Goal: Ask a question

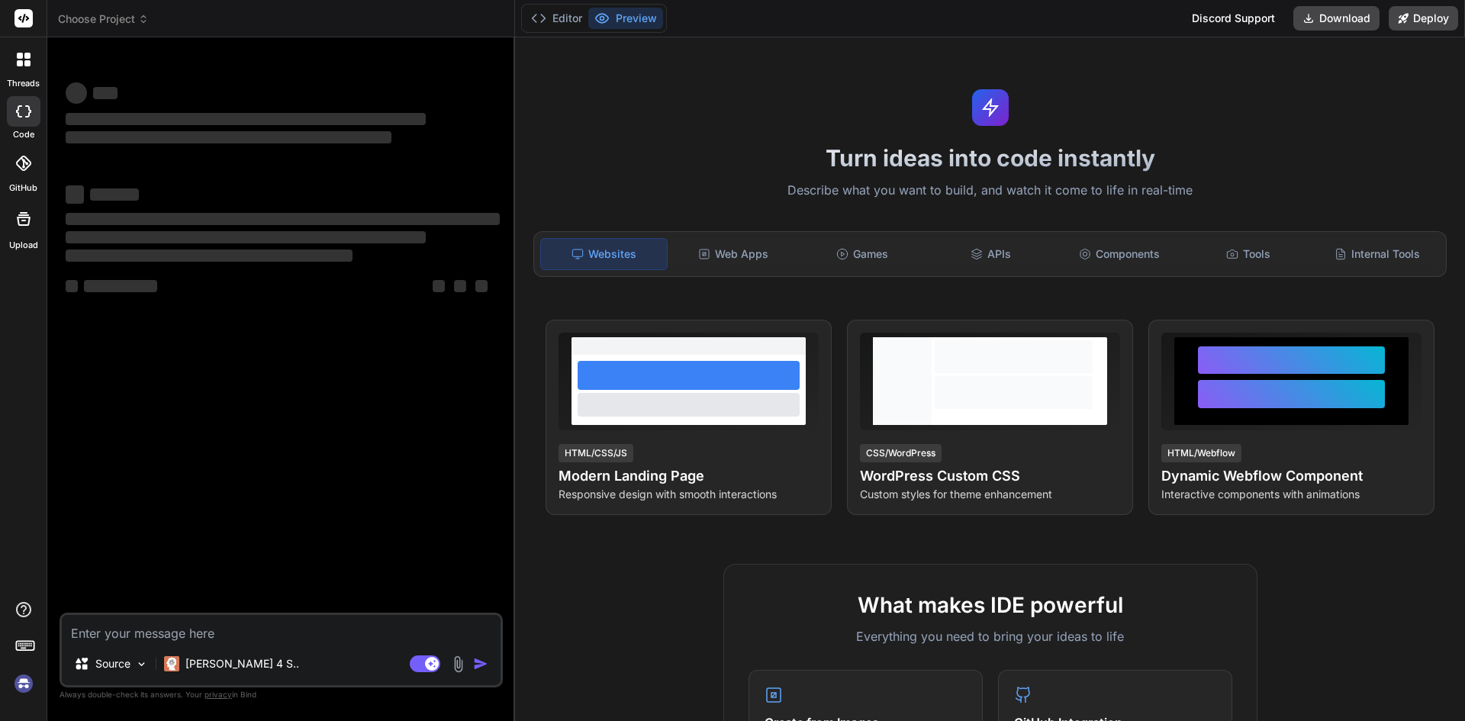
type textarea "x"
click at [227, 629] on textarea at bounding box center [281, 628] width 439 height 27
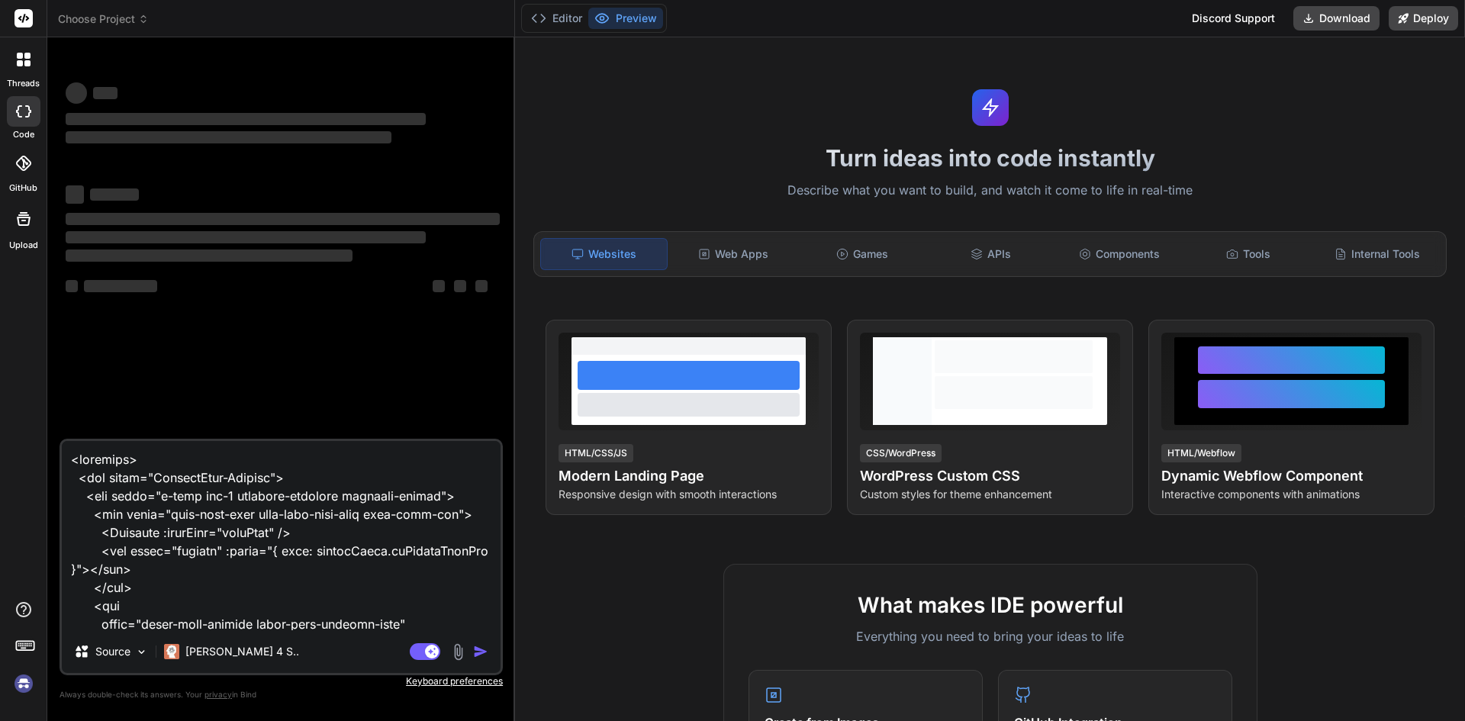
type textarea "<template> <div class="ContactList-Warpper"> <div class="d-flex gap-3 position-…"
type textarea "x"
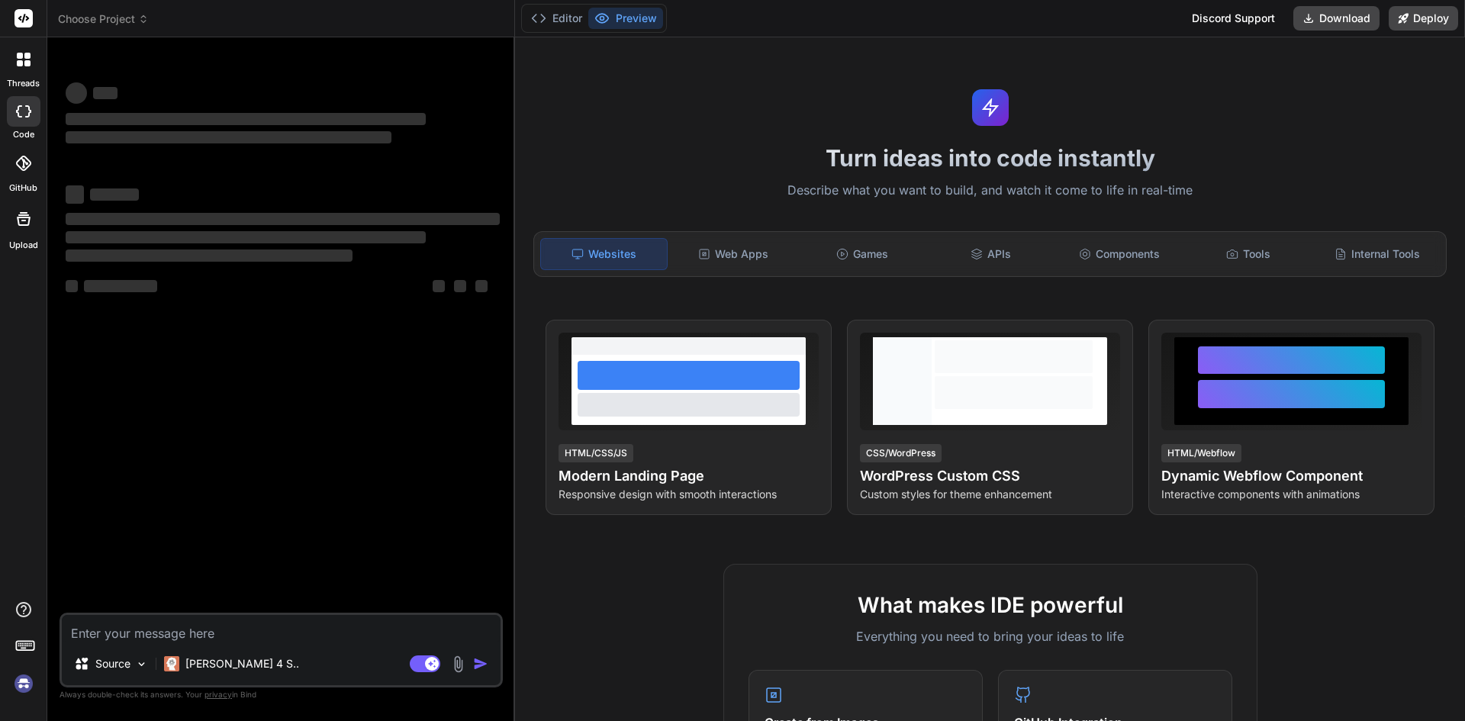
type textarea "x"
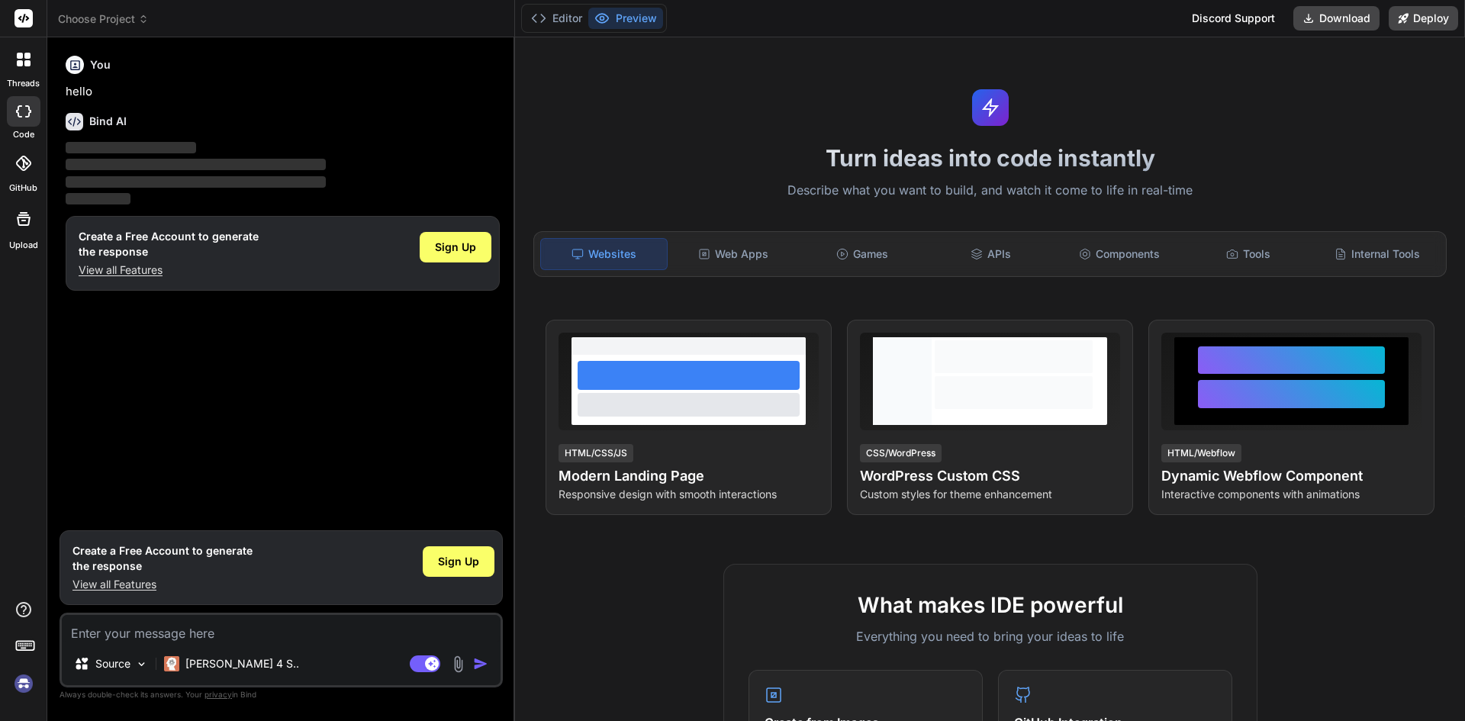
click at [146, 267] on p "View all Features" at bounding box center [169, 269] width 180 height 15
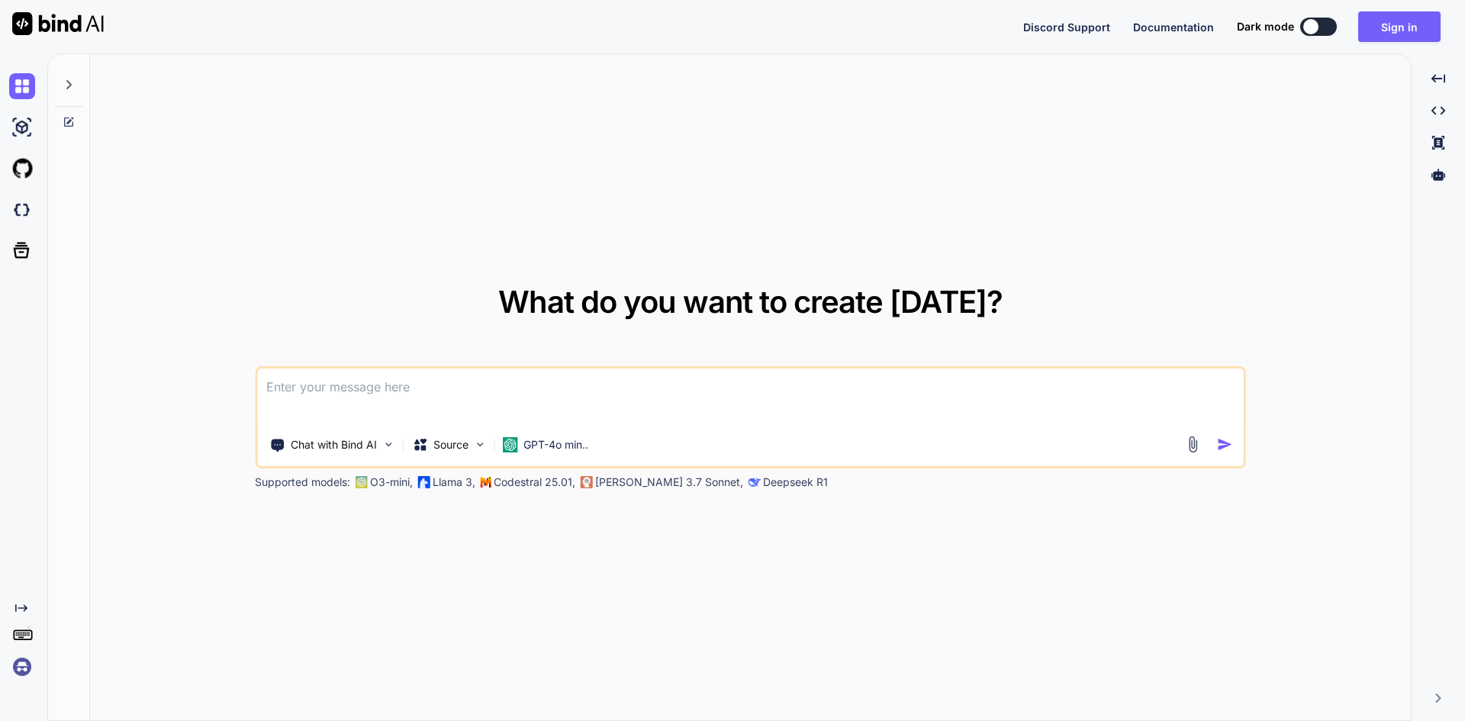
click at [400, 401] on textarea at bounding box center [750, 396] width 986 height 56
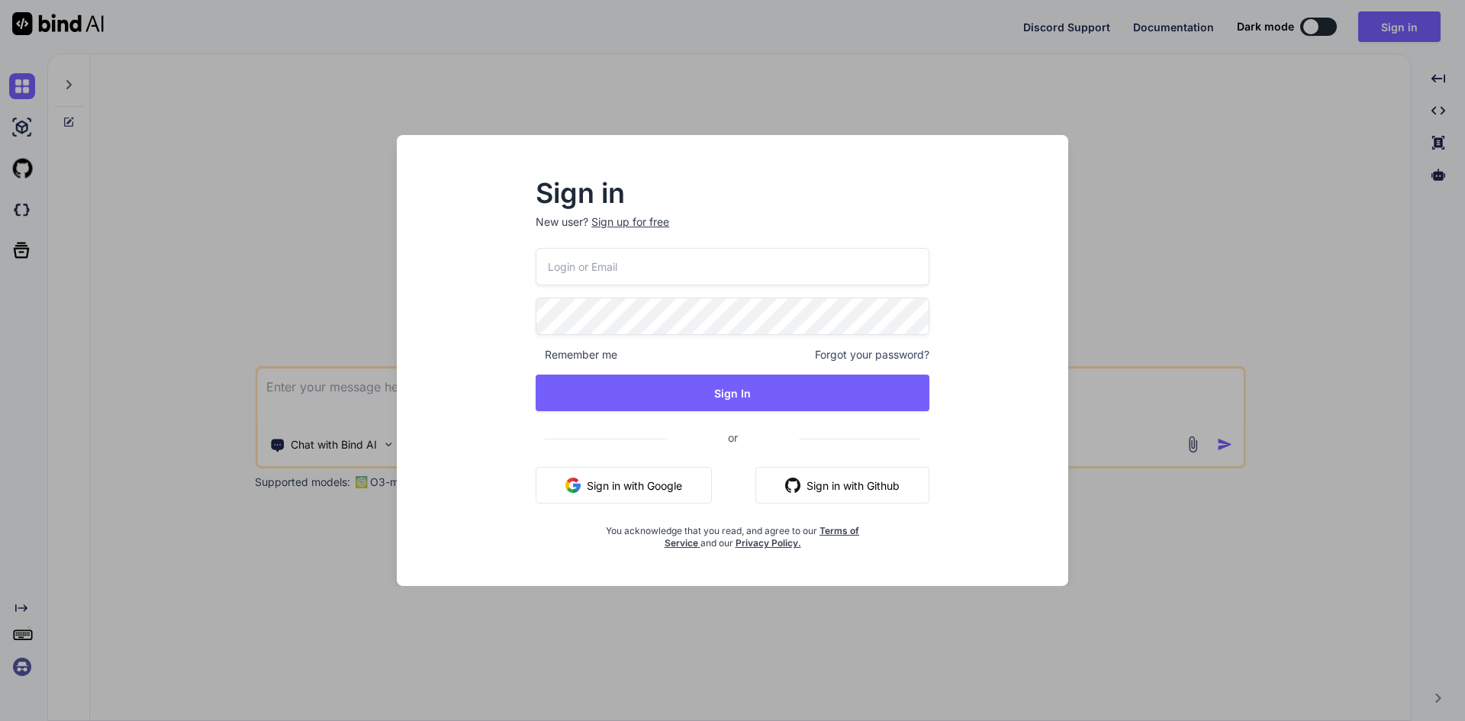
click at [580, 270] on input "email" at bounding box center [733, 266] width 394 height 37
type input "aitech@yopmail.com"
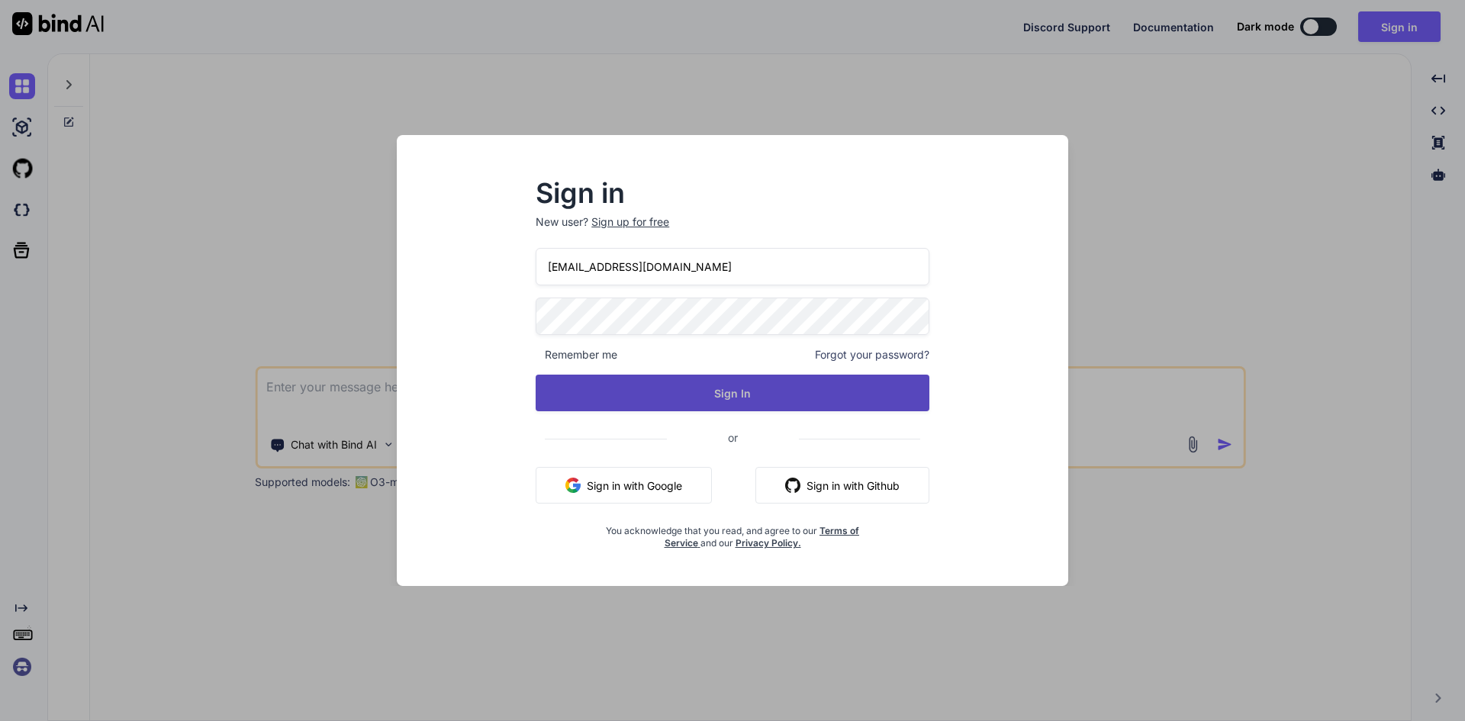
click at [737, 394] on button "Sign In" at bounding box center [733, 393] width 394 height 37
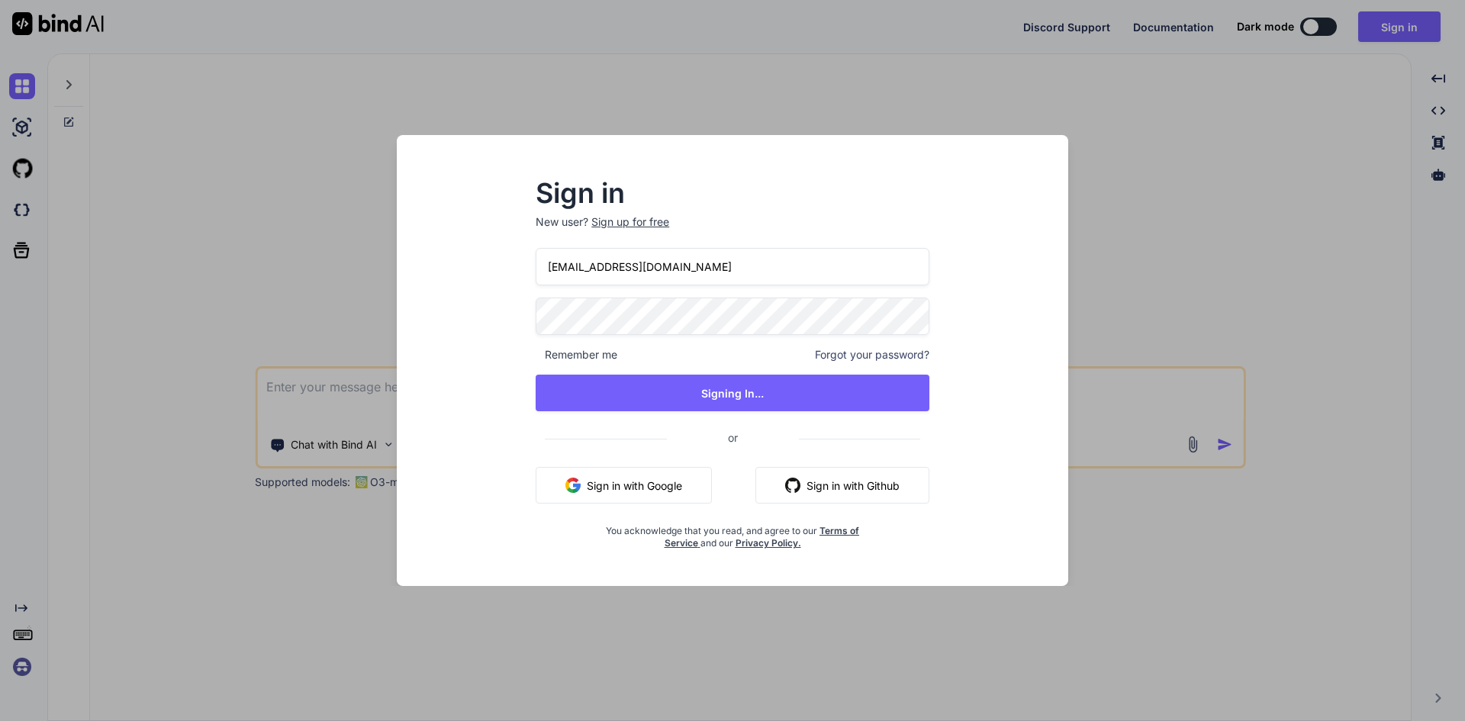
type textarea "x"
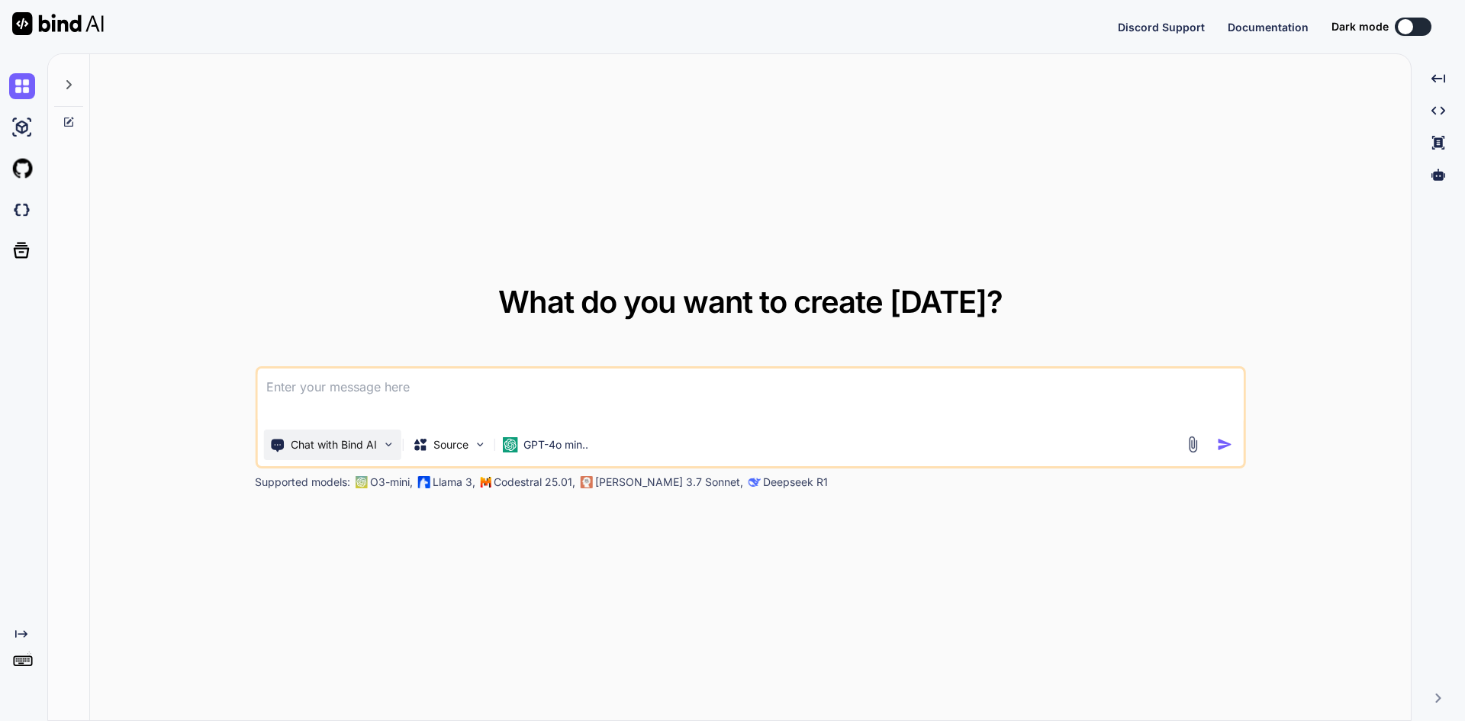
type textarea "x"
click at [389, 397] on textarea at bounding box center [750, 396] width 986 height 56
type textarea "<template> <div class="ContactList-Warpper"> <div class="d-flex gap-3 position-…"
type textarea "x"
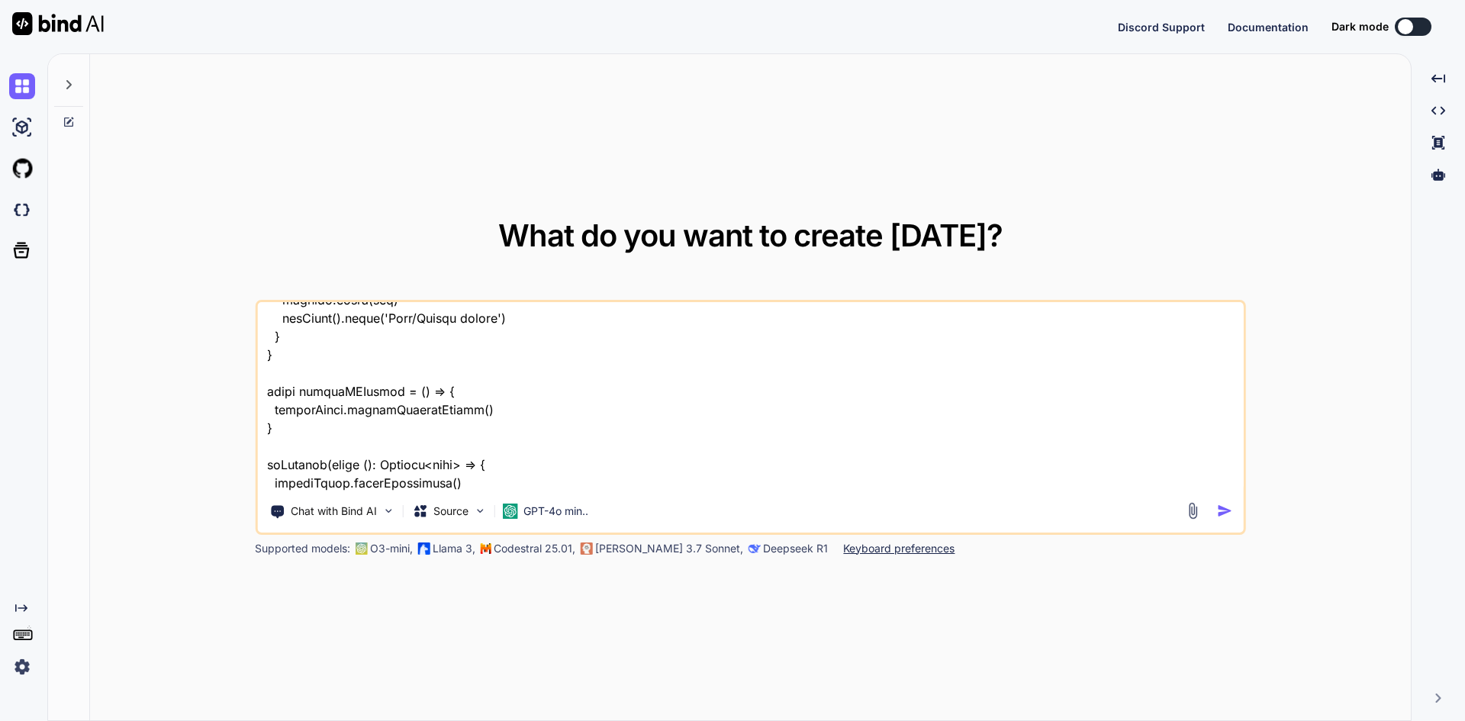
scroll to position [7991, 0]
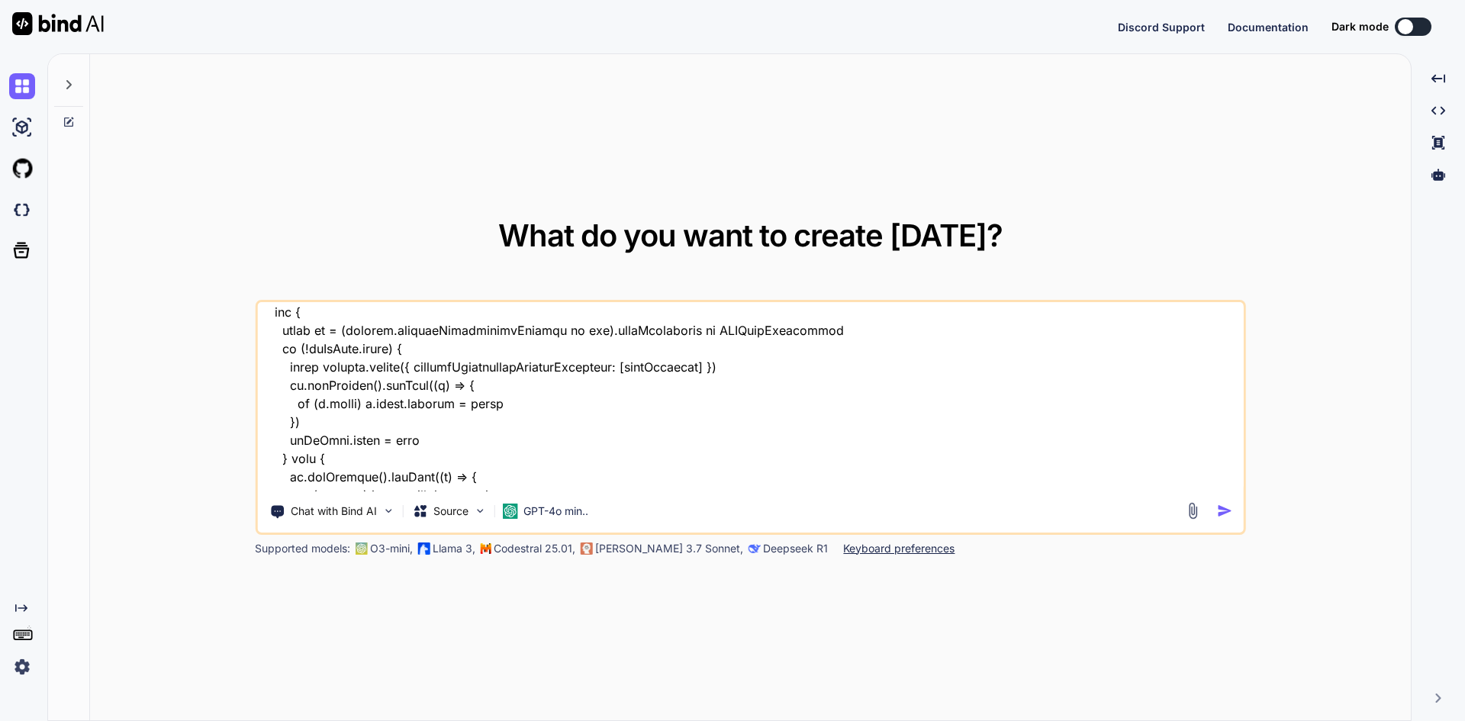
type textarea "x"
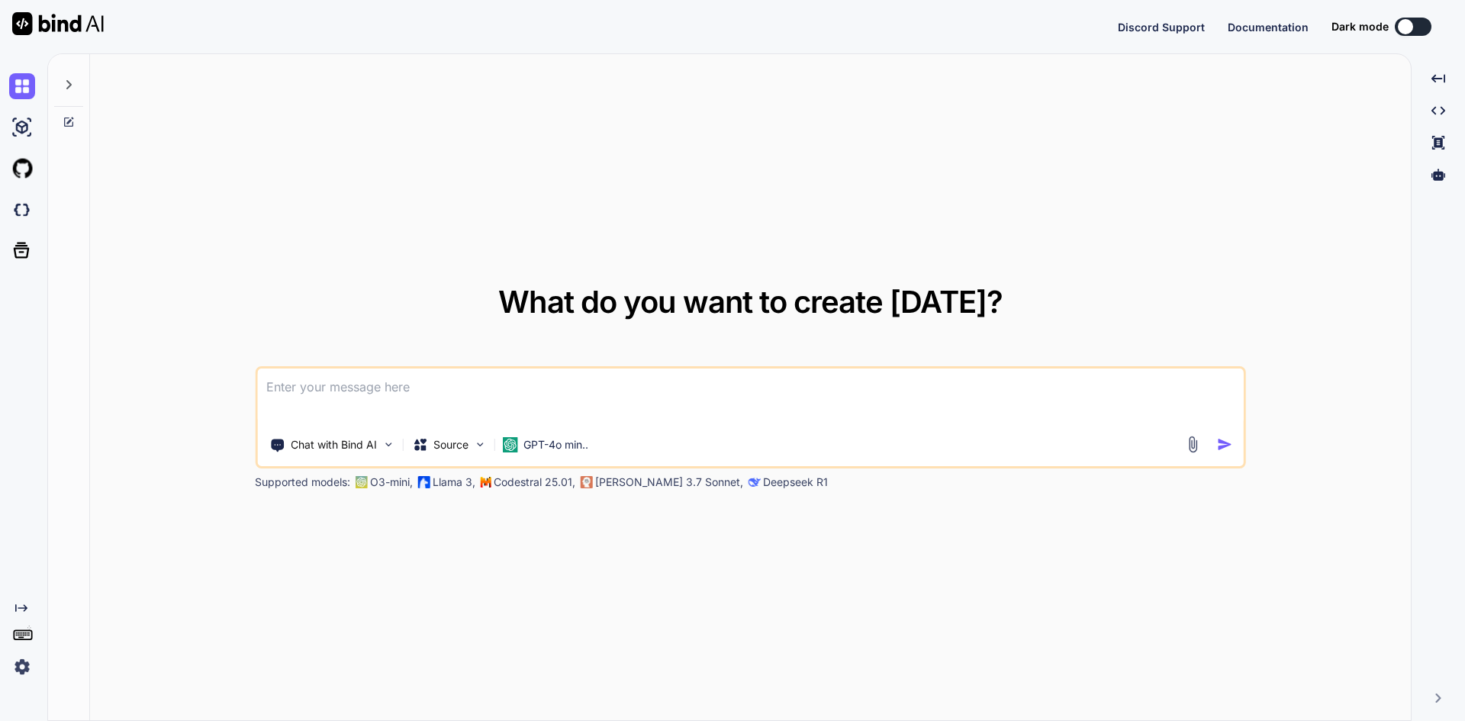
scroll to position [0, 0]
type textarea "x"
click at [355, 384] on textarea at bounding box center [750, 396] width 986 height 56
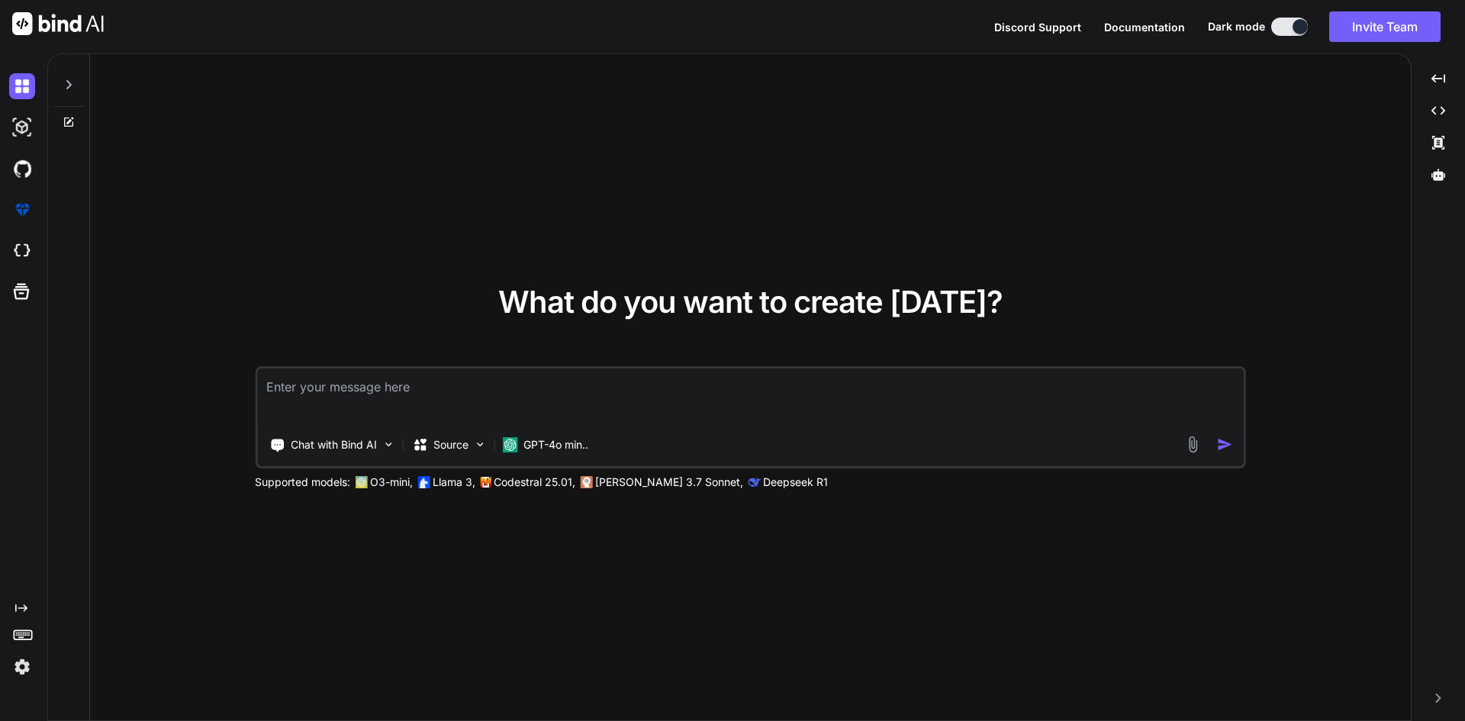
click at [465, 393] on textarea at bounding box center [750, 396] width 986 height 56
paste textarea "i need to create multidemetionals array (activeCallerDetails) and push secondse…"
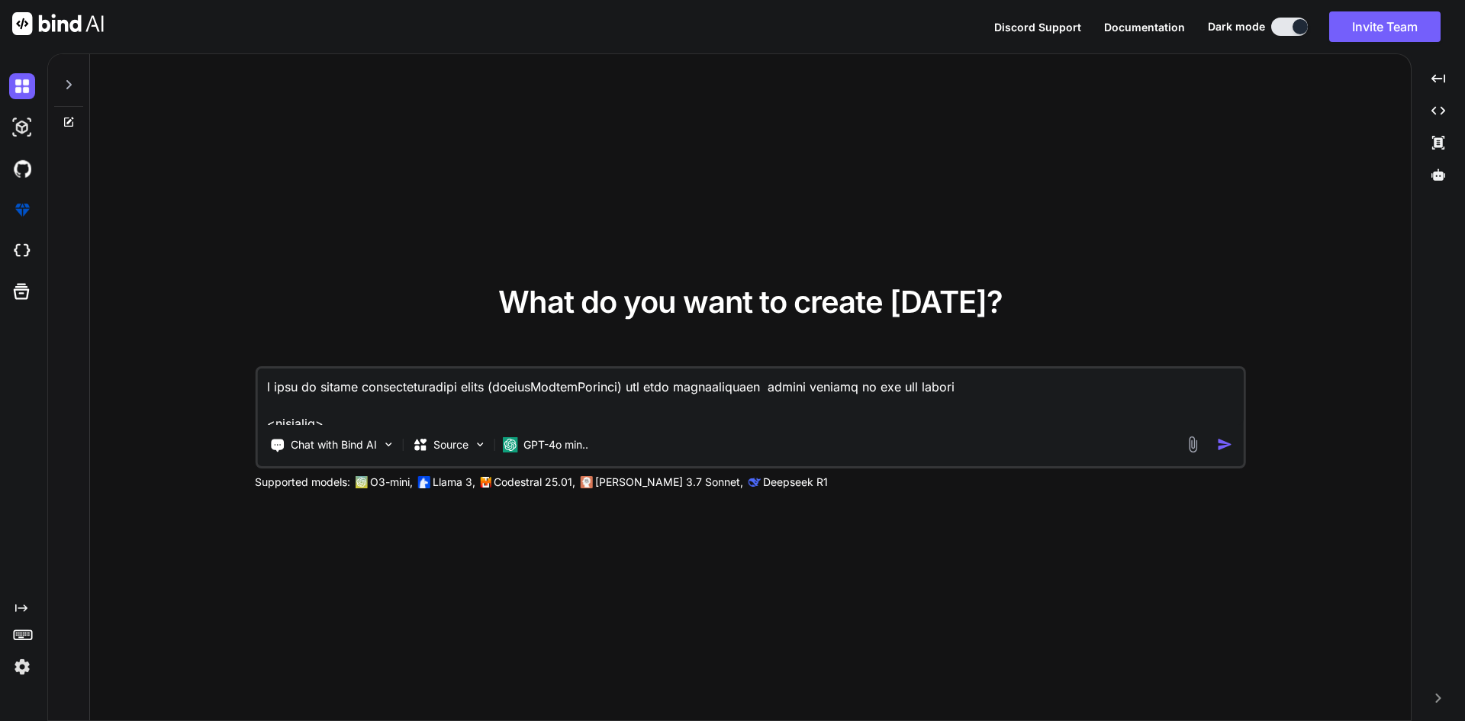
scroll to position [7252, 0]
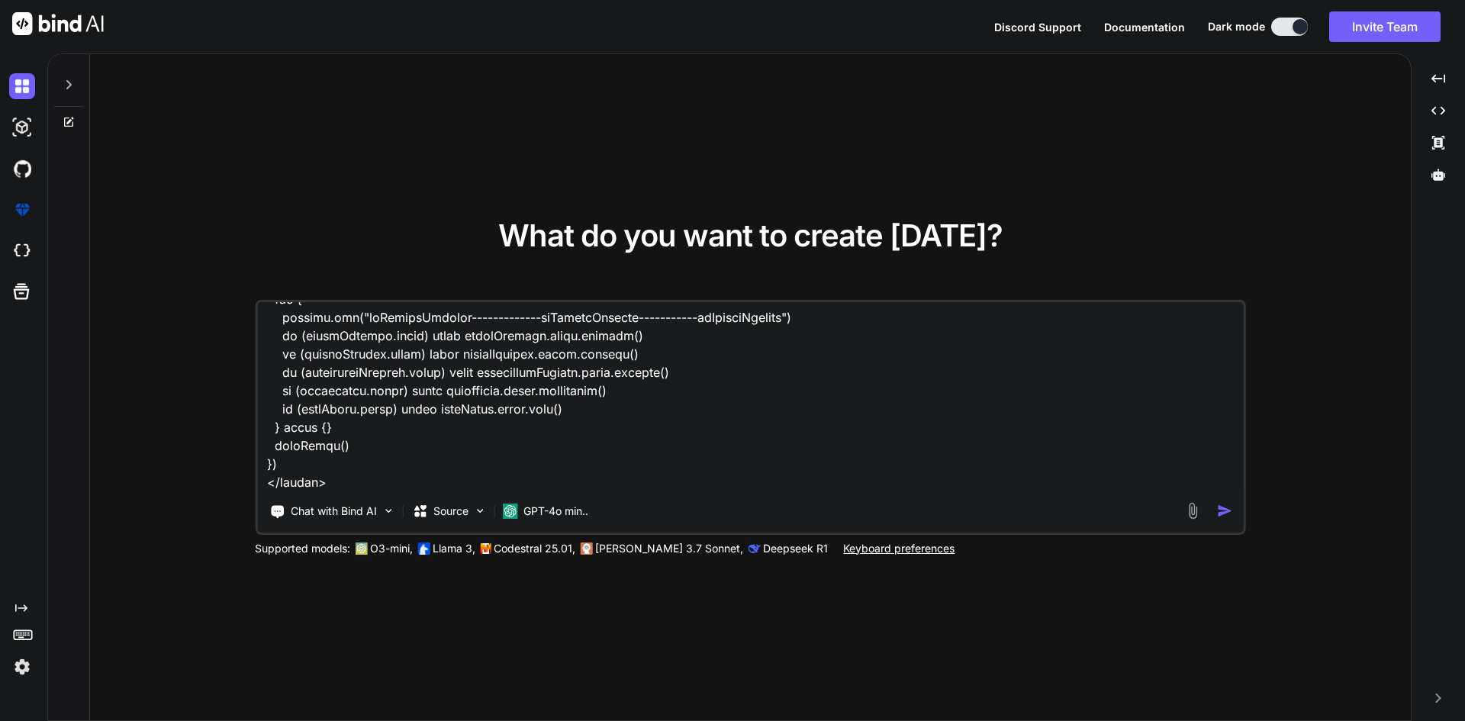
type textarea "i need to create multidemetionals array (activeCallerDetails) and push secondse…"
click at [1226, 515] on img "button" at bounding box center [1225, 511] width 16 height 16
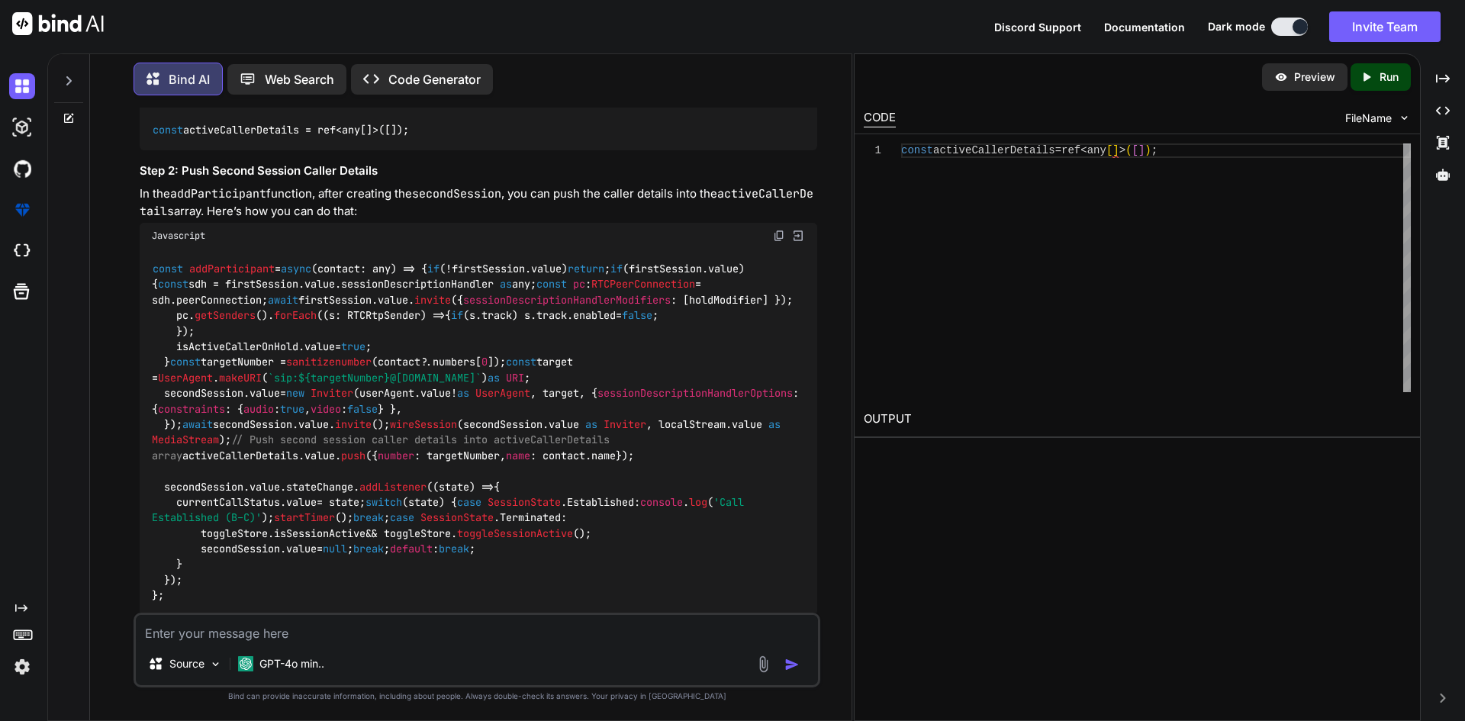
scroll to position [1842, 0]
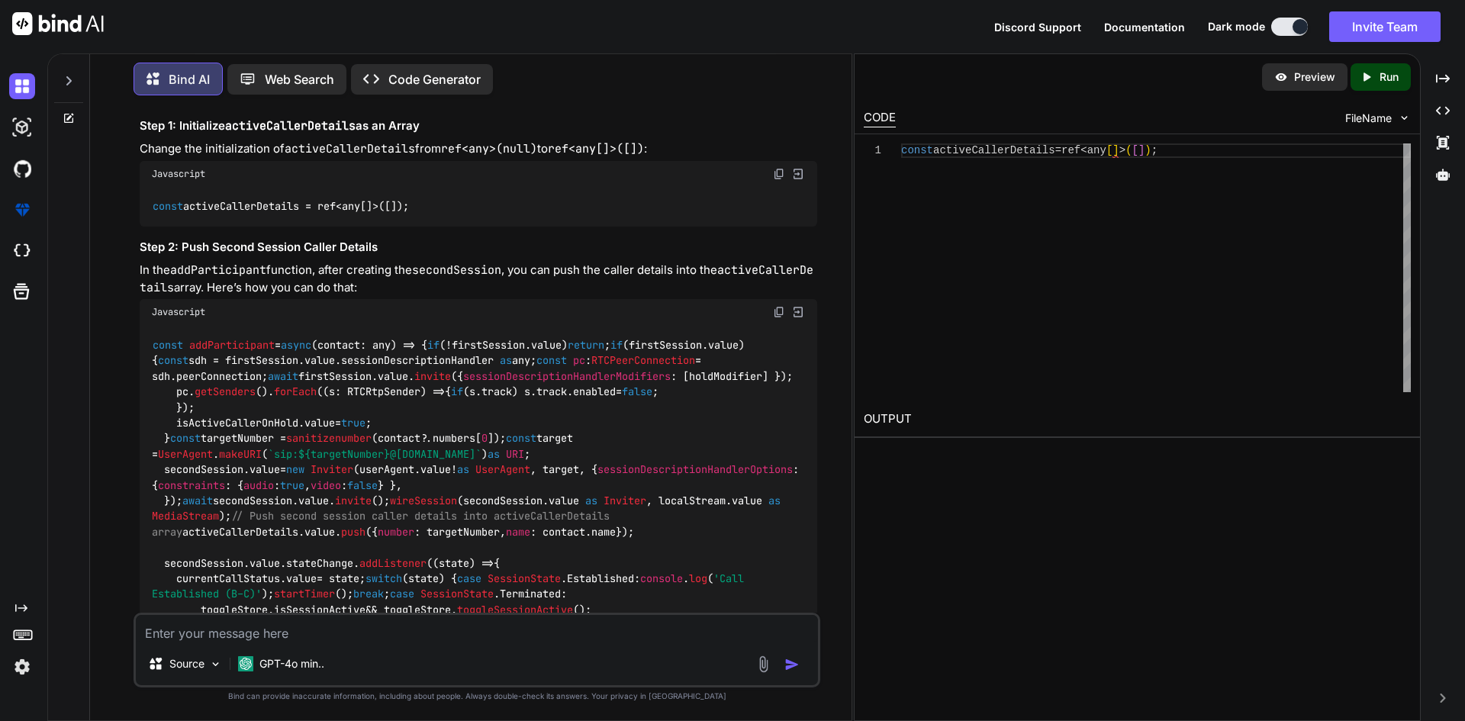
click at [779, 306] on img at bounding box center [779, 312] width 12 height 12
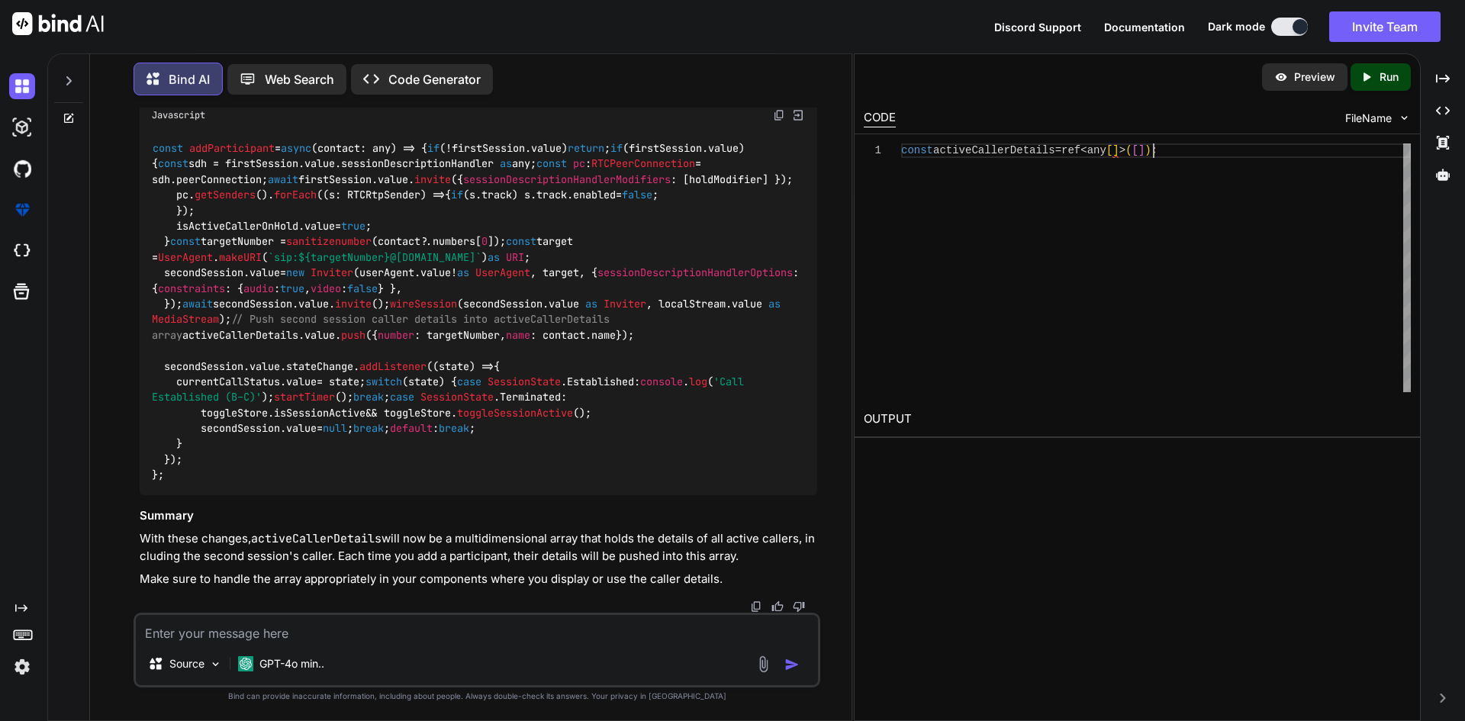
scroll to position [0, 0]
type textarea "const activeCallerDetails = ref<any[]>([]);"
drag, startPoint x: 1160, startPoint y: 147, endPoint x: 844, endPoint y: 148, distance: 316.6
click at [844, 148] on div "Bind AI Web Search Created with Pixso. Code Generator You Bind AI To create a m…" at bounding box center [755, 386] width 1417 height 667
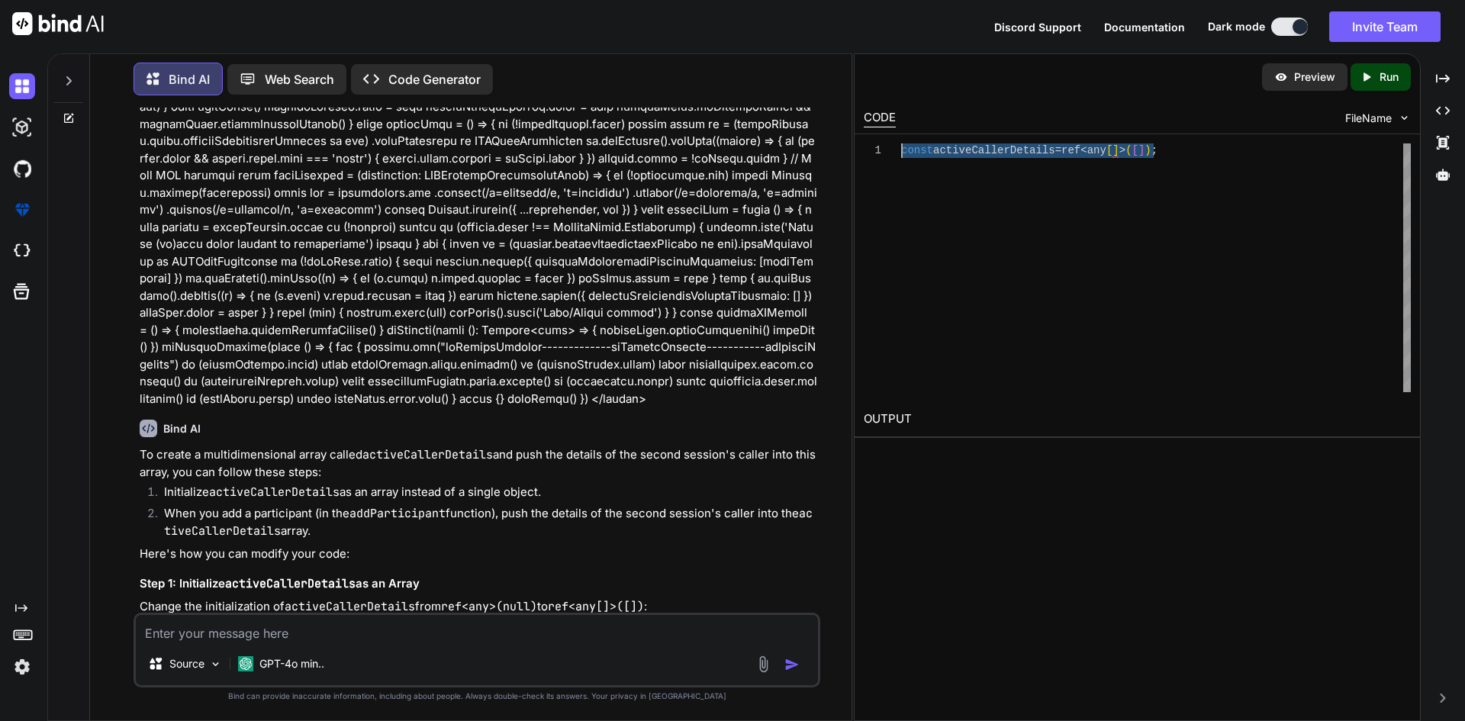
scroll to position [1690, 0]
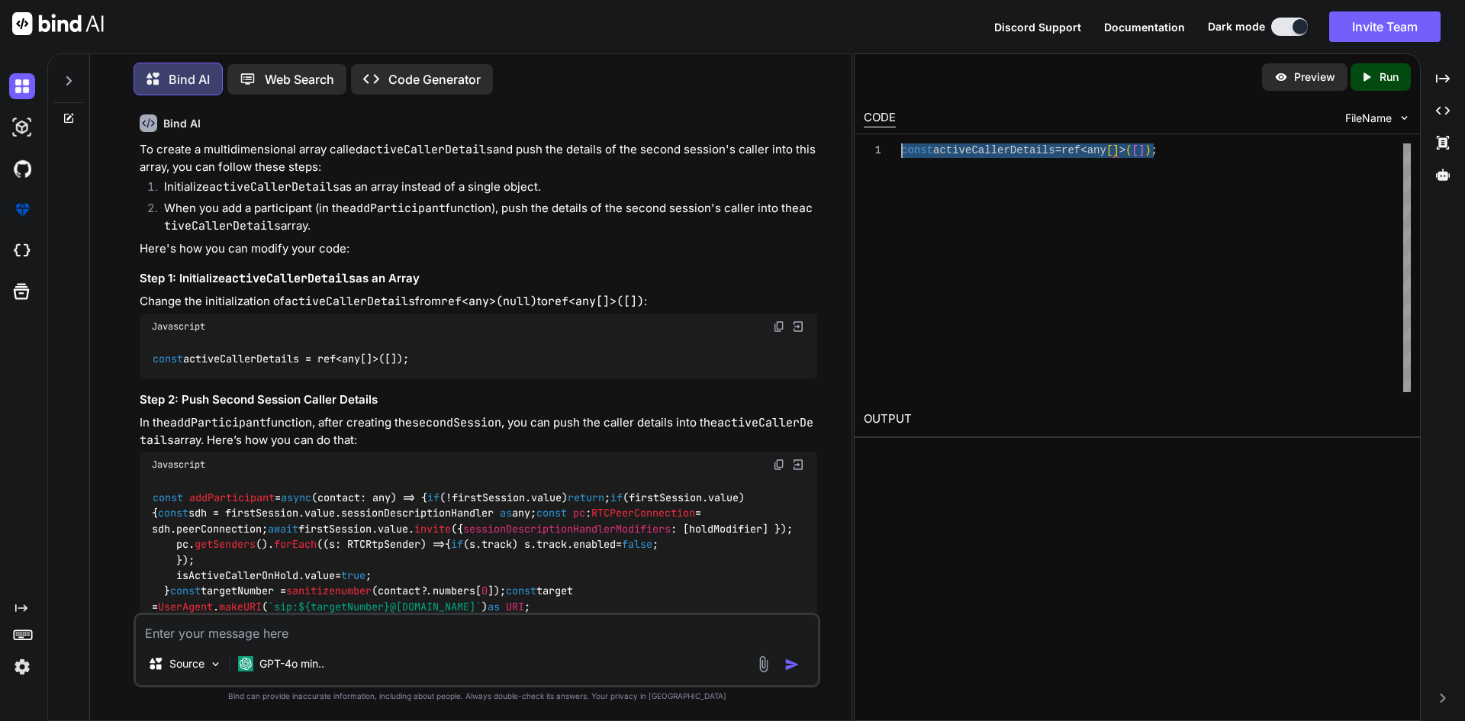
click at [1190, 151] on div "const activeCallerDetails = ref < any [ ] > ( [ ] ) ;" at bounding box center [1156, 267] width 510 height 249
drag, startPoint x: 1188, startPoint y: 150, endPoint x: 893, endPoint y: 156, distance: 294.5
click at [901, 156] on div "const activeCallerDetails = ref < any [ ] > ( [ ] ) ;" at bounding box center [1156, 267] width 510 height 249
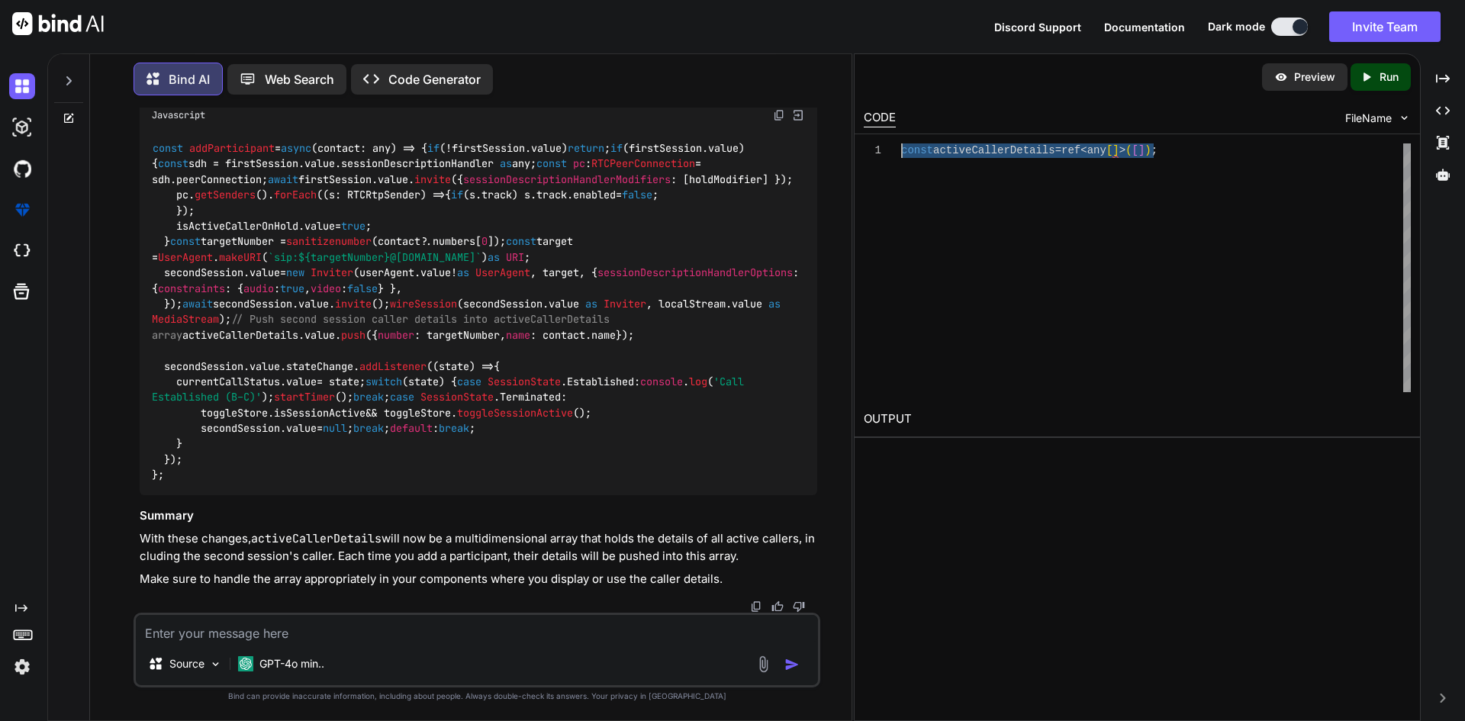
scroll to position [2071, 0]
click at [276, 390] on code "const addParticipant = async ( contact: any ) => { if (!firstSession. value ) r…" at bounding box center [478, 311] width 653 height 343
click at [310, 328] on span "value" at bounding box center [319, 335] width 31 height 14
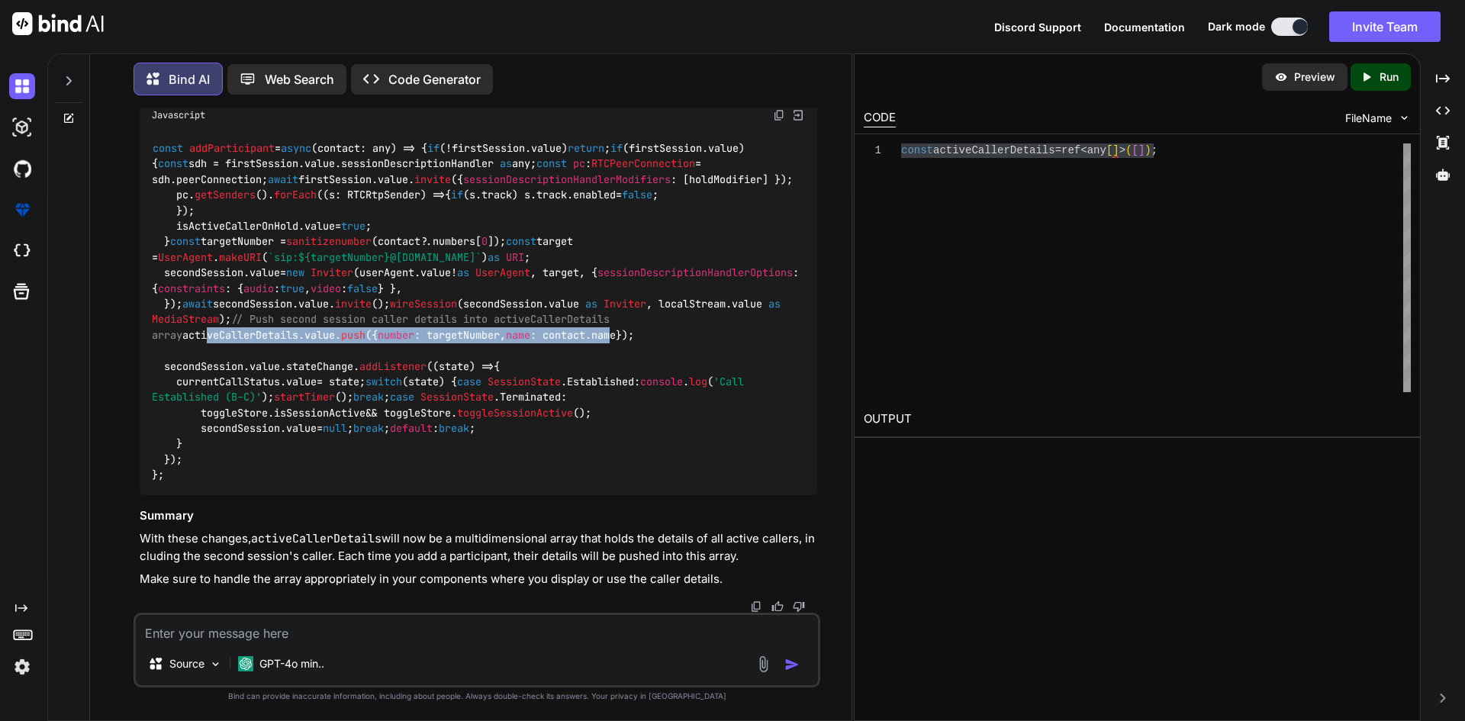
drag, startPoint x: 171, startPoint y: 285, endPoint x: 614, endPoint y: 285, distance: 443.2
click at [614, 285] on code "const addParticipant = async ( contact: any ) => { if (!firstSession. value ) r…" at bounding box center [478, 311] width 653 height 343
drag, startPoint x: 645, startPoint y: 282, endPoint x: 160, endPoint y: 288, distance: 485.2
click at [160, 288] on div "const addParticipant = async ( contact: any ) => { if (!firstSession. value ) r…" at bounding box center [478, 311] width 677 height 367
copy code "activeCallerDetails. value . push ({ number : targetNumber, name : contact. nam…"
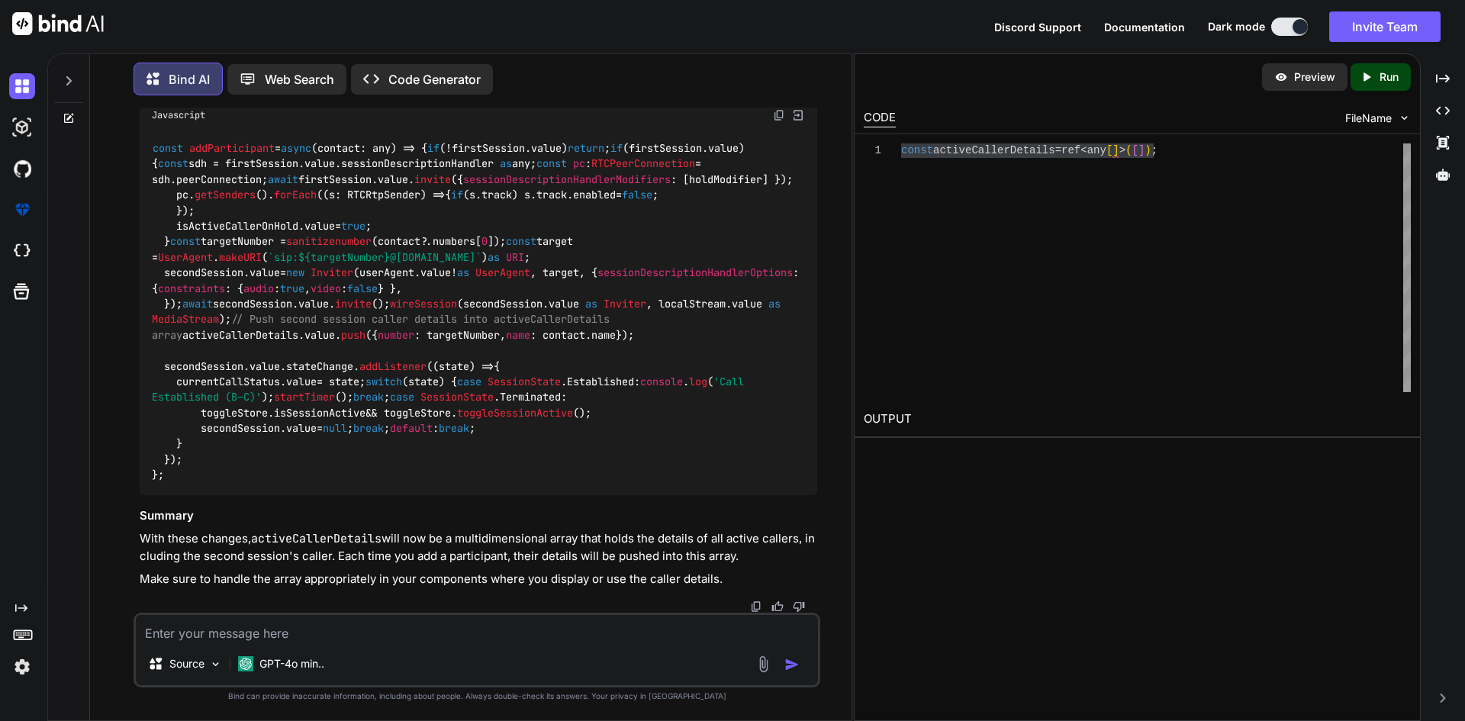
click at [227, 622] on textarea at bounding box center [477, 628] width 682 height 27
click at [235, 623] on textarea at bounding box center [477, 628] width 682 height 27
paste textarea "i need to get target numbers from firstSession and push with isOnHold set true …"
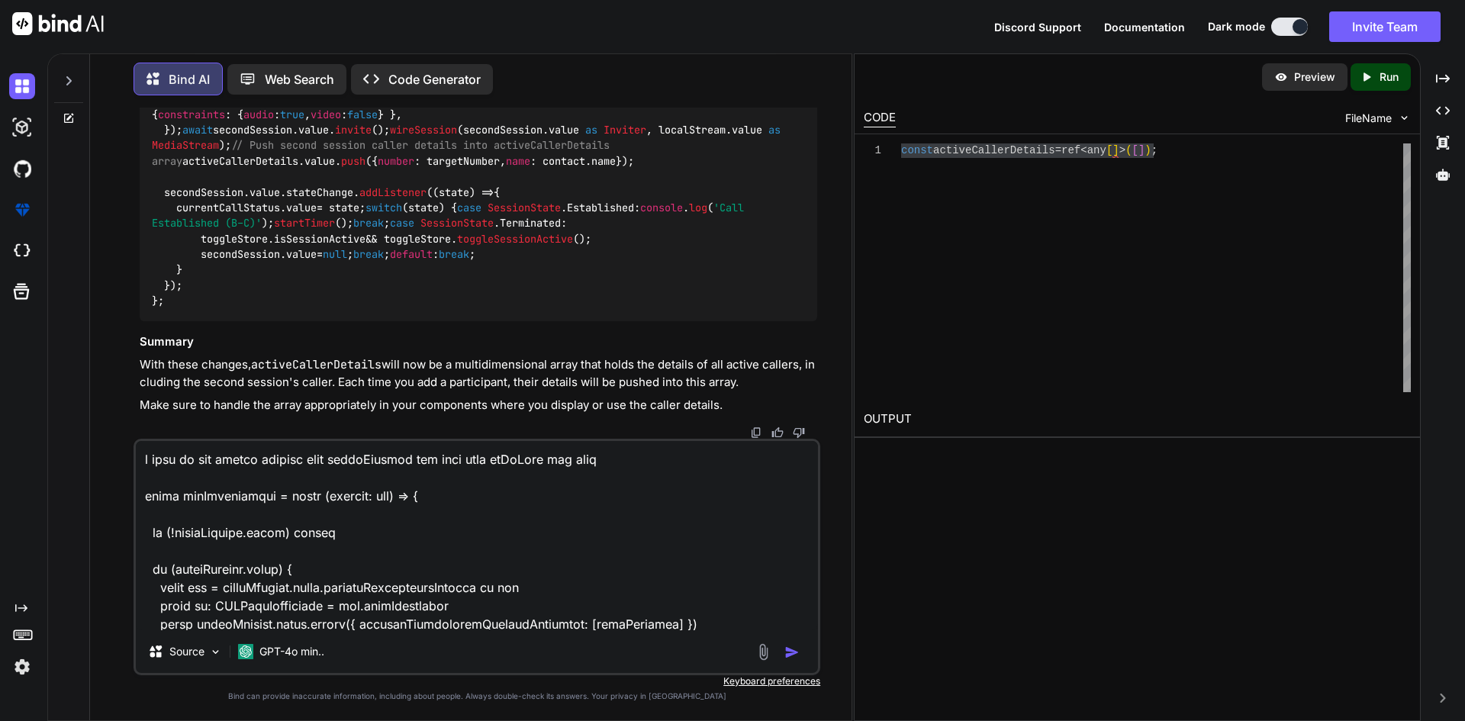
scroll to position [734, 0]
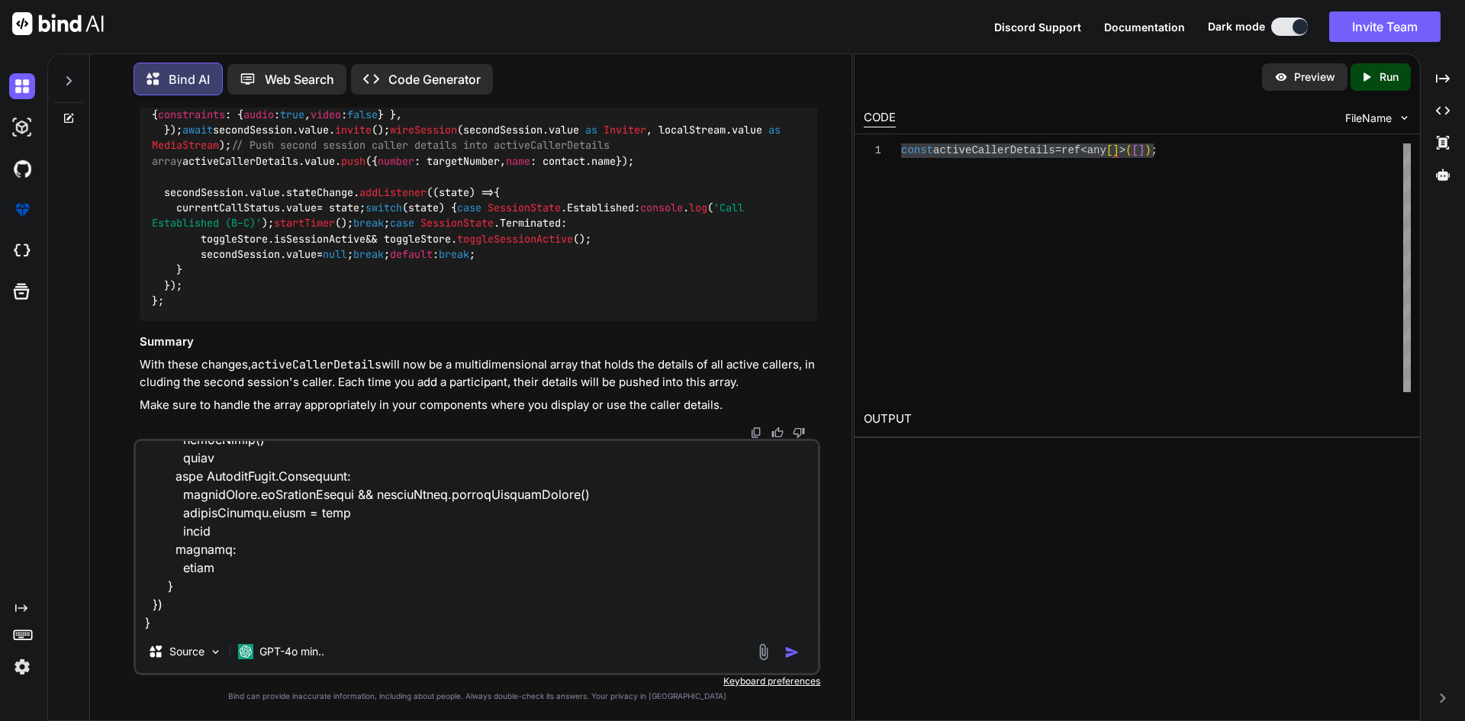
type textarea "i need to get target numbers from firstSession and push with isOnHold set true …"
click at [792, 655] on img "button" at bounding box center [791, 652] width 15 height 15
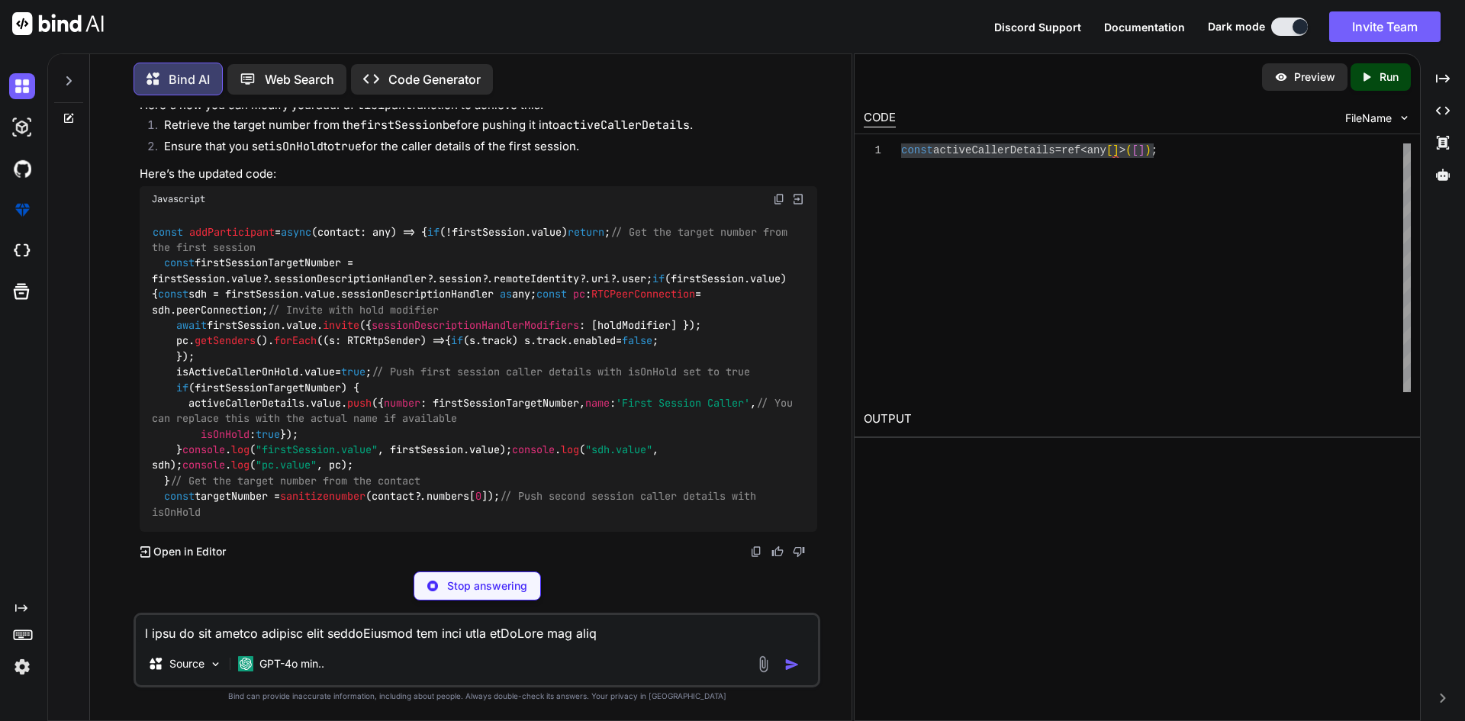
scroll to position [3387, 0]
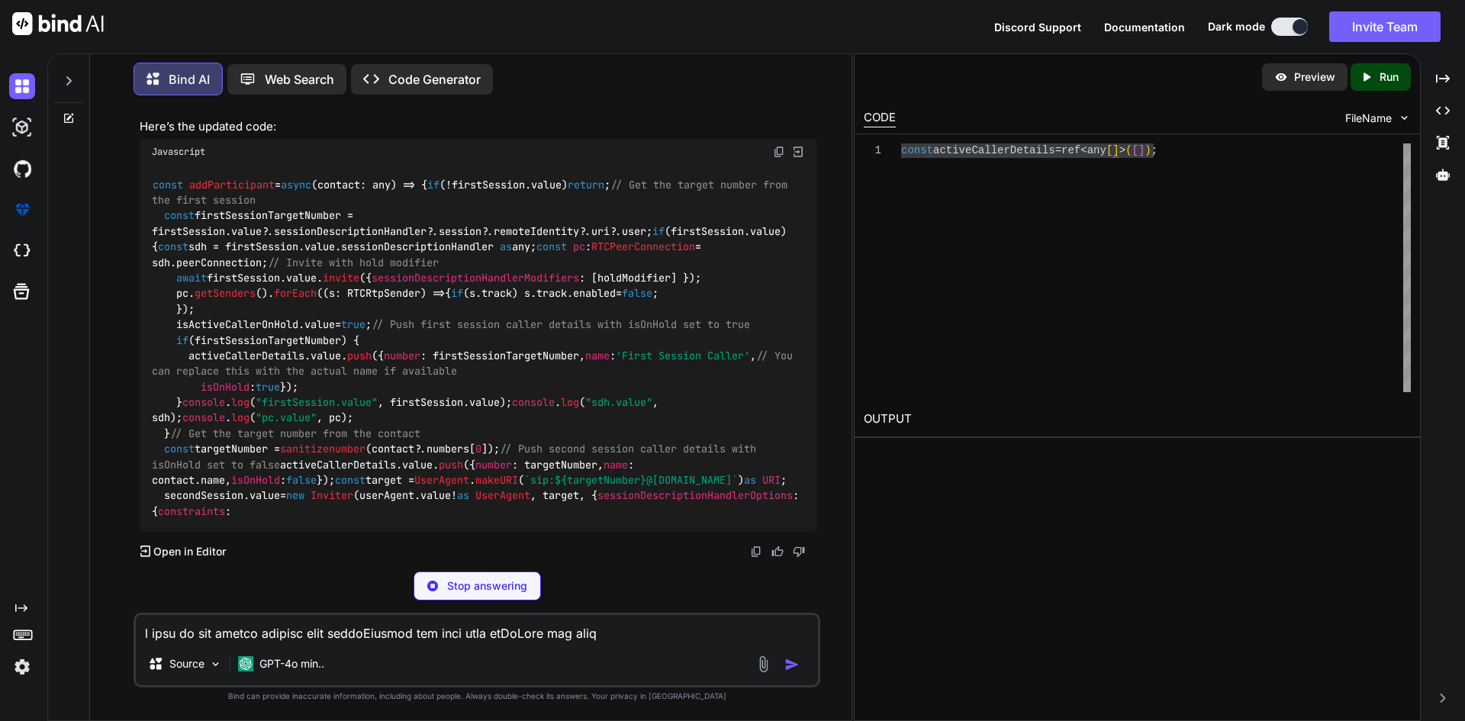
click at [252, 314] on code "const addParticipant = async ( contact: any ) => { if (!firstSession. value ) r…" at bounding box center [478, 348] width 653 height 343
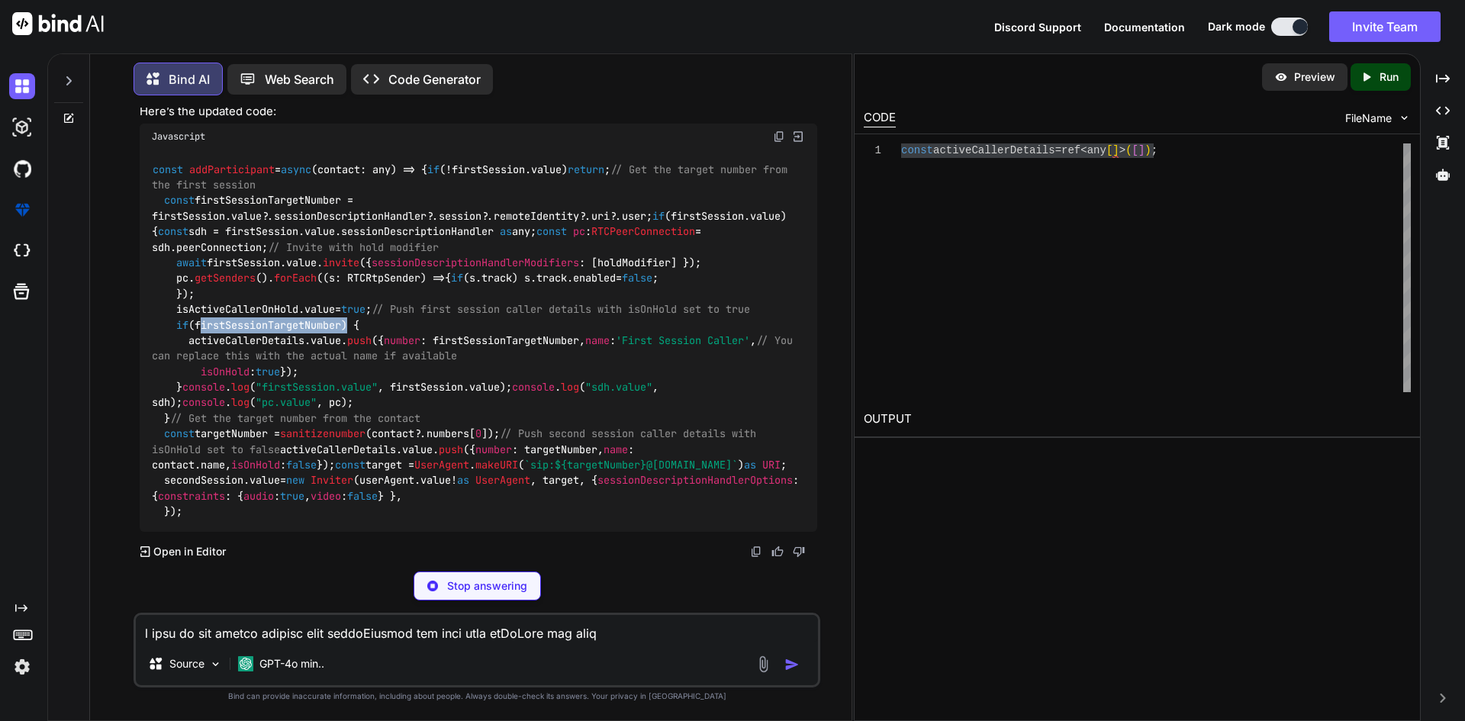
click at [252, 314] on code "const addParticipant = async ( contact: any ) => { if (!firstSession. value ) r…" at bounding box center [478, 341] width 653 height 358
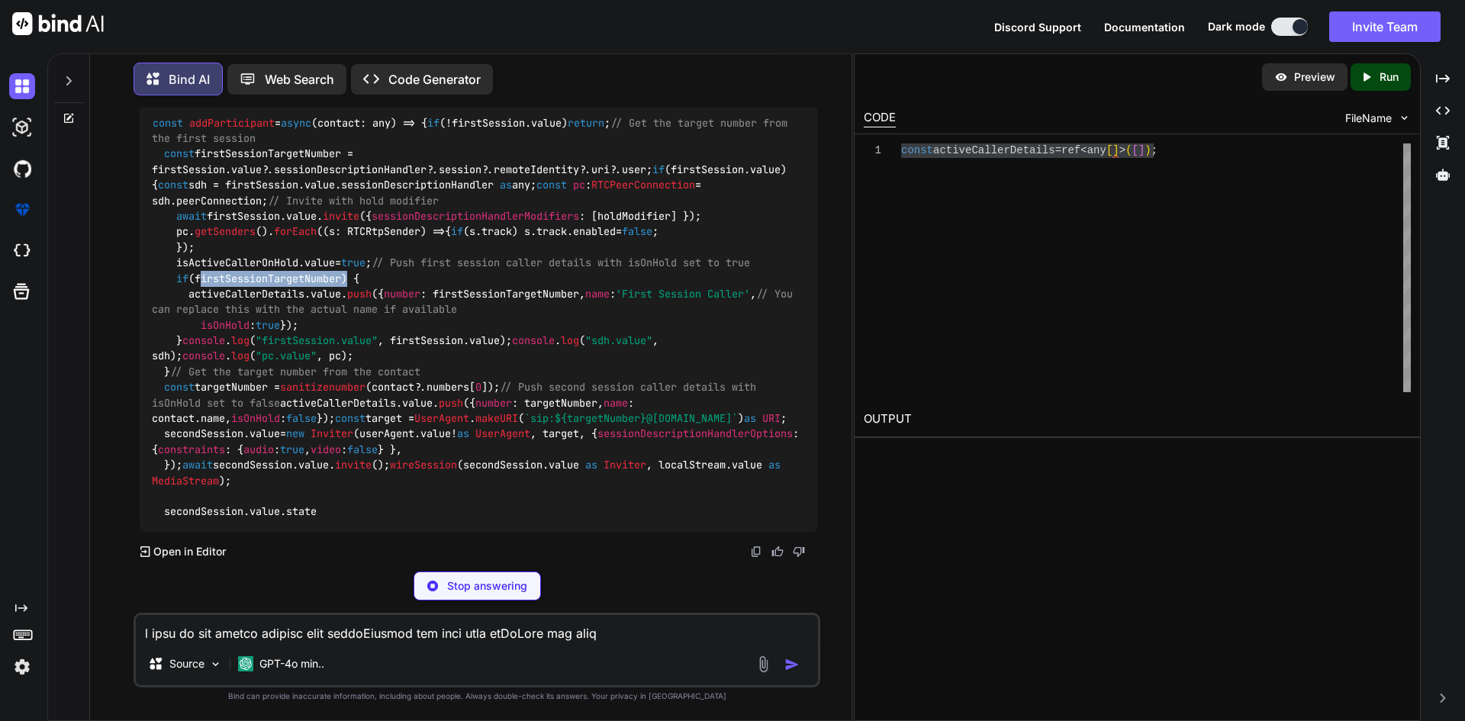
click at [293, 310] on code "const addParticipant = async ( contact: any ) => { if (!firstSession. value ) r…" at bounding box center [478, 317] width 653 height 404
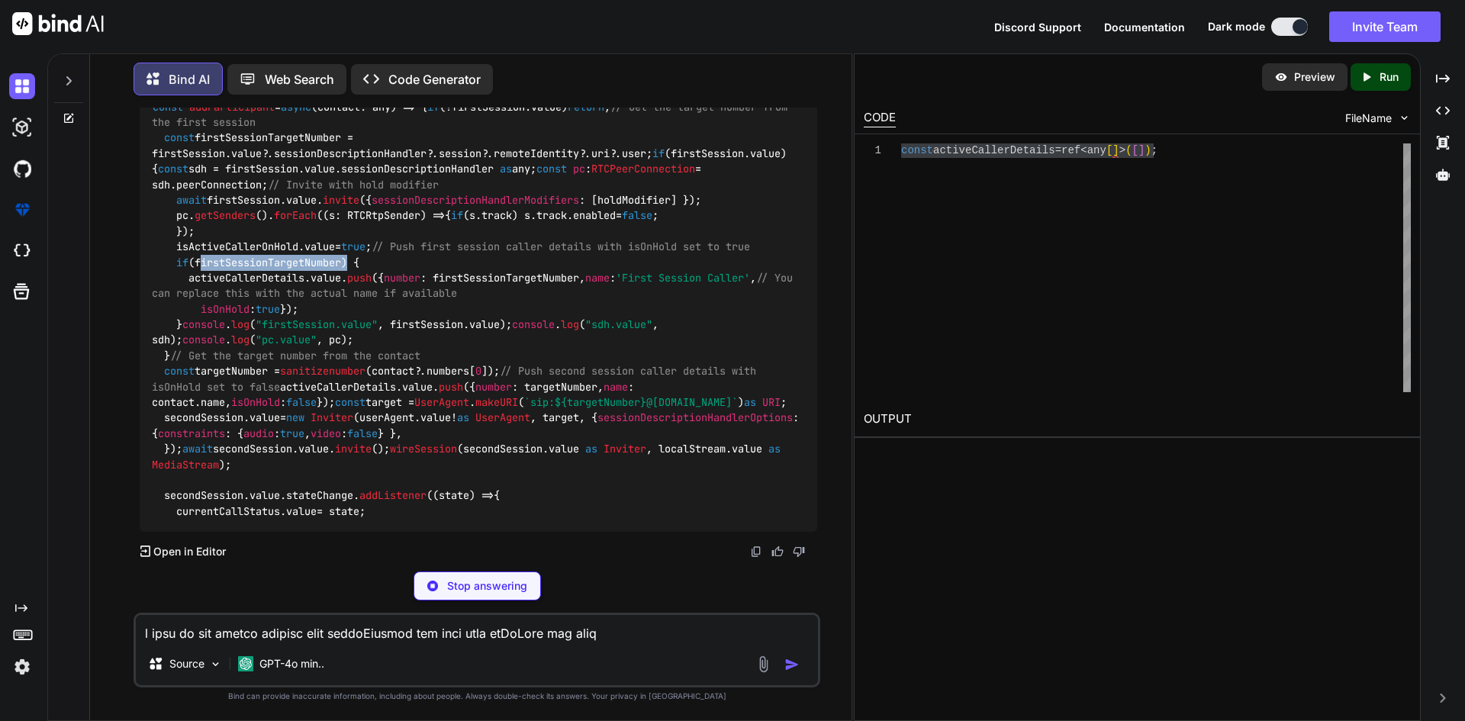
click at [293, 310] on code "const addParticipant = async ( contact: any ) => { if (!firstSession. value ) r…" at bounding box center [478, 309] width 653 height 420
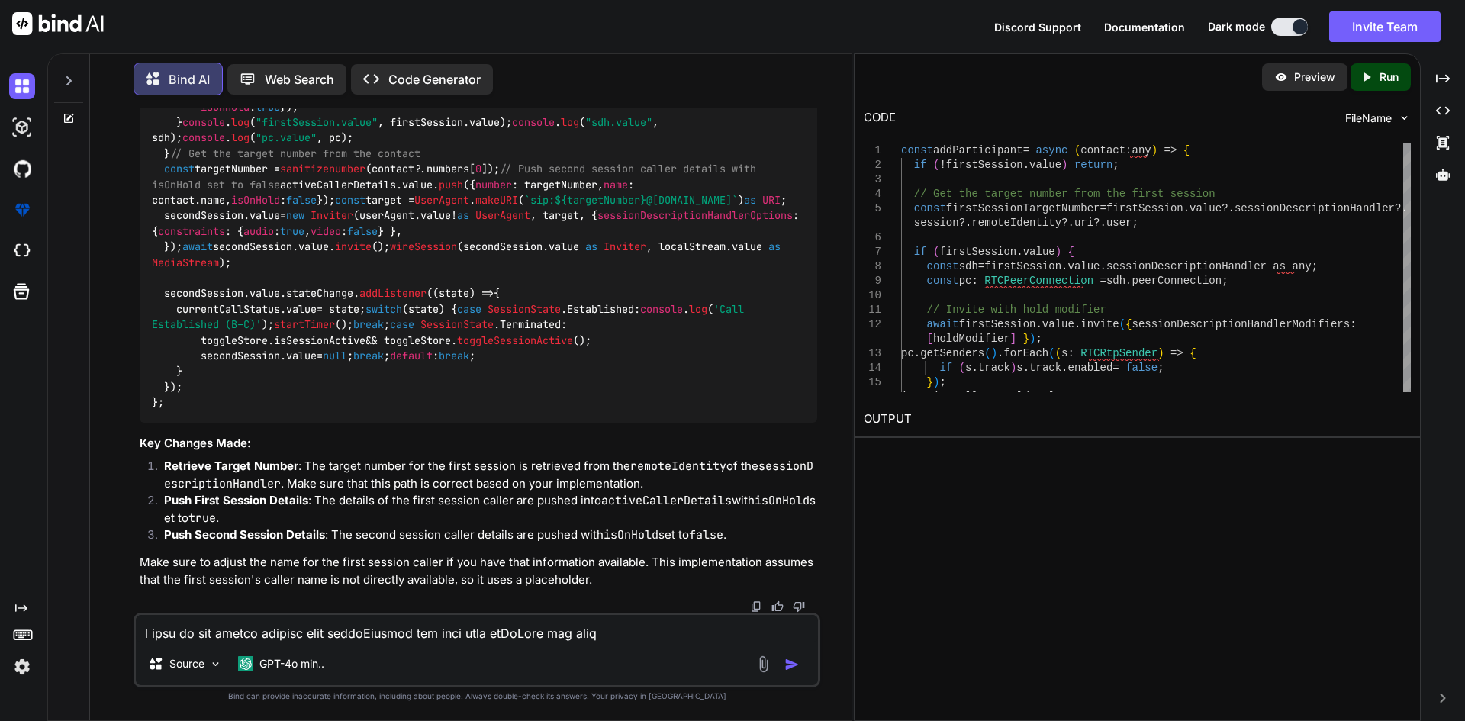
scroll to position [3098, 0]
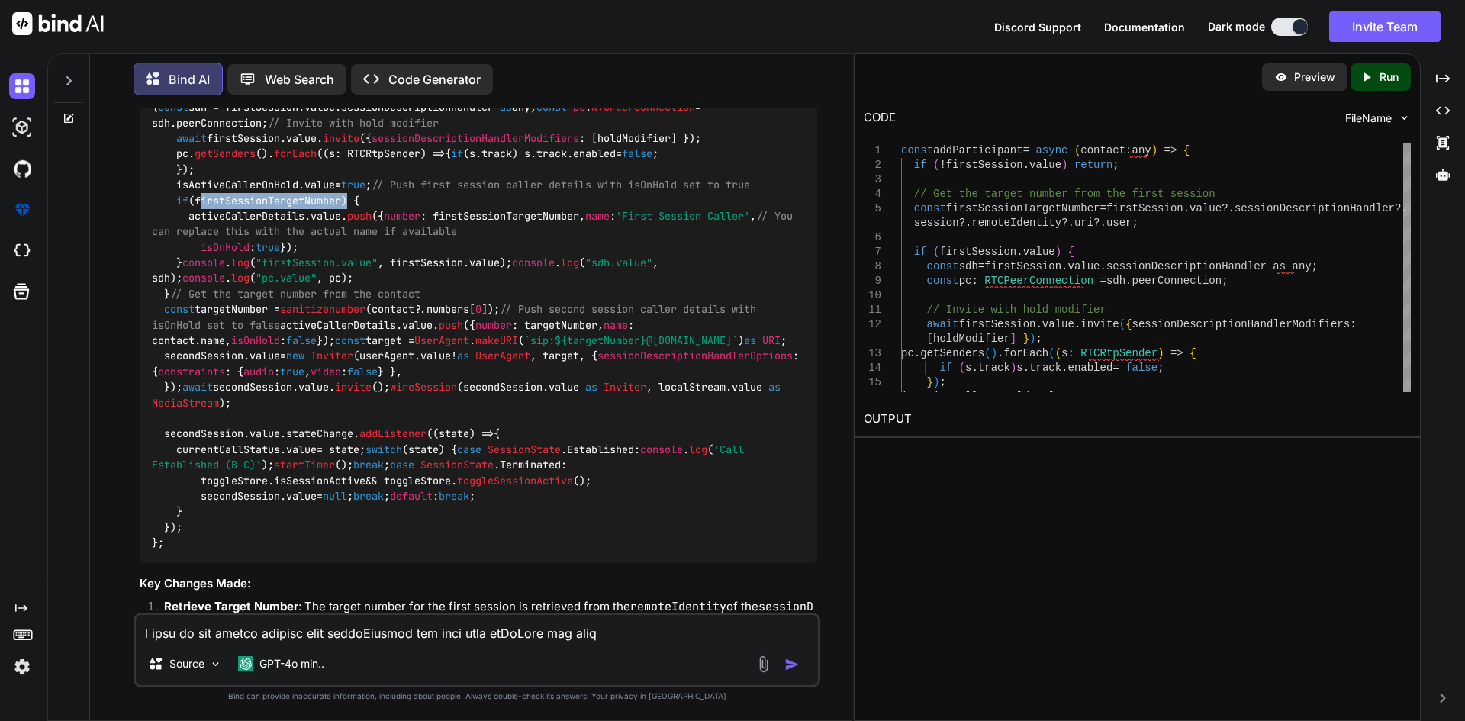
click at [780, 25] on div "Javascript" at bounding box center [478, 12] width 677 height 26
click at [778, 18] on img at bounding box center [779, 12] width 12 height 12
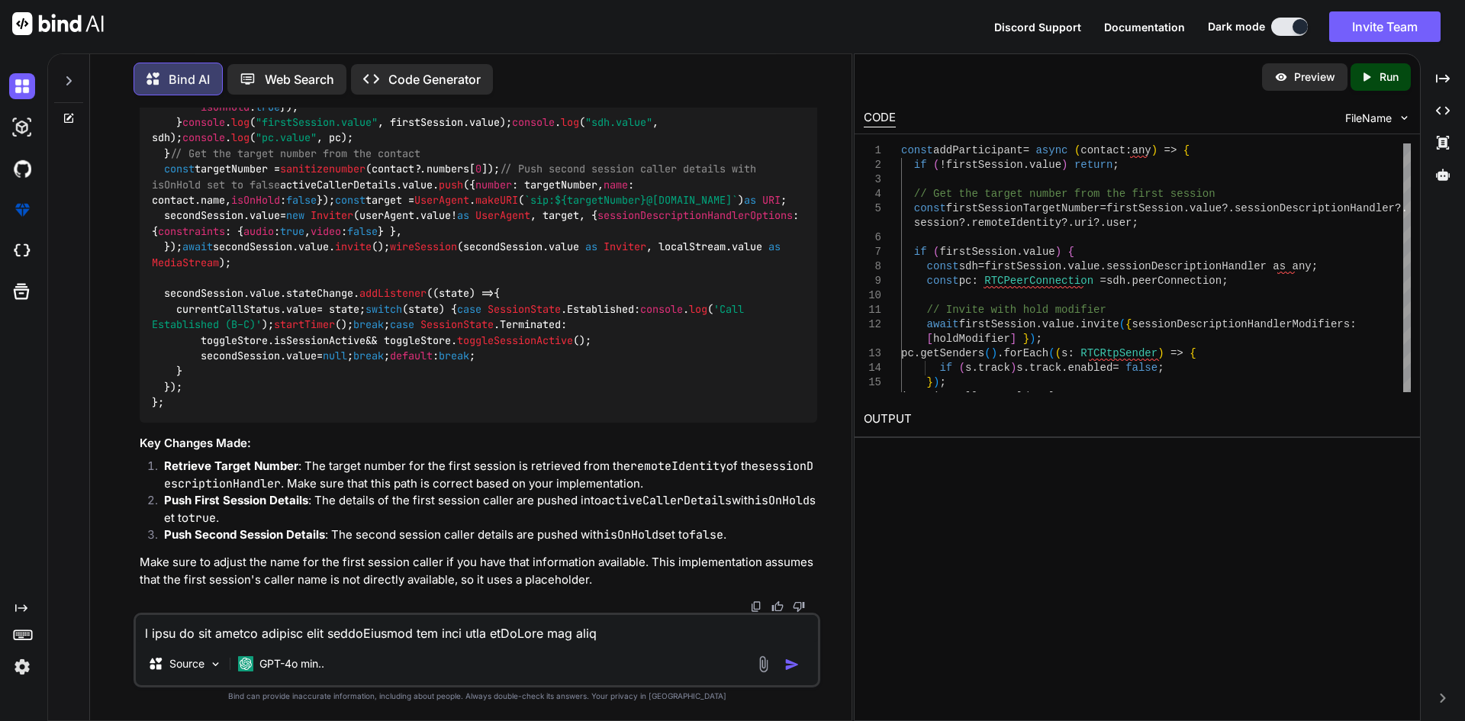
scroll to position [3403, 0]
click at [244, 630] on textarea at bounding box center [477, 628] width 682 height 27
type textarea "f"
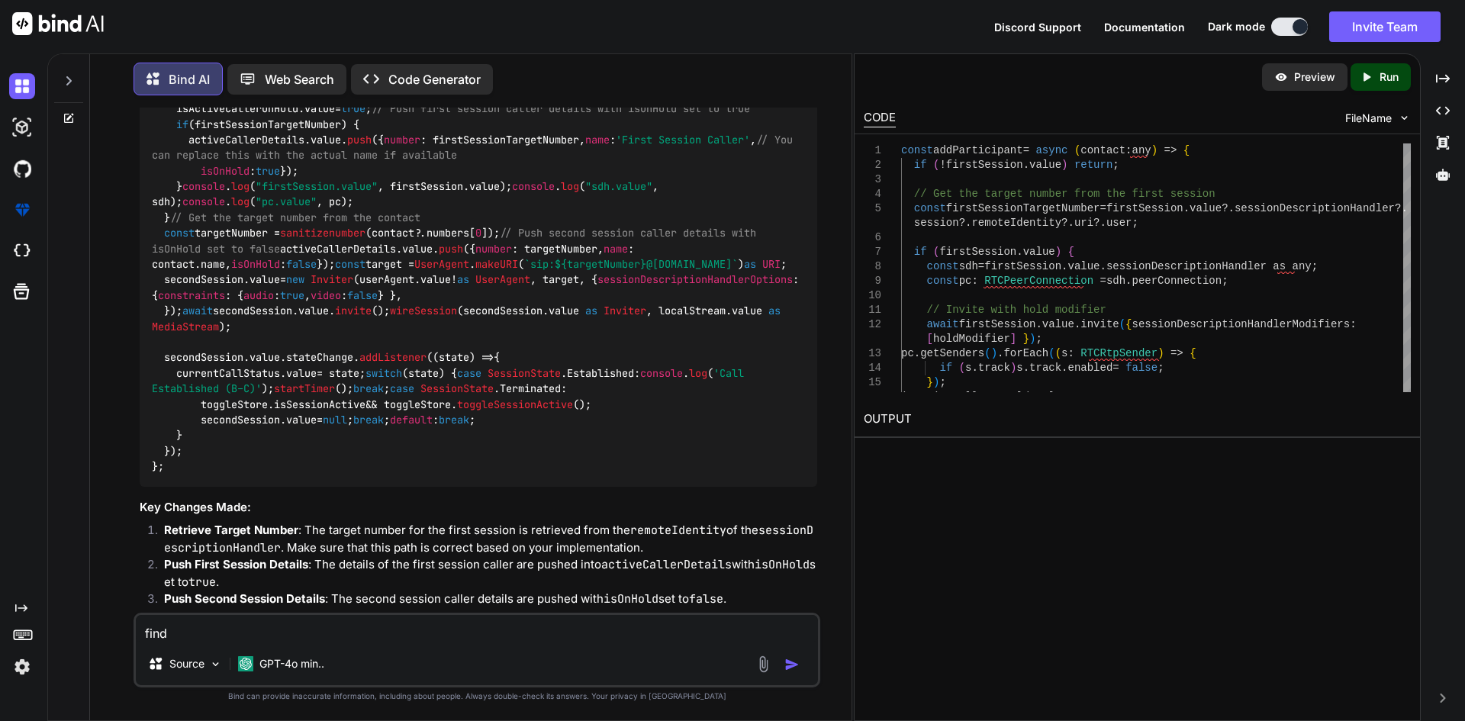
click at [241, 291] on code "const addParticipant = async ( contact: any ) => { if (!firstSession. value ) r…" at bounding box center [478, 217] width 653 height 513
copy code "firstSessionTargetNumber"
click at [204, 634] on textarea "find" at bounding box center [477, 628] width 682 height 27
paste textarea "firstSessionTargetNumber"
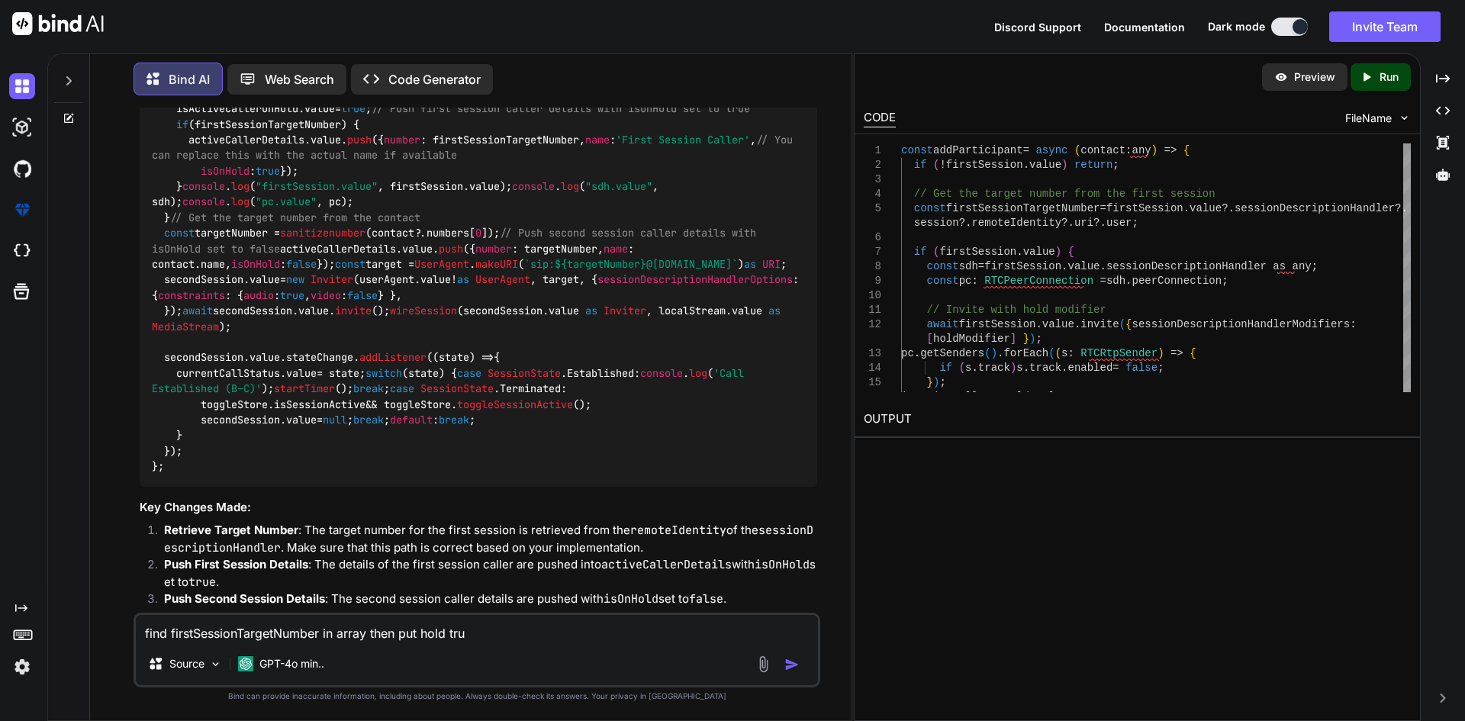
type textarea "find firstSessionTargetNumber in array then put hold true"
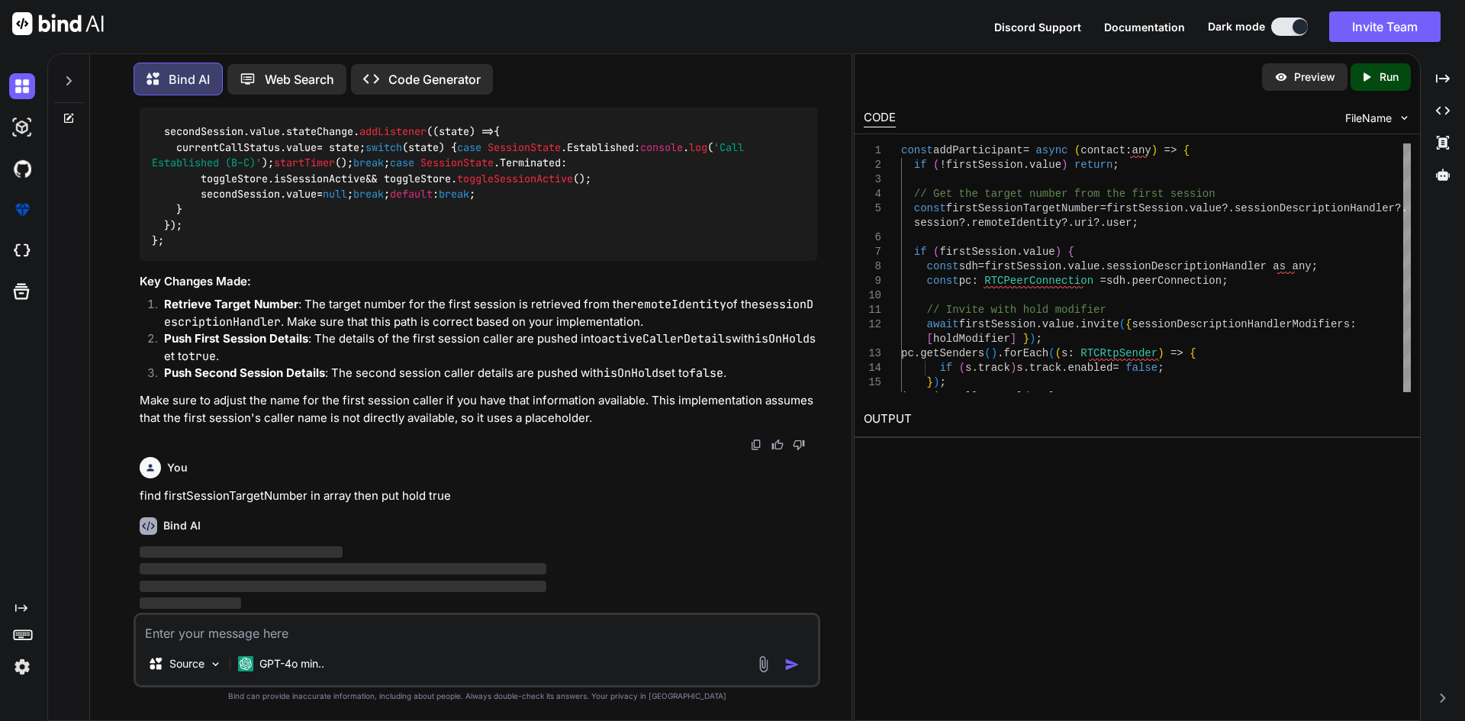
scroll to position [4174, 0]
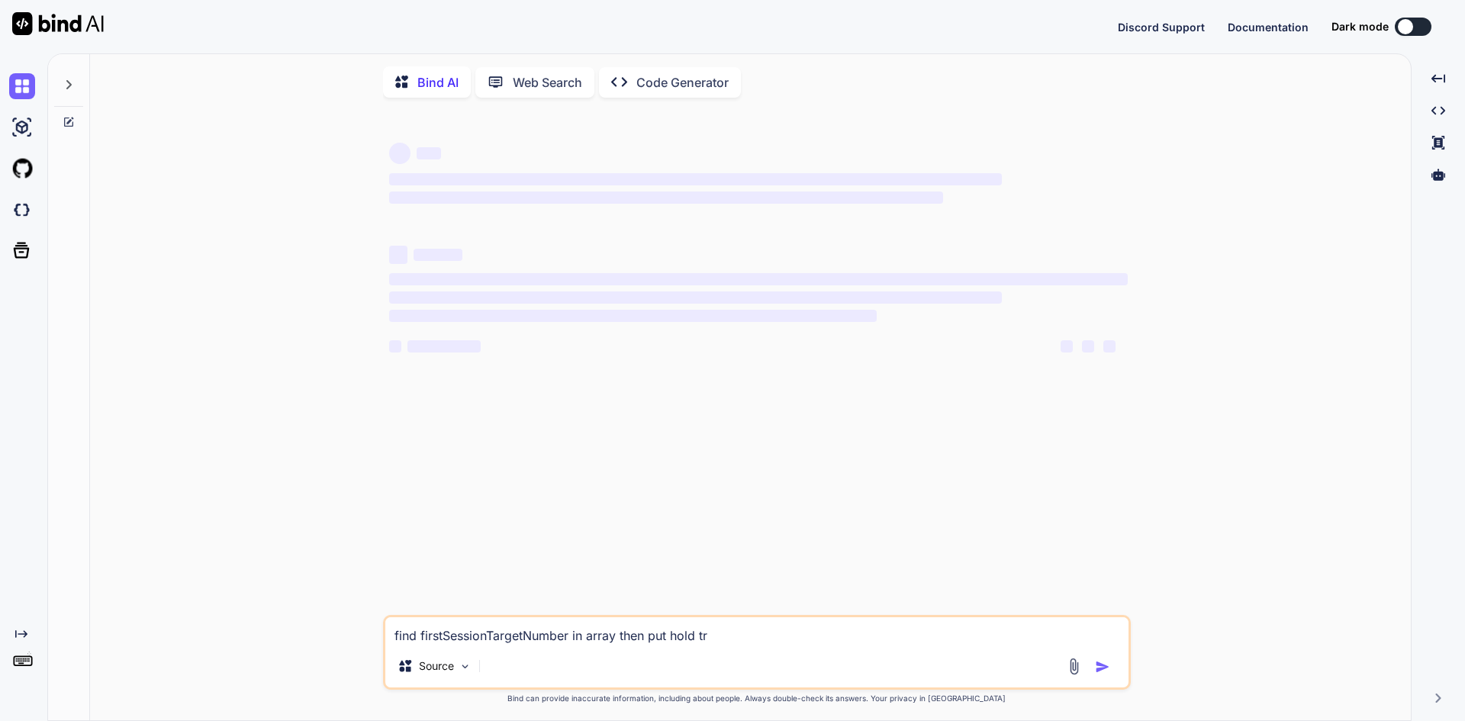
type textarea "x"
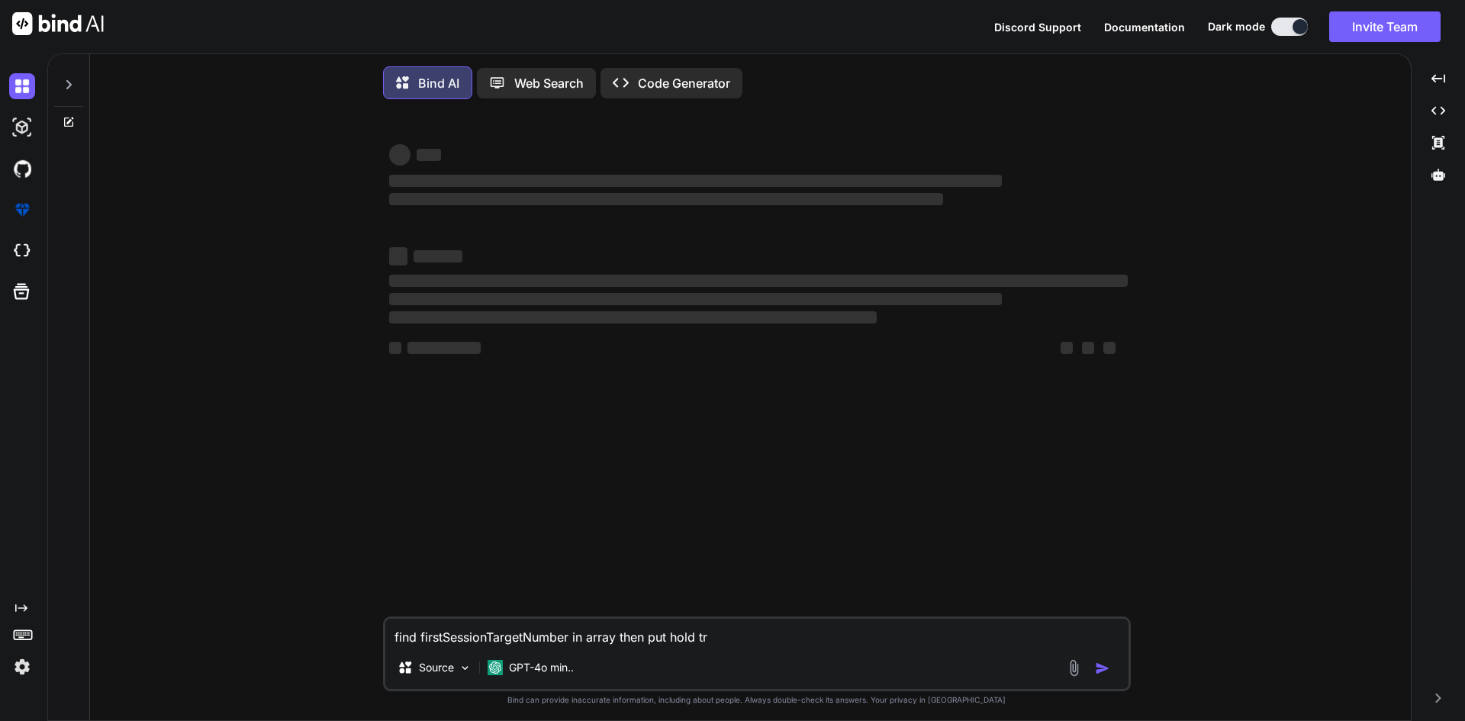
click at [757, 626] on textarea "find firstSessionTargetNumber in array then put hold tr" at bounding box center [756, 632] width 743 height 27
drag, startPoint x: 761, startPoint y: 635, endPoint x: 218, endPoint y: 587, distance: 544.5
click at [218, 587] on div "‌ ‌ ‌ ‌ ‌ ‌ ‌ ‌ ‌ ‌ ‌ ‌ ‌ ‌ find firstSessionTargetNumber in array then put hol…" at bounding box center [756, 417] width 1308 height 613
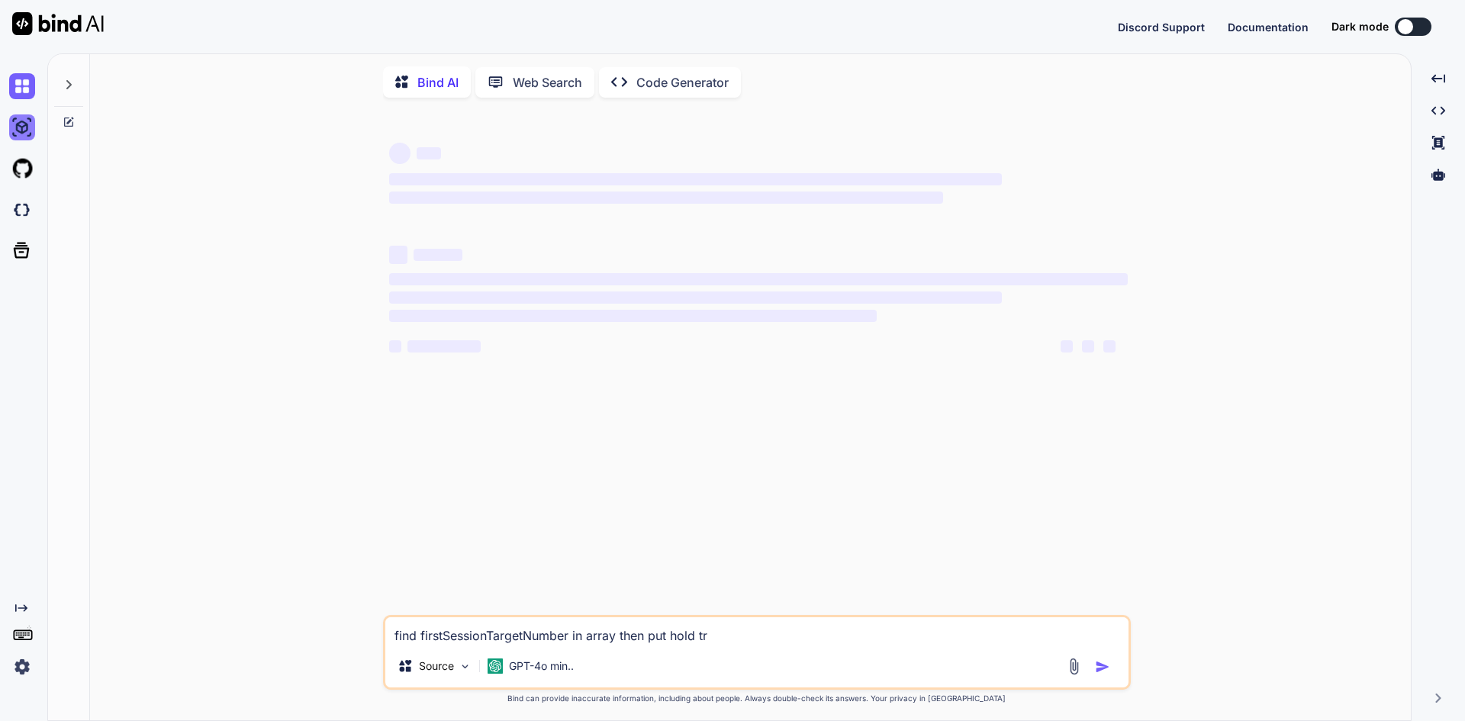
click at [14, 127] on img at bounding box center [22, 127] width 26 height 26
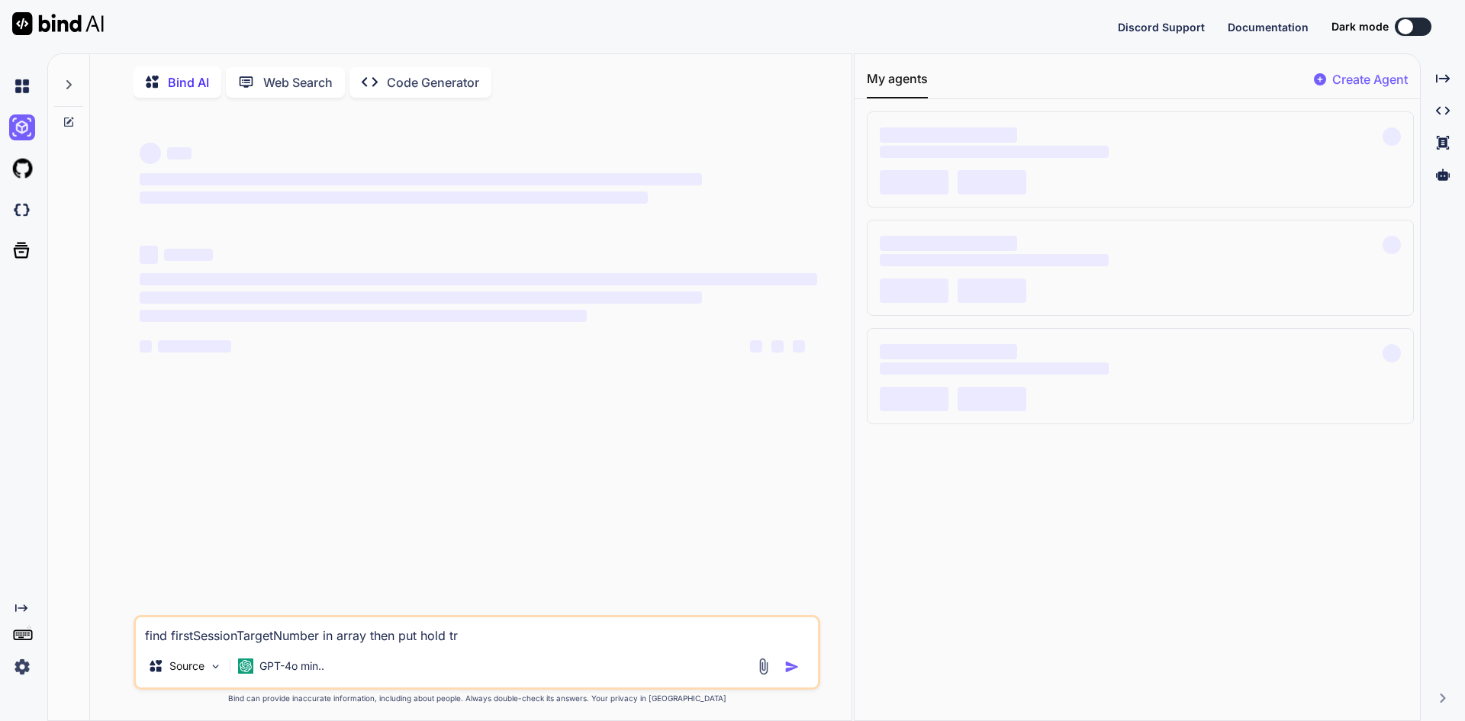
click at [75, 129] on div at bounding box center [69, 388] width 42 height 668
click at [69, 126] on icon at bounding box center [68, 121] width 9 height 9
click at [60, 92] on div at bounding box center [68, 80] width 29 height 53
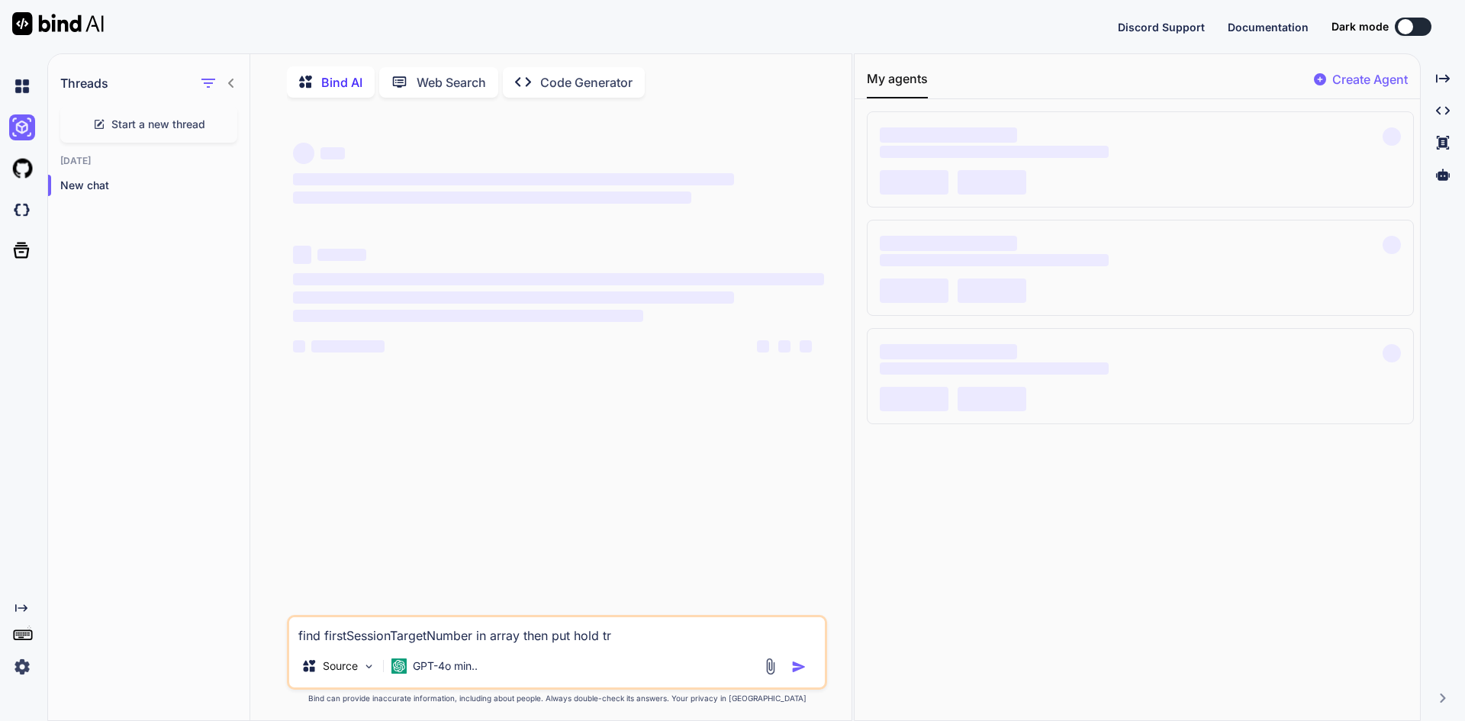
click at [3, 82] on div at bounding box center [20, 86] width 41 height 41
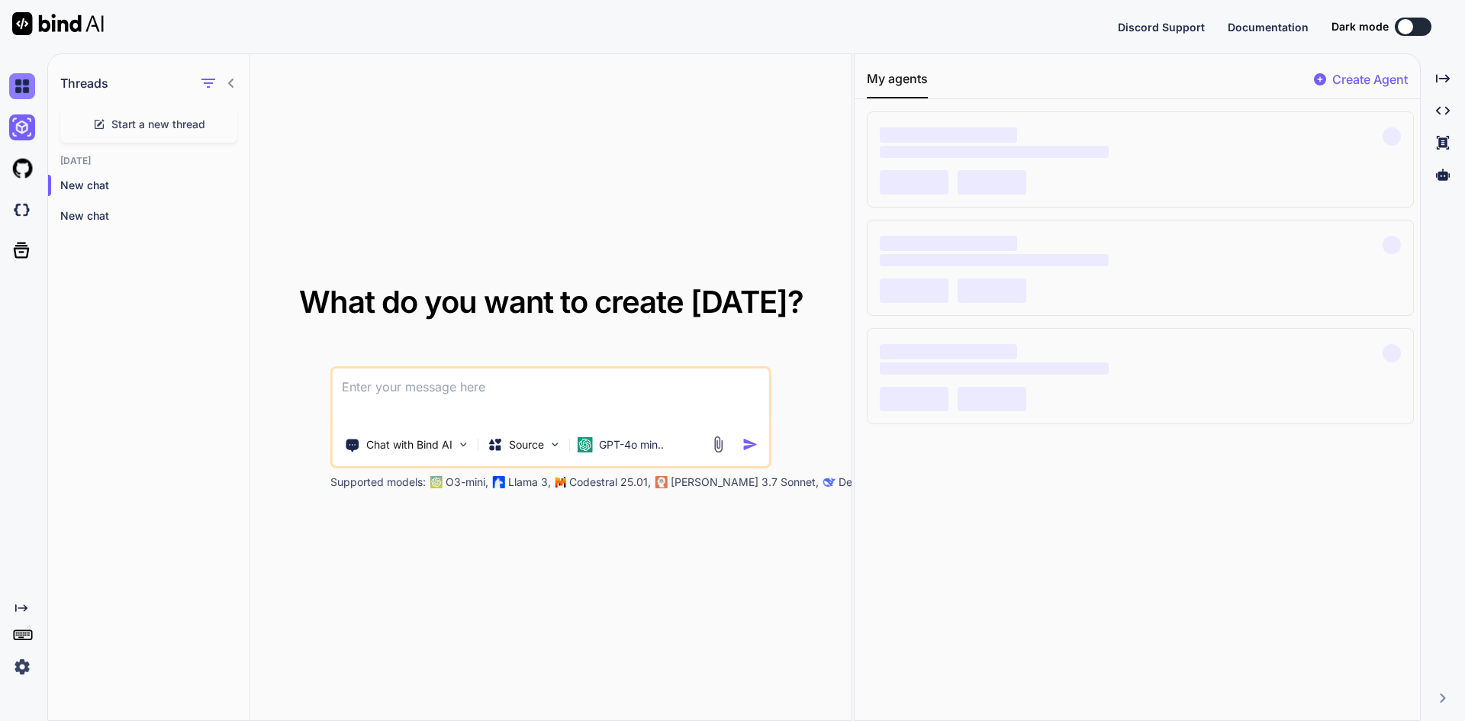
click at [14, 87] on img at bounding box center [22, 86] width 26 height 26
type textarea "x"
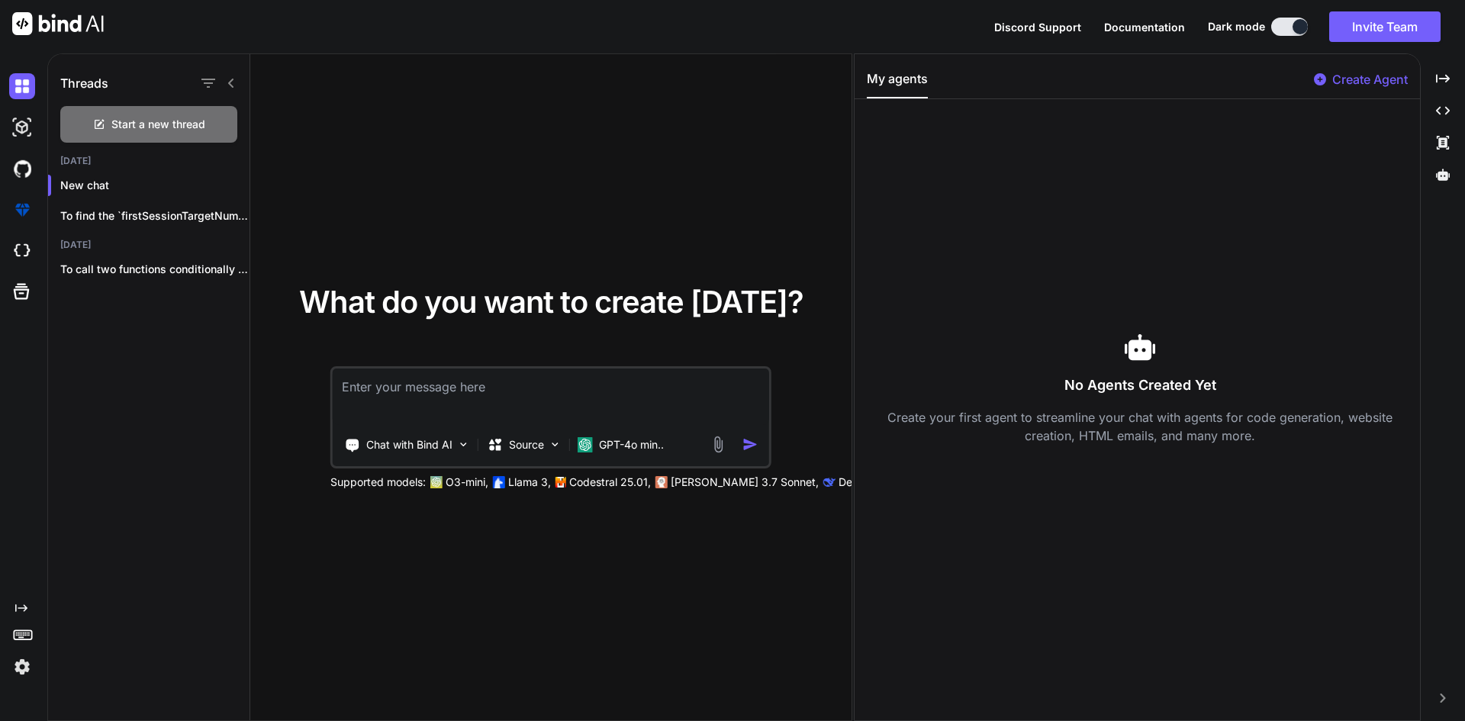
click at [436, 366] on div "Chat with Bind AI Source GPT-4o min.." at bounding box center [550, 417] width 441 height 102
click at [442, 384] on textarea at bounding box center [551, 396] width 436 height 56
paste textarea "Property 'session' does not exist on type '{ close: () => void; getDescription:…"
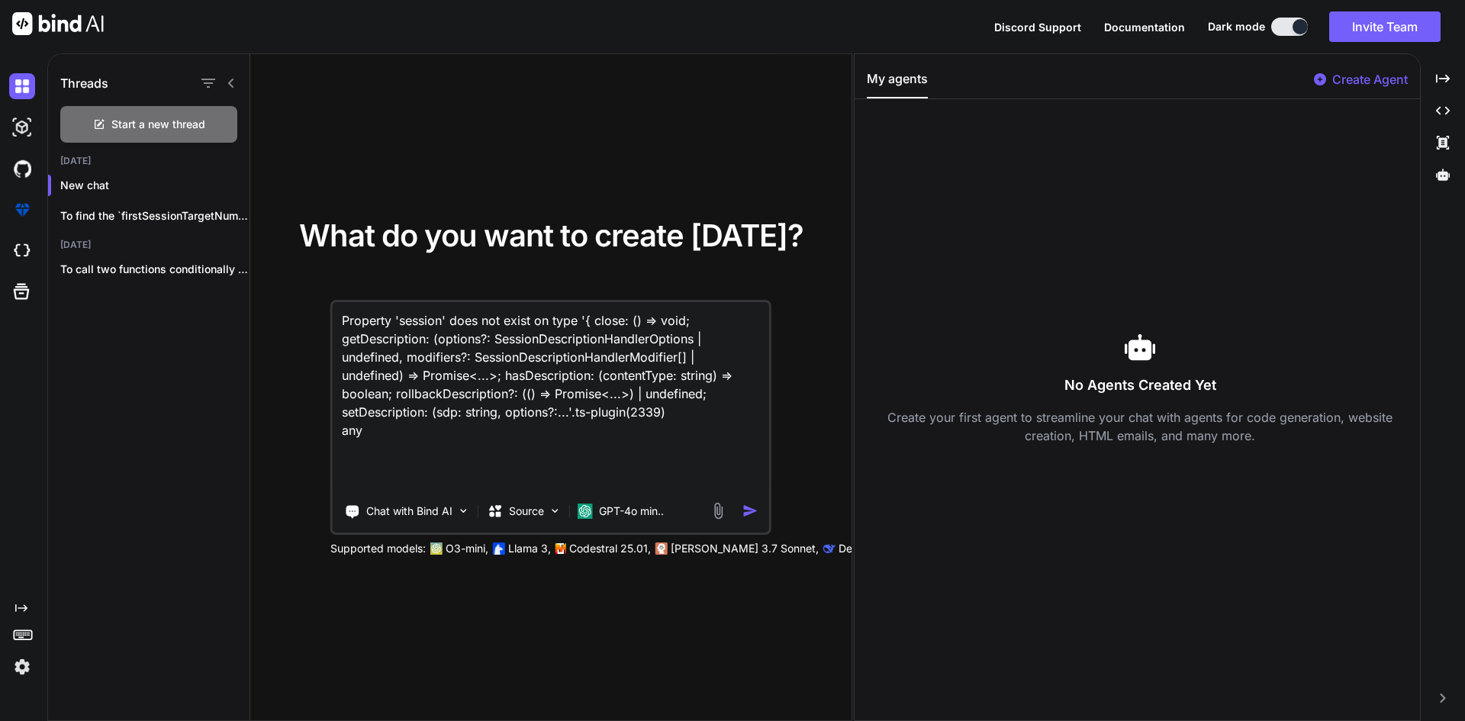
click at [404, 438] on textarea "Property 'session' does not exist on type '{ close: () => void; getDescription:…" at bounding box center [551, 396] width 436 height 189
click at [394, 459] on textarea "Property 'session' does not exist on type '{ close: () => void; getDescription:…" at bounding box center [551, 396] width 436 height 189
paste textarea "const addParticipant = async (contact: any) => { if (!firstSession.value) retur…"
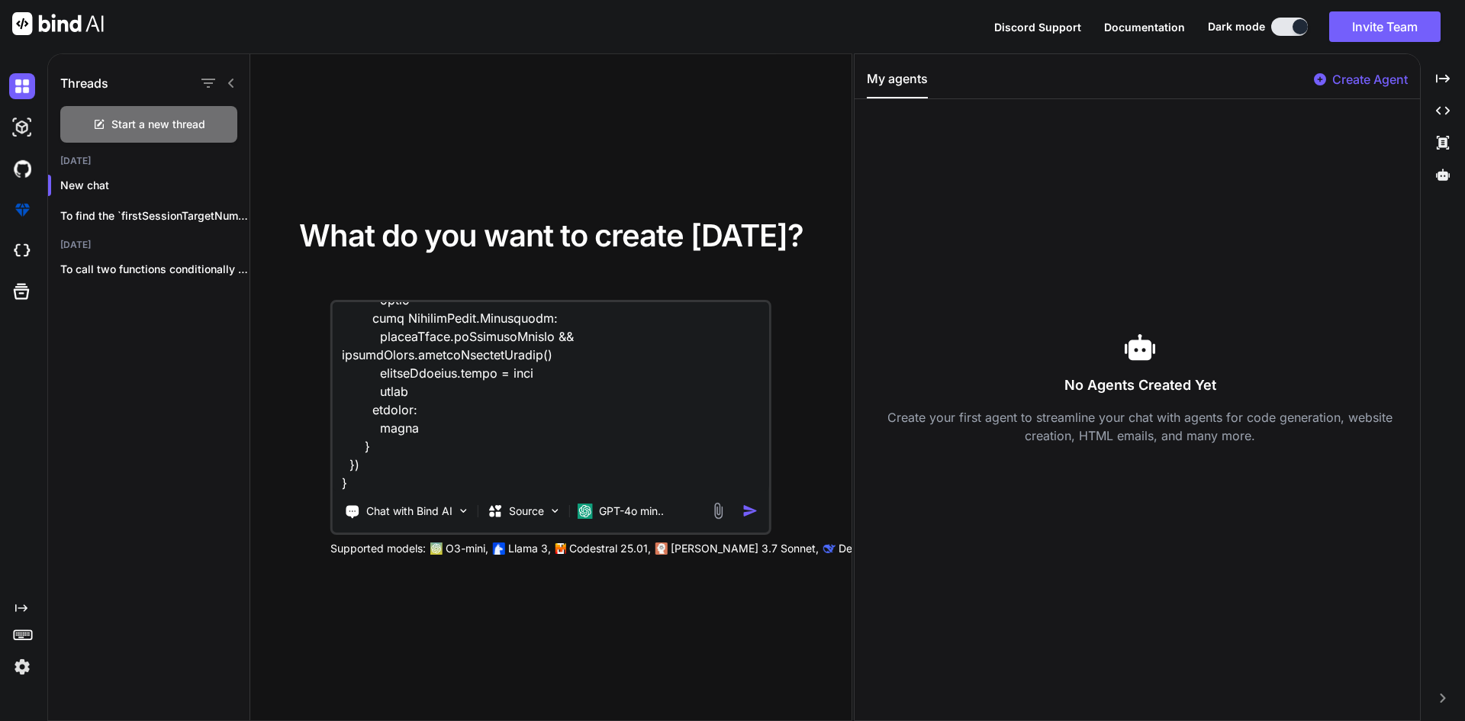
type textarea "Property 'session' does not exist on type '{ close: () => void; getDescription:…"
click at [745, 507] on img "button" at bounding box center [750, 511] width 16 height 16
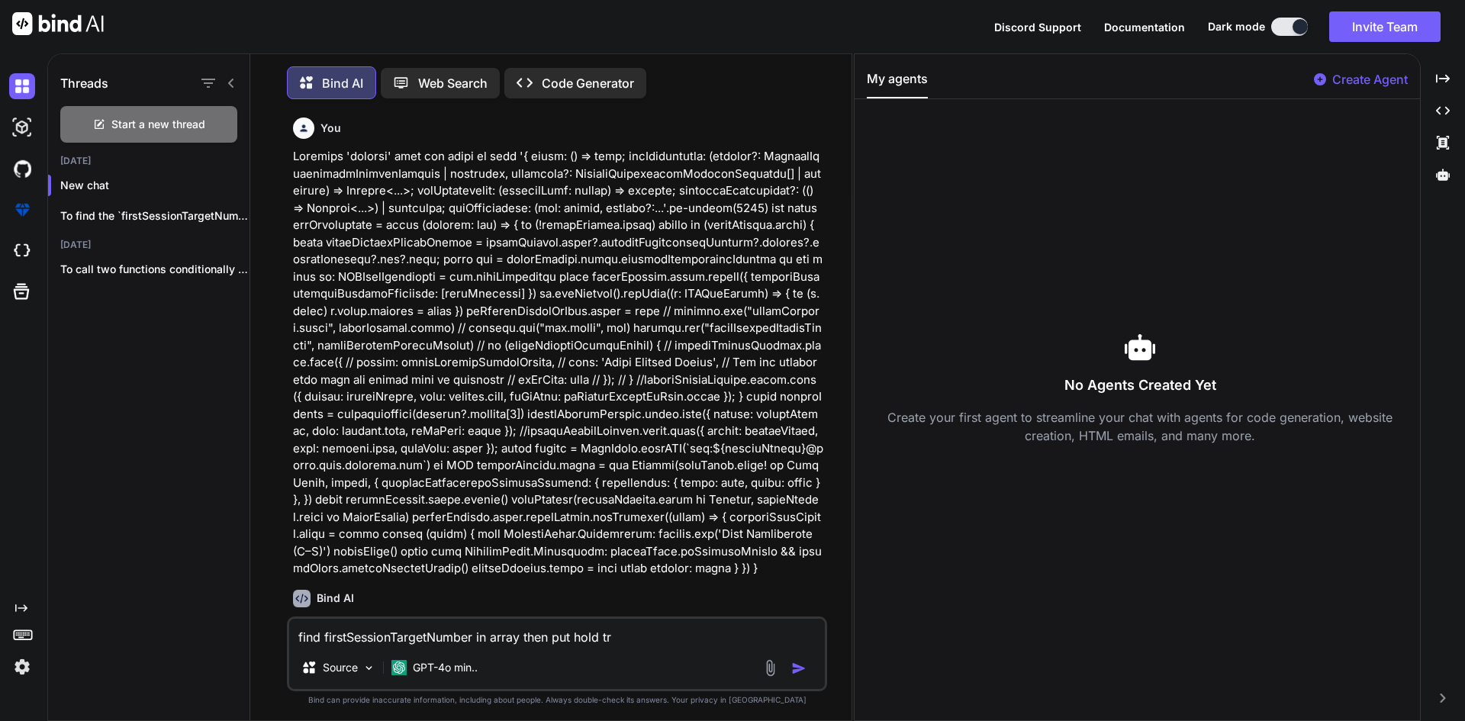
scroll to position [8, 0]
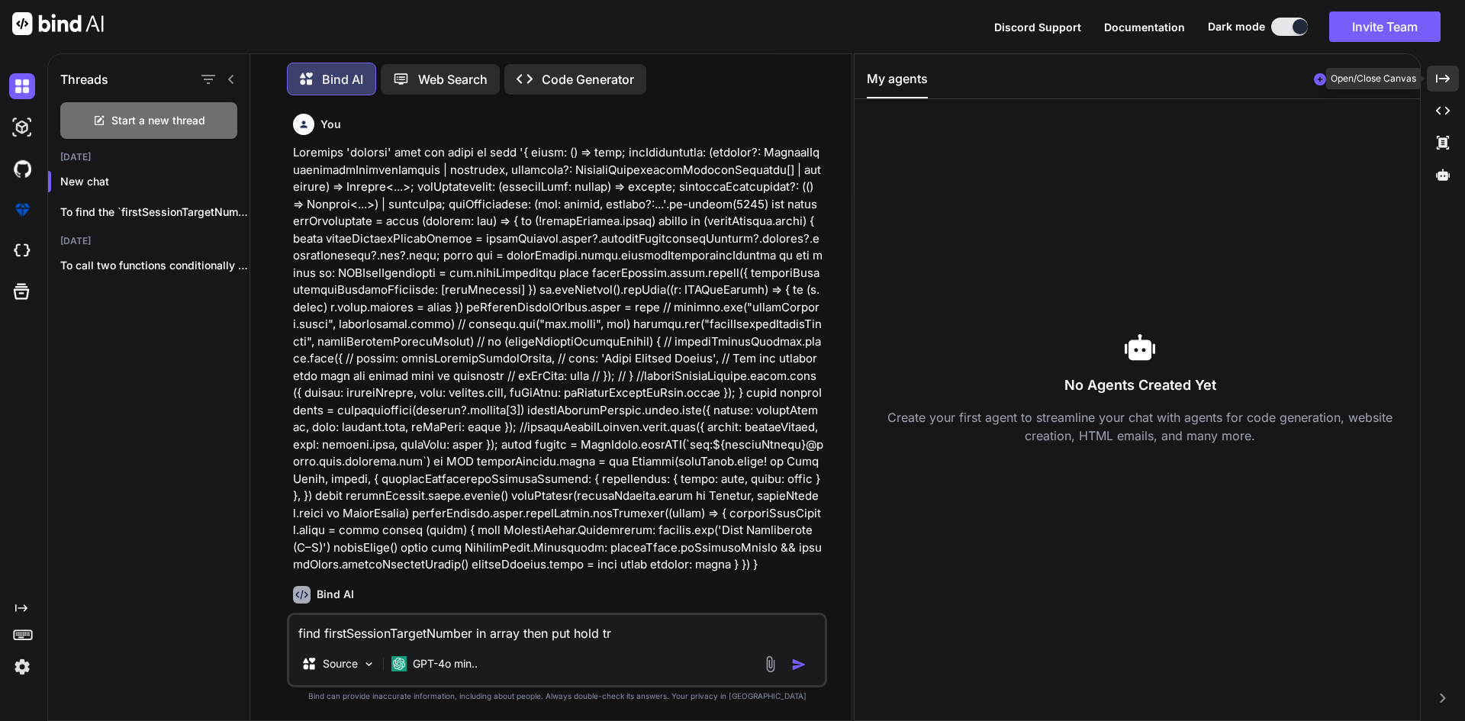
click at [1449, 85] on icon "Created with Pixso." at bounding box center [1443, 79] width 14 height 14
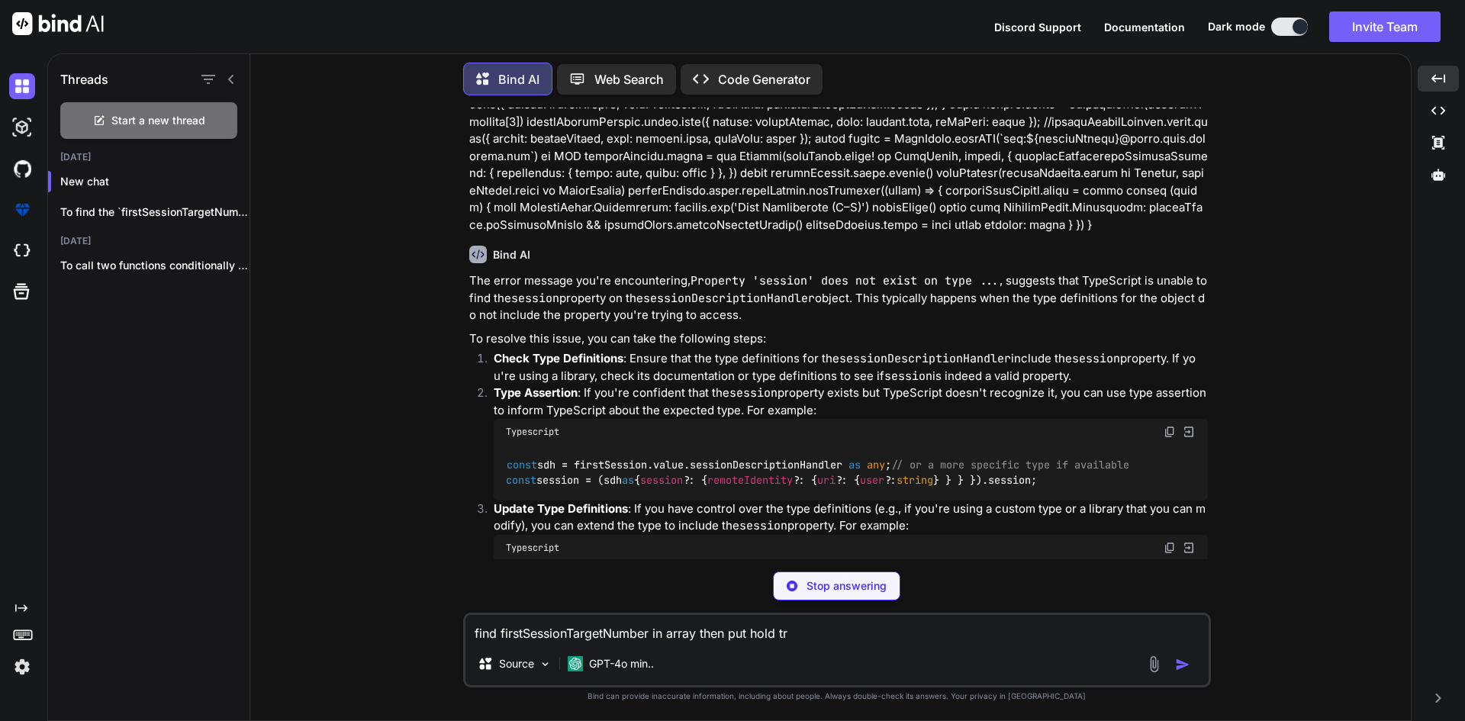
scroll to position [317, 0]
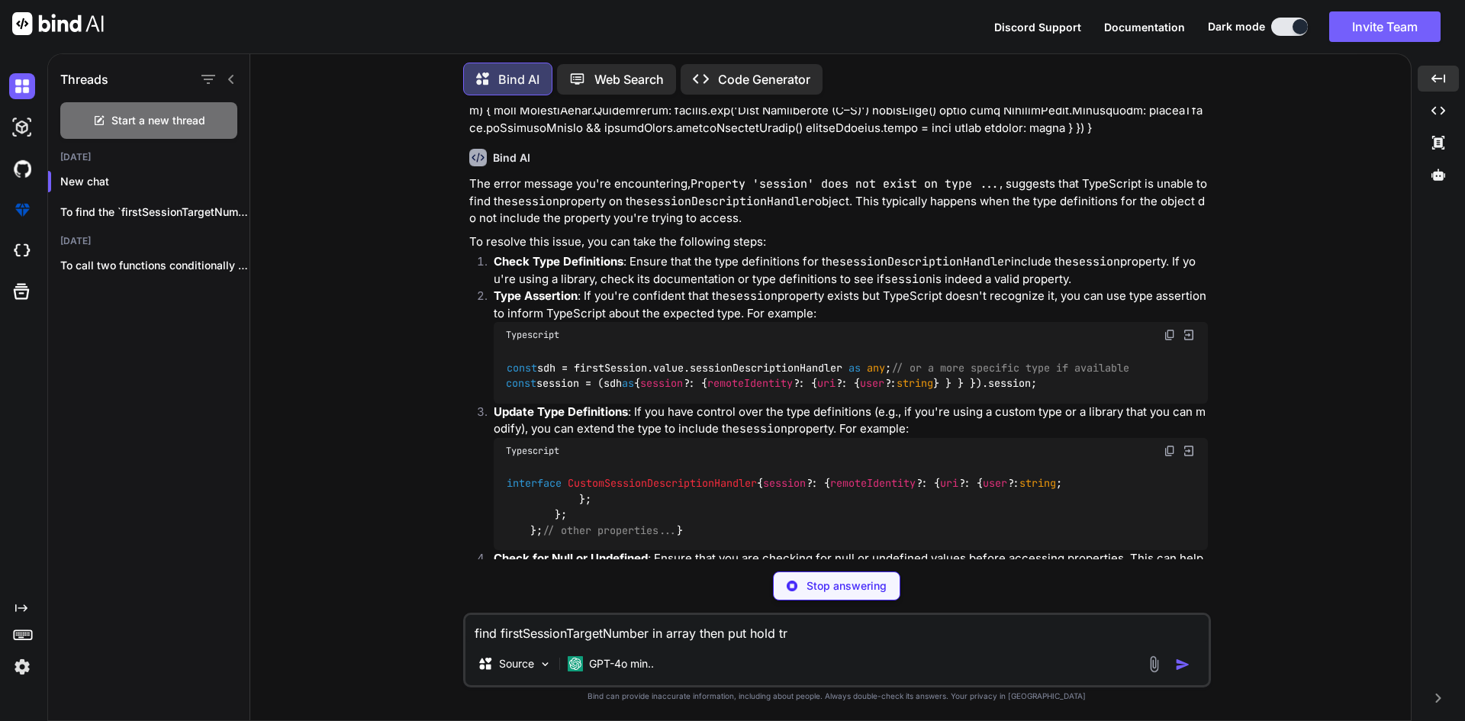
click at [575, 378] on code "const sdh = firstSession. value . sessionDescriptionHandler as any ; // or a mo…" at bounding box center [817, 375] width 623 height 31
click at [574, 383] on code "const sdh = firstSession. value . sessionDescriptionHandler as any ; // or a mo…" at bounding box center [817, 375] width 623 height 31
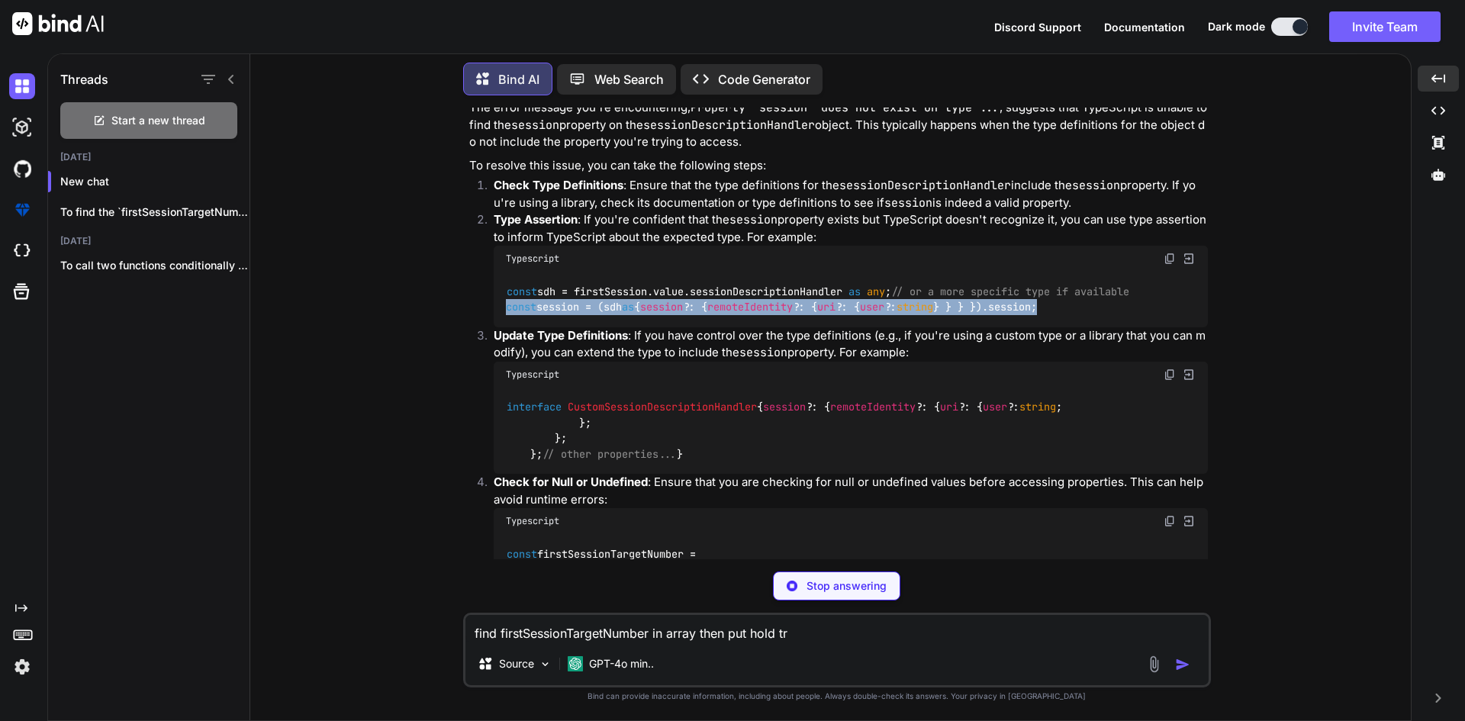
drag, startPoint x: 1109, startPoint y: 304, endPoint x: 504, endPoint y: 307, distance: 604.9
click at [503, 307] on div "const sdh = firstSession. value . sessionDescriptionHandler as any ; // or a mo…" at bounding box center [851, 300] width 714 height 56
copy code "const session = (sdh as { session ?: { remoteIdentity ?: { uri ?: { user ?: str…"
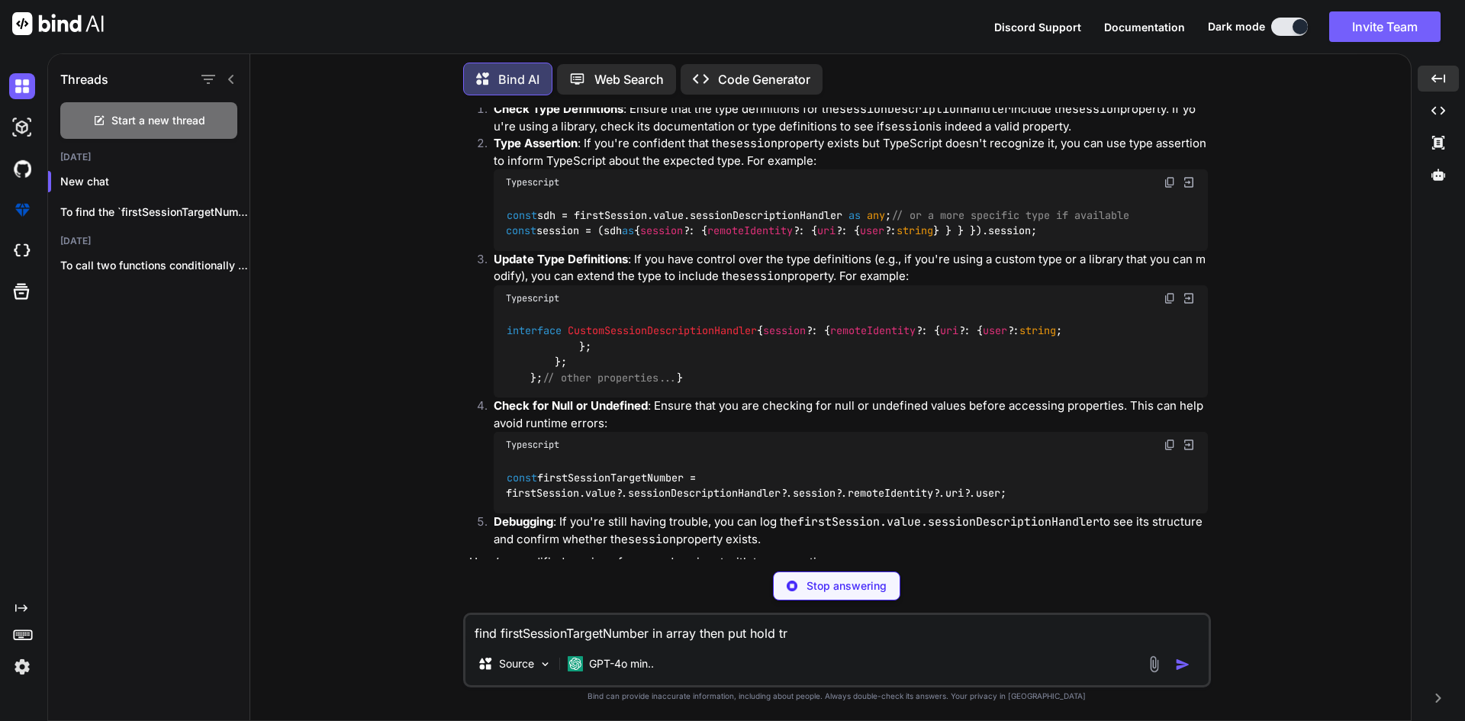
click at [615, 331] on span "CustomSessionDescriptionHandler" at bounding box center [662, 331] width 189 height 14
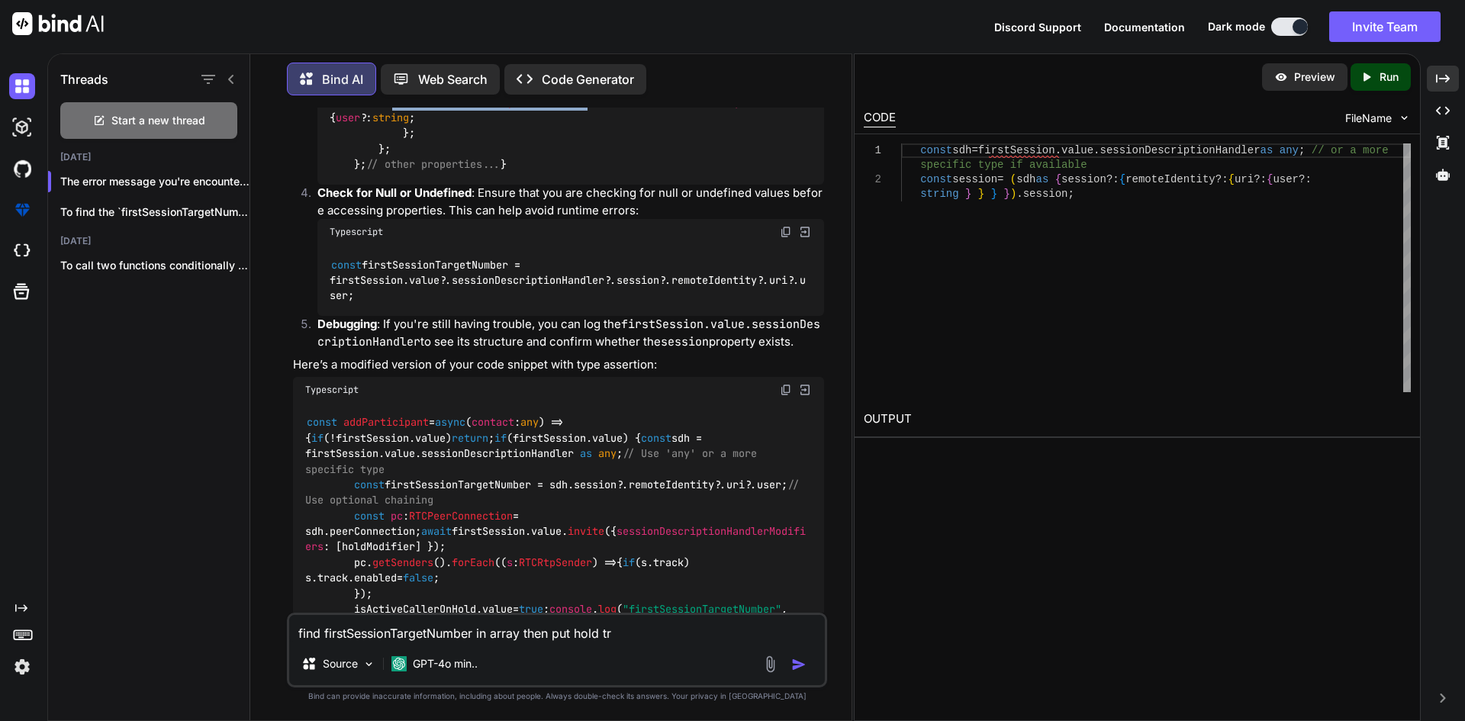
scroll to position [841, 0]
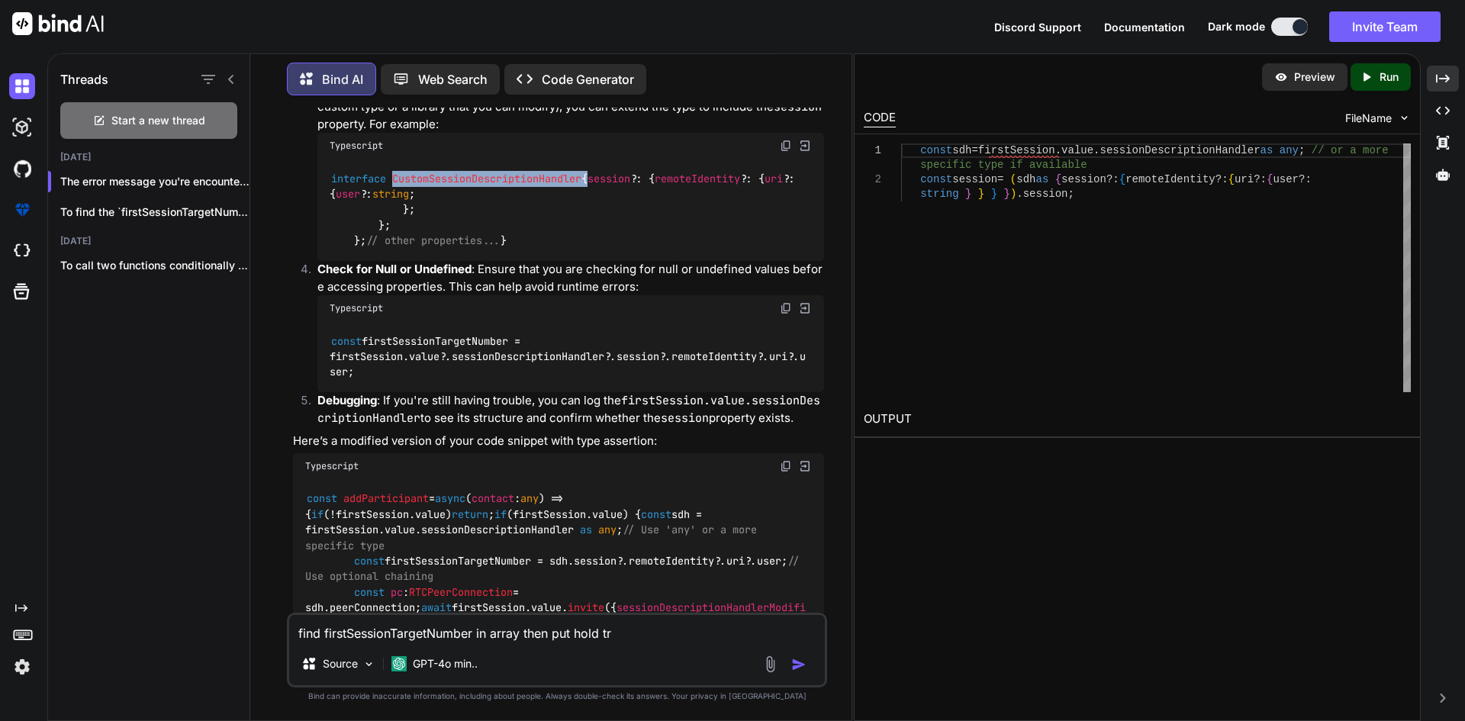
click at [961, 181] on div "const sdh = firstSession . value . sessionDescriptionHandler as any ; // or a m…" at bounding box center [1156, 267] width 510 height 249
type textarea "const sdh = firstSession.value.sessionDescriptionHandler as any; // or a more s…"
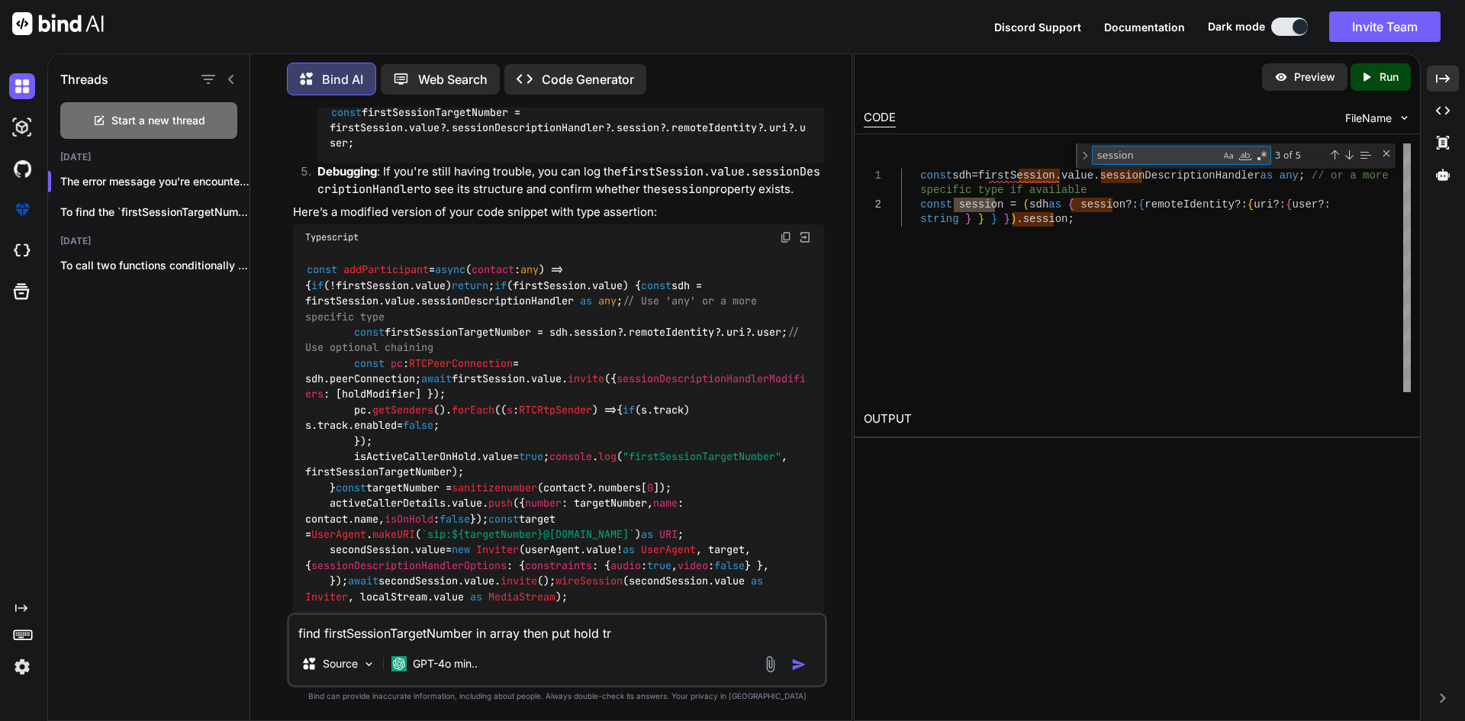
scroll to position [1223, 0]
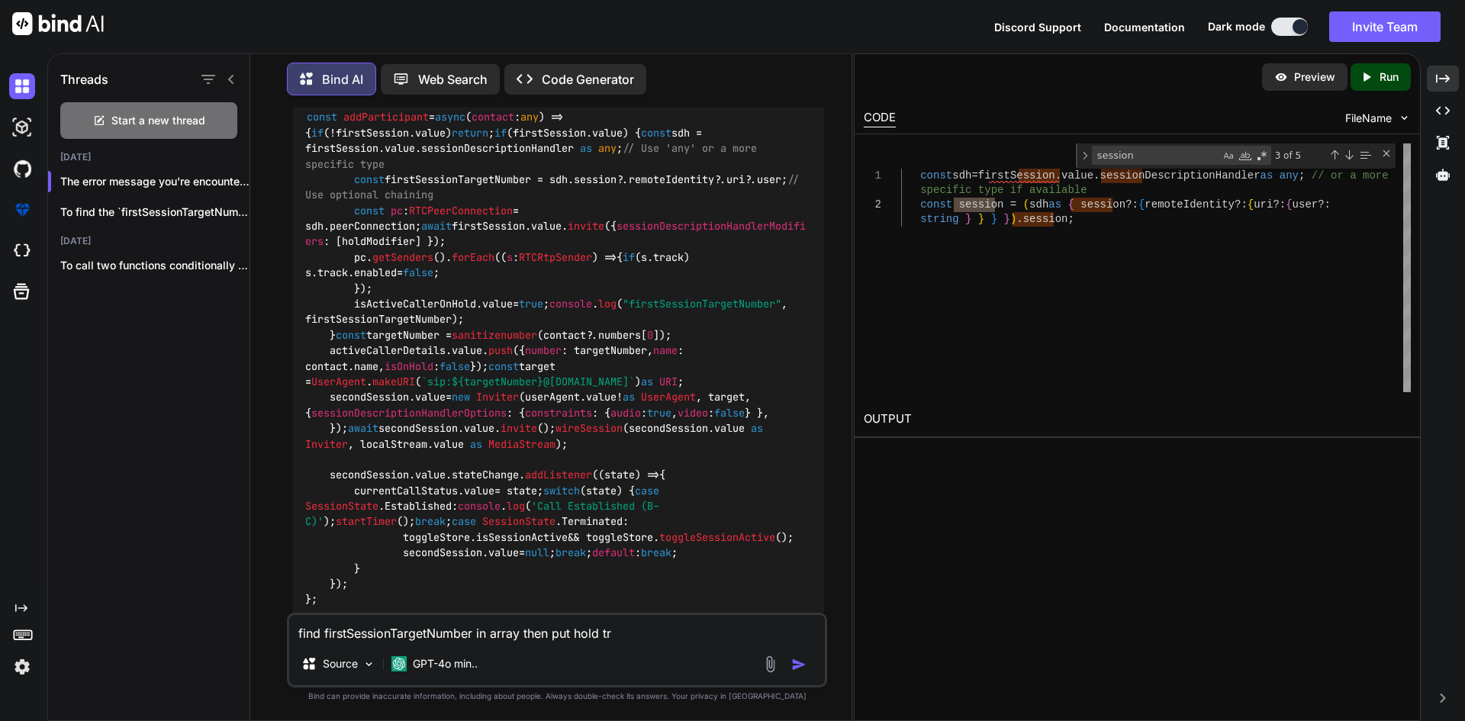
click at [780, 91] on img at bounding box center [786, 85] width 12 height 12
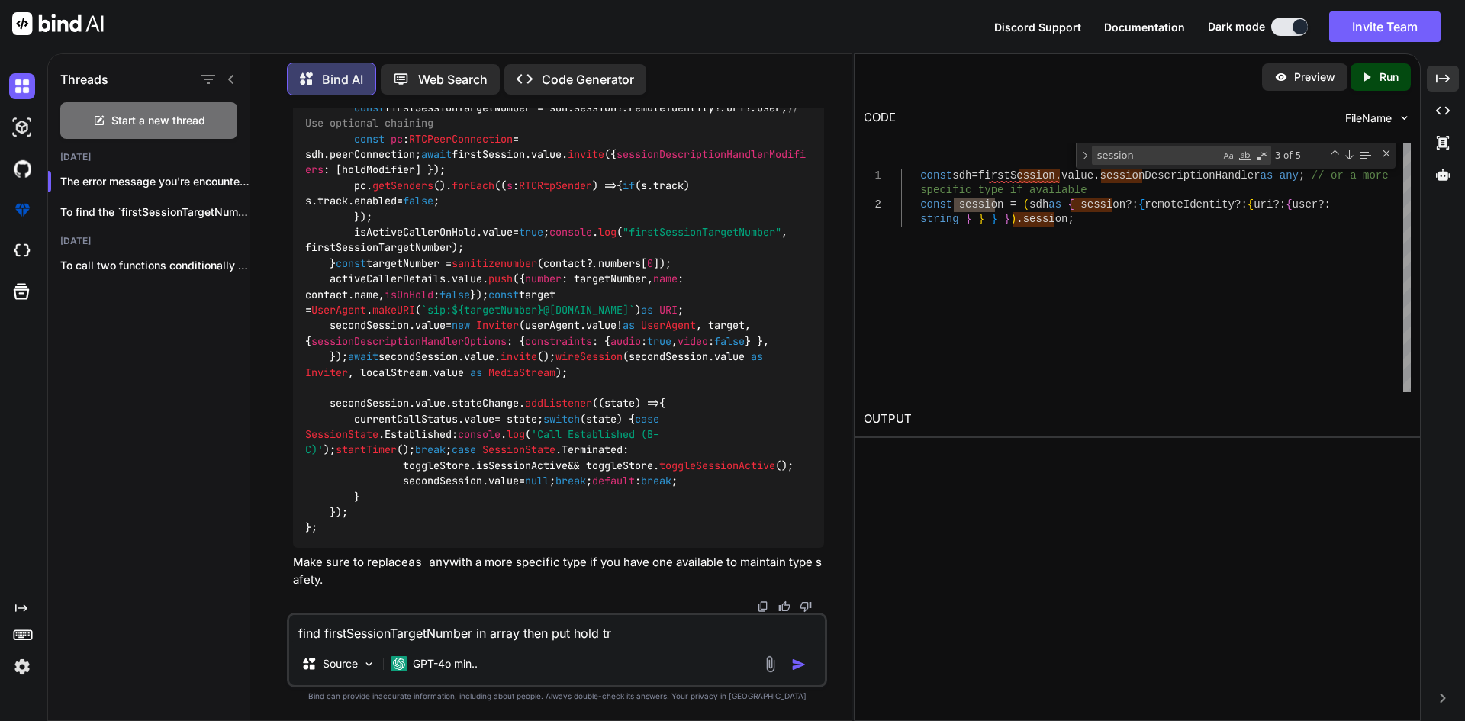
click at [632, 624] on textarea "find firstSessionTargetNumber in array then put hold tr" at bounding box center [557, 628] width 536 height 27
drag, startPoint x: 632, startPoint y: 624, endPoint x: 218, endPoint y: 601, distance: 414.1
click at [218, 601] on div "Threads Start a new thread [DATE] The error message you're encountering, `... T…" at bounding box center [449, 385] width 803 height 670
paste textarea "rstSessionTargetNumber undefined"
type textarea "firstSessionTargetNumber undefined"
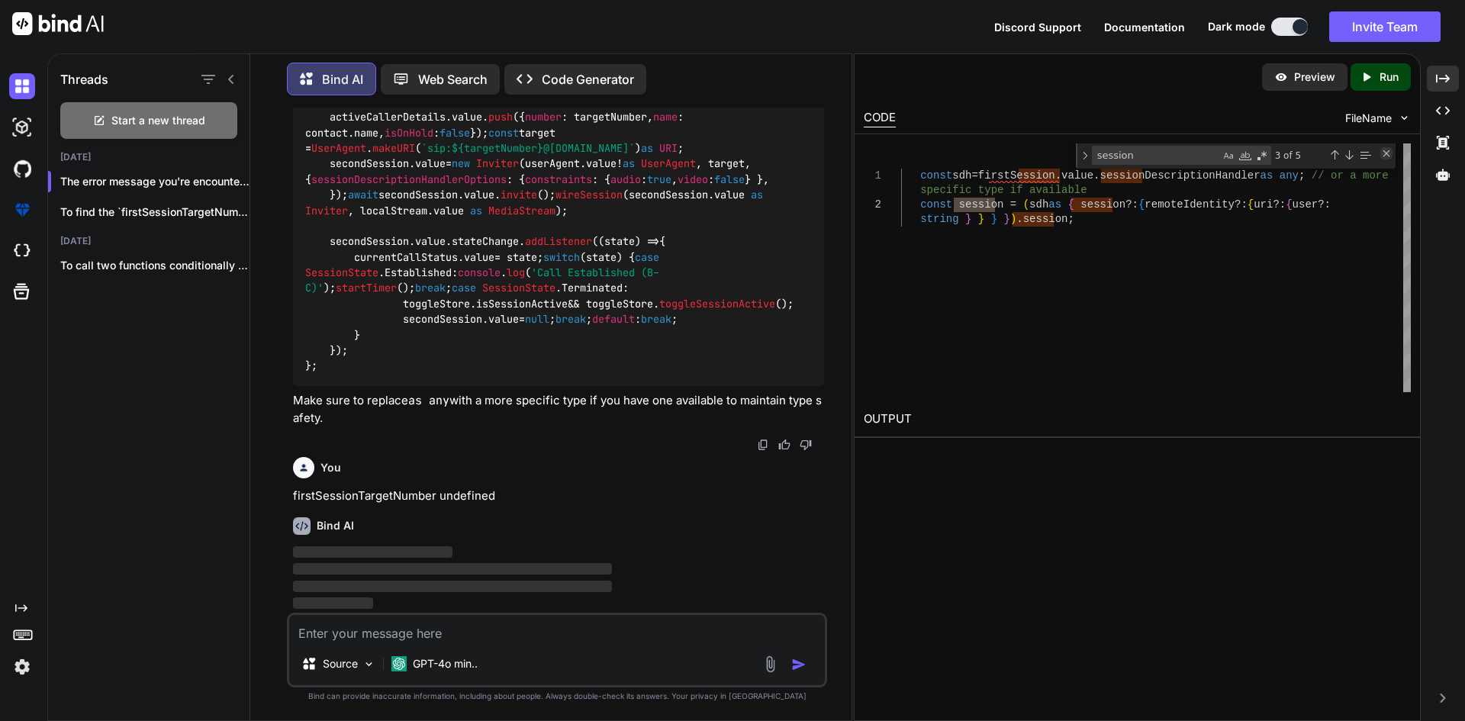
scroll to position [1814, 0]
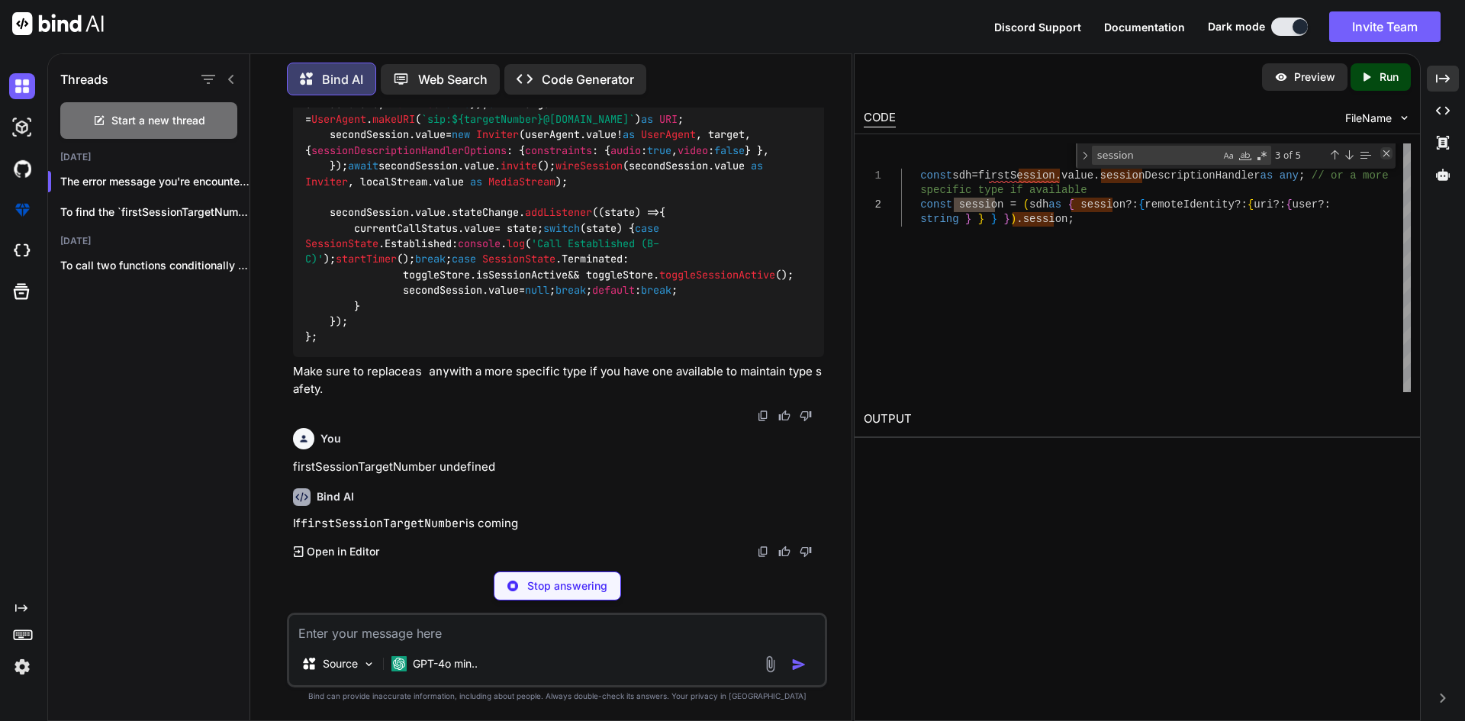
click at [1390, 159] on div "Close (Escape)" at bounding box center [1386, 153] width 12 height 12
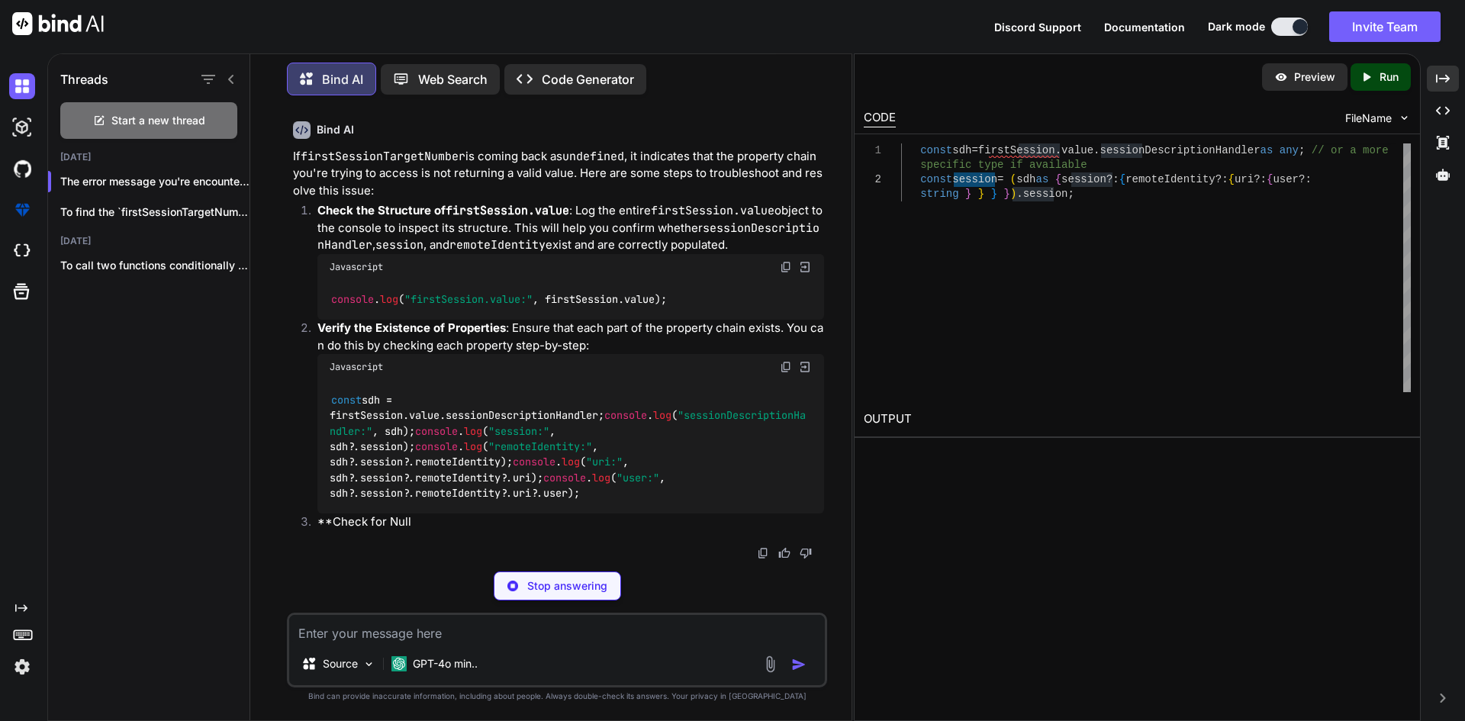
scroll to position [2194, 0]
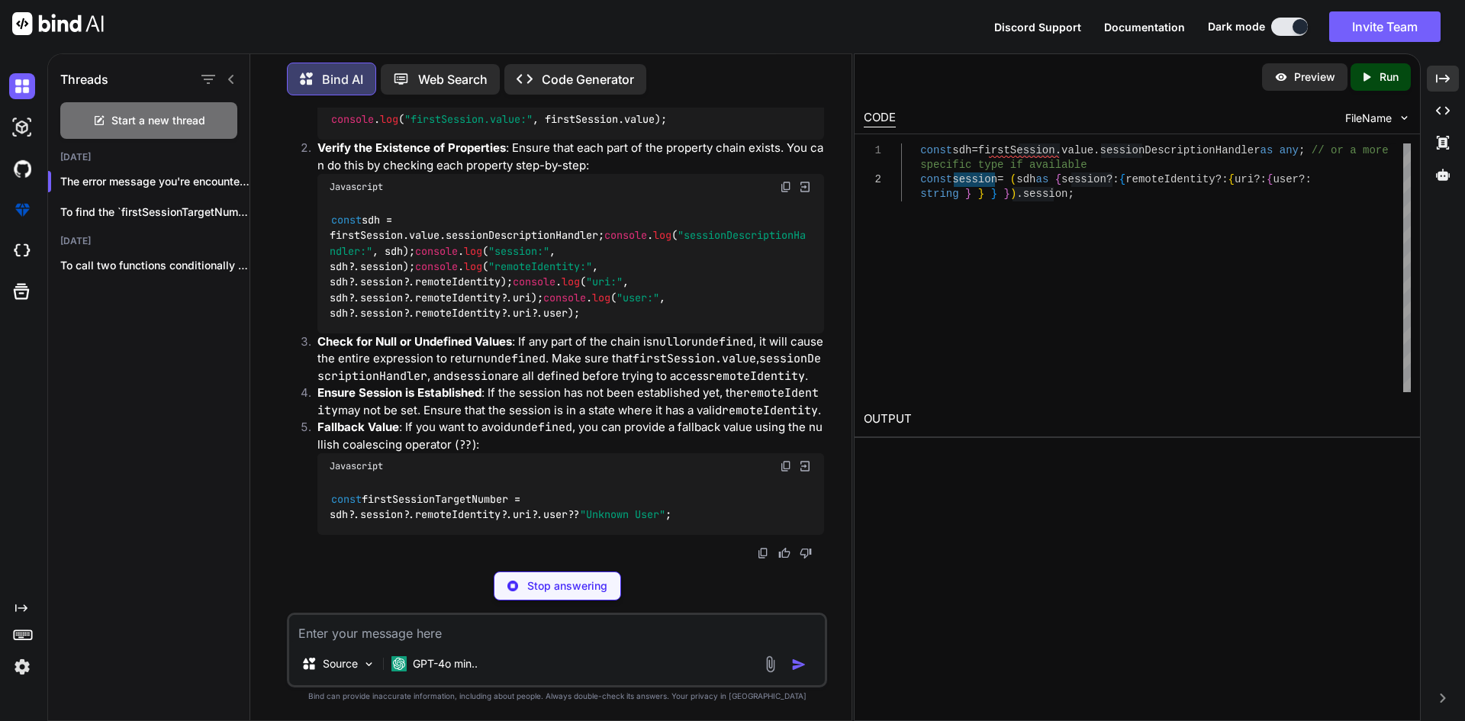
click at [387, 321] on code "const sdh = firstSession. value . sessionDescriptionHandler ; console . log ( "…" at bounding box center [568, 266] width 476 height 109
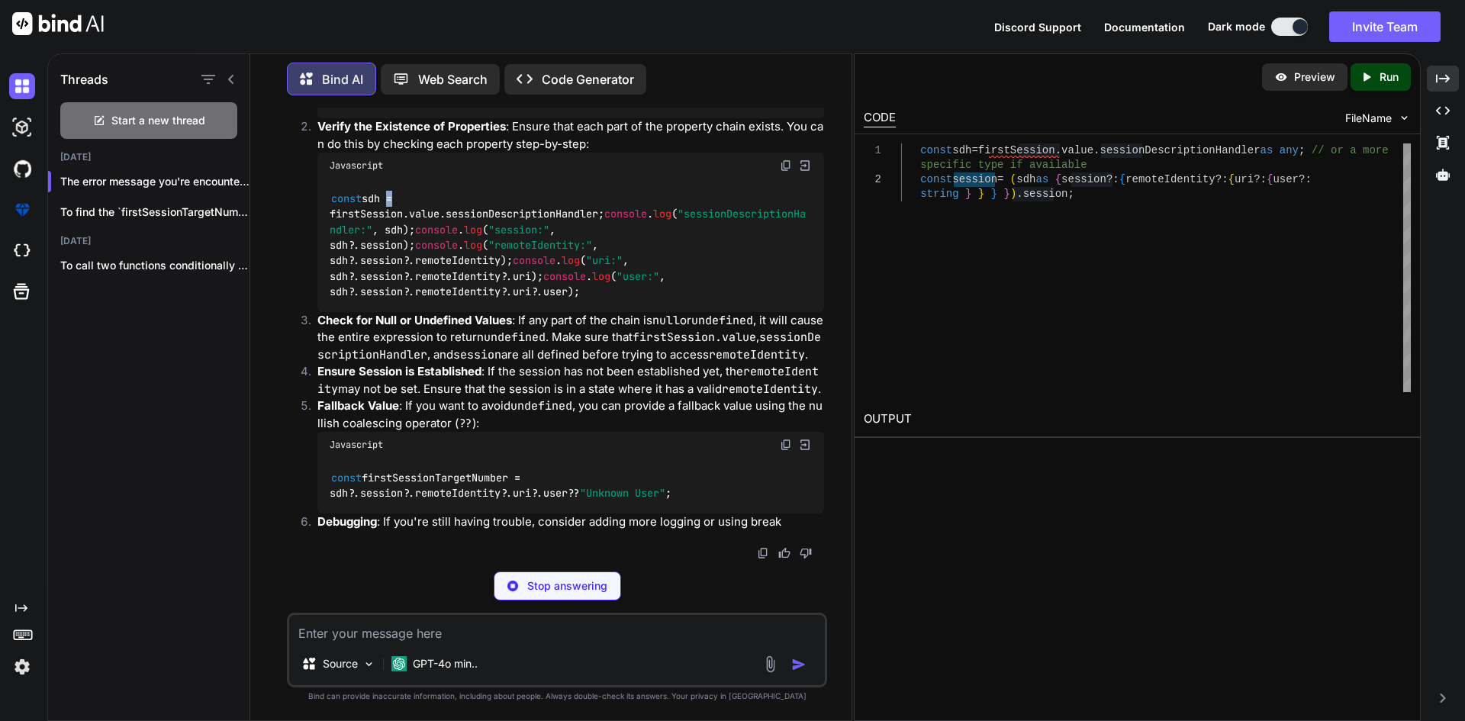
click at [387, 300] on code "const sdh = firstSession. value . sessionDescriptionHandler ; console . log ( "…" at bounding box center [568, 245] width 476 height 109
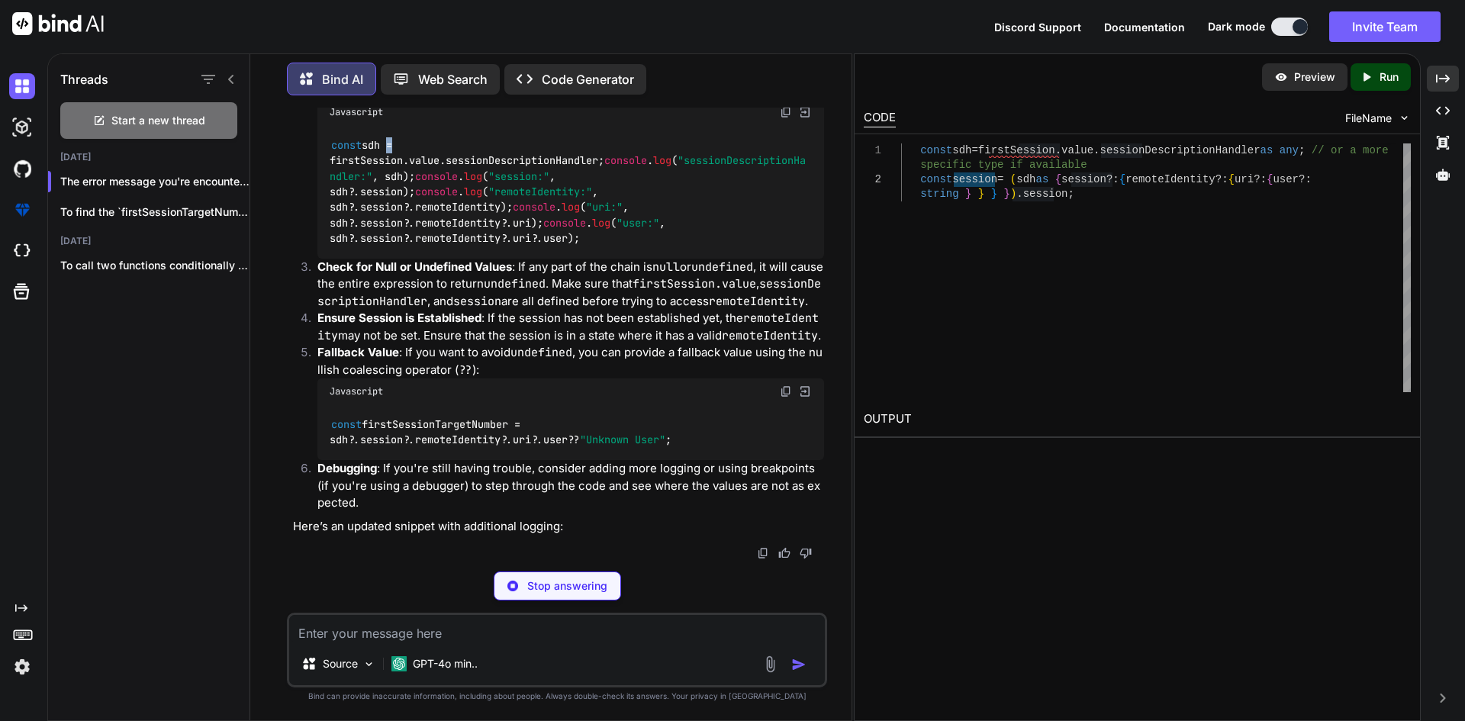
click at [387, 246] on code "const sdh = firstSession. value . sessionDescriptionHandler ; console . log ( "…" at bounding box center [568, 191] width 476 height 109
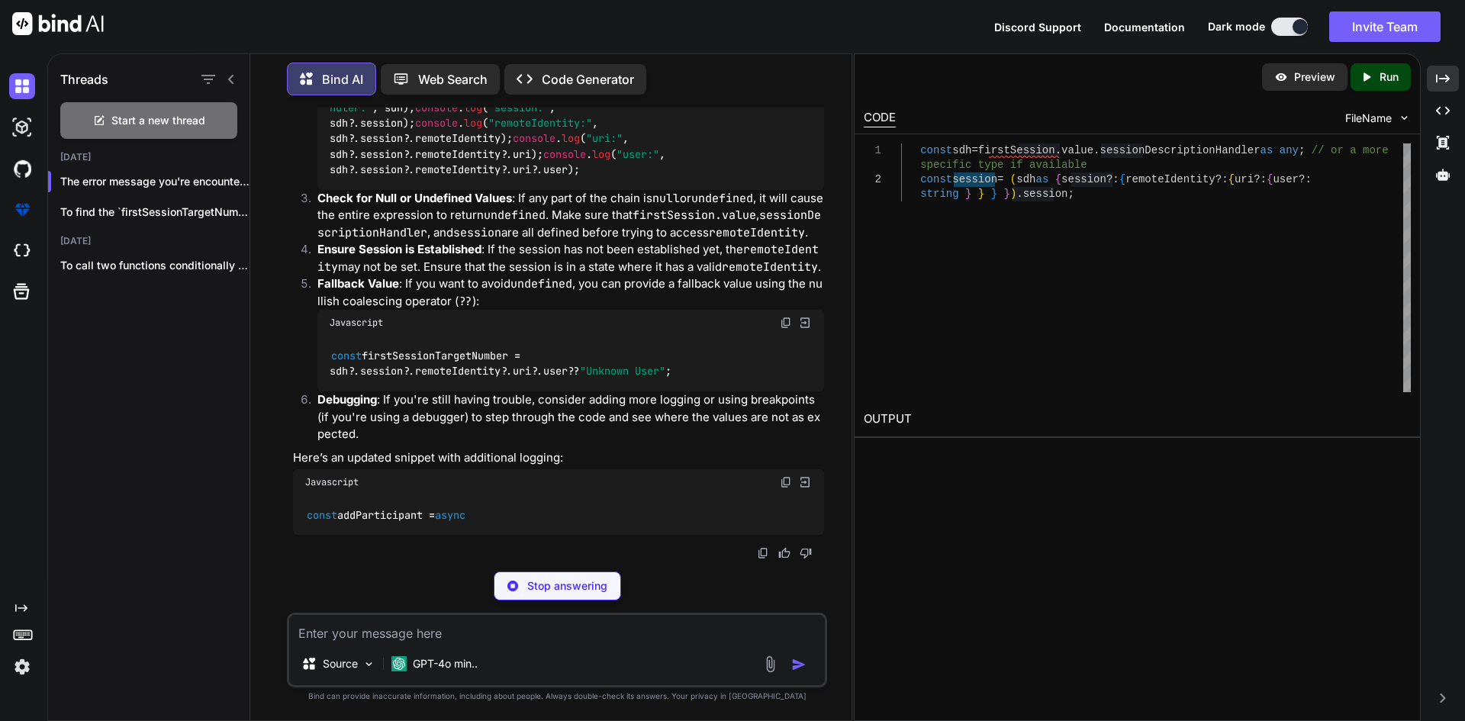
click at [387, 178] on code "const sdh = firstSession. value . sessionDescriptionHandler ; console . log ( "…" at bounding box center [568, 123] width 476 height 109
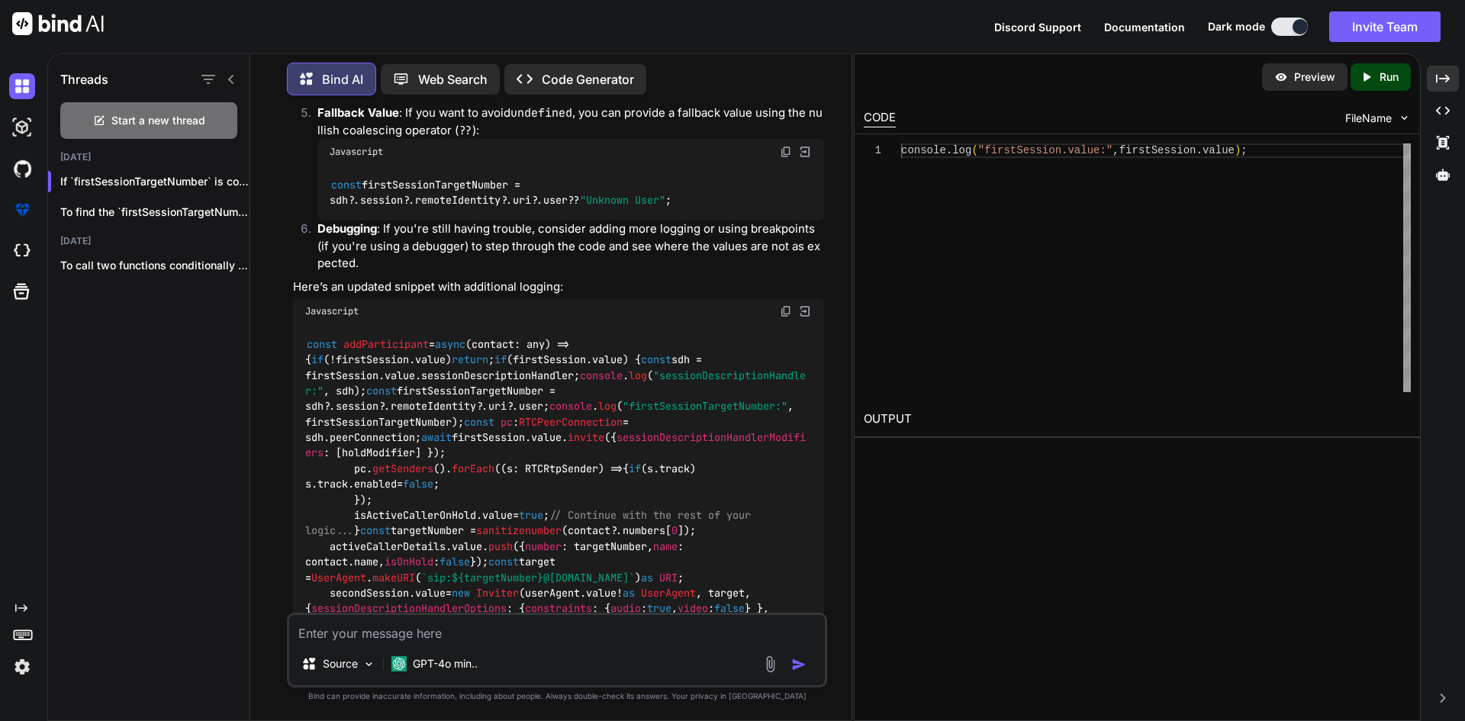
scroll to position [2499, 0]
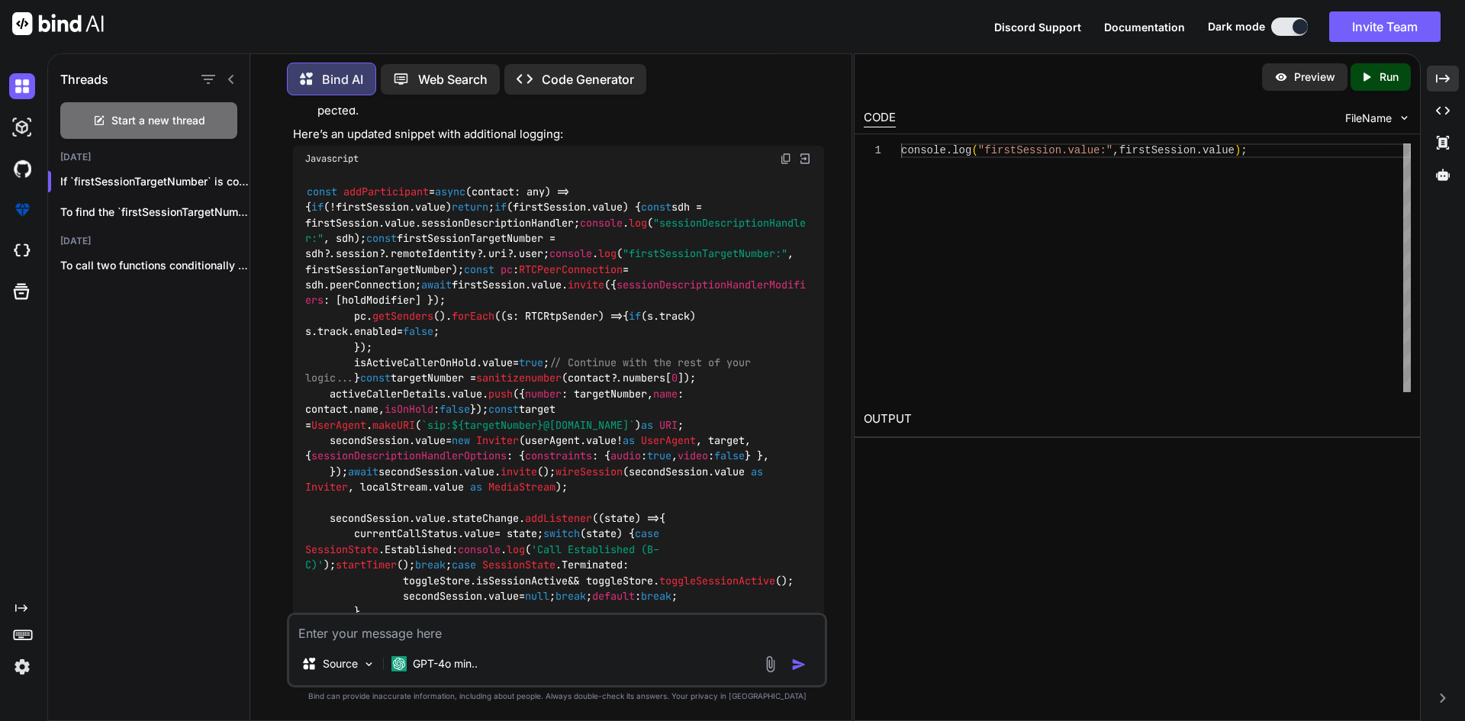
copy span "user"
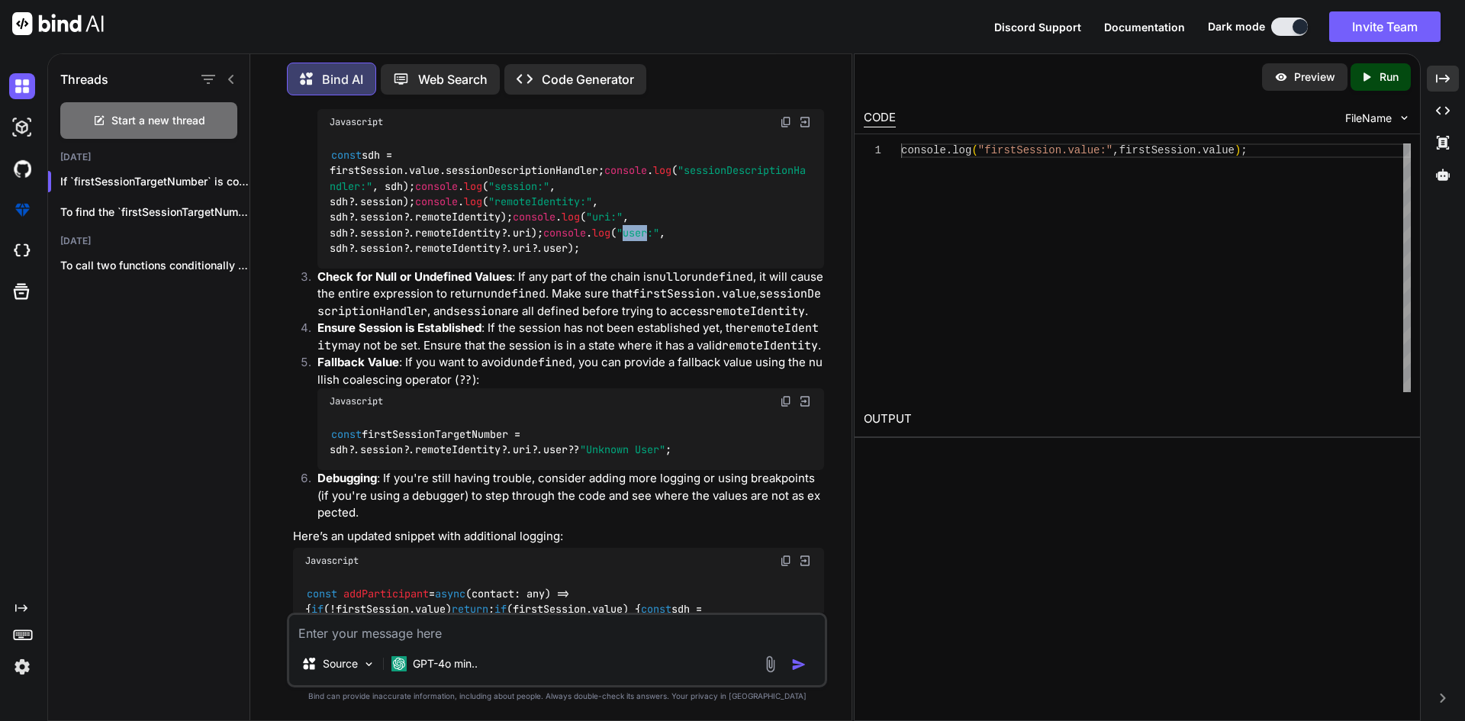
scroll to position [2250, 0]
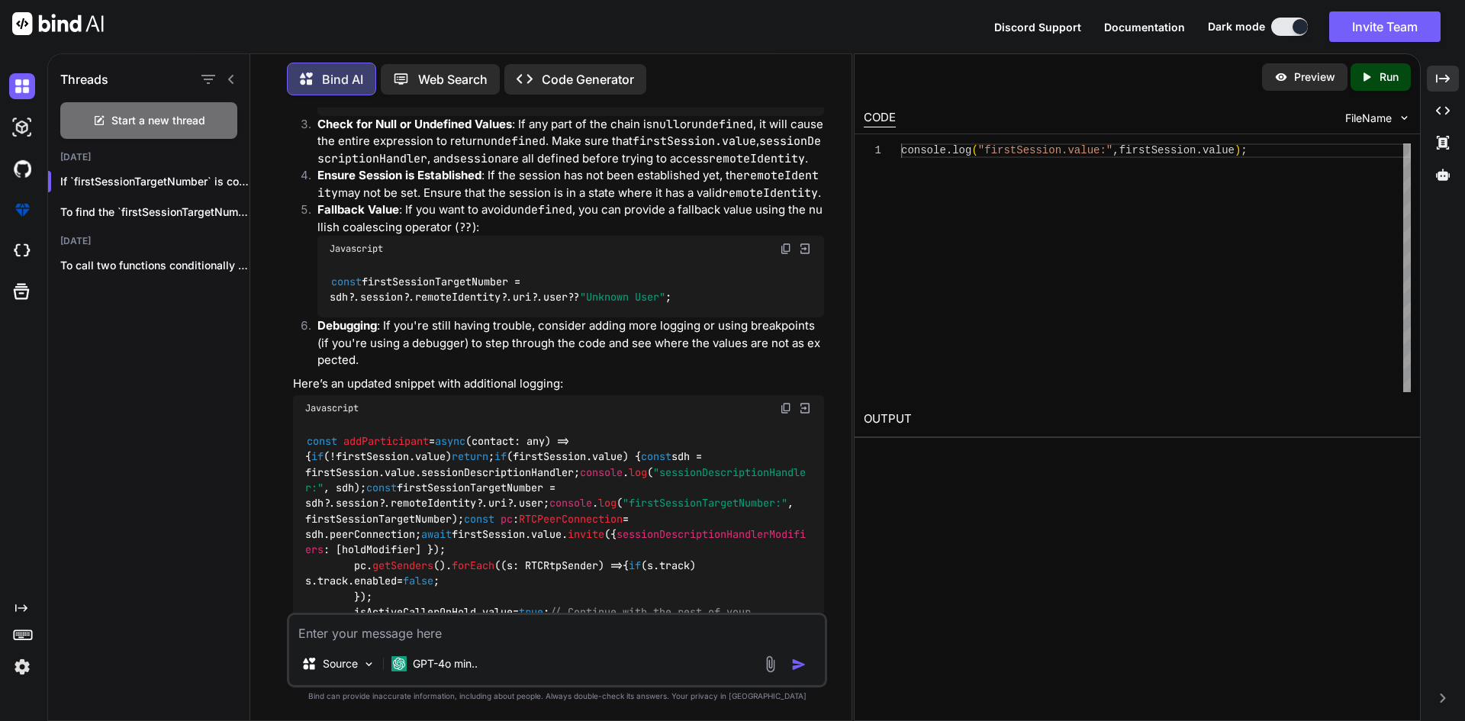
drag, startPoint x: 743, startPoint y: 447, endPoint x: 327, endPoint y: 376, distance: 421.7
click at [327, 116] on div "const sdh = firstSession. value . sessionDescriptionHandler ; console . log ( "…" at bounding box center [570, 48] width 507 height 133
copy code "console . log ( "sessionDescriptionHandler:" , sdh); console . log ( "session:"…"
click at [487, 621] on textarea at bounding box center [557, 628] width 536 height 27
paste textarea "session: undefined Dial.vue:329 remoteIdentity: undefined Dial.vue:330 uri: und…"
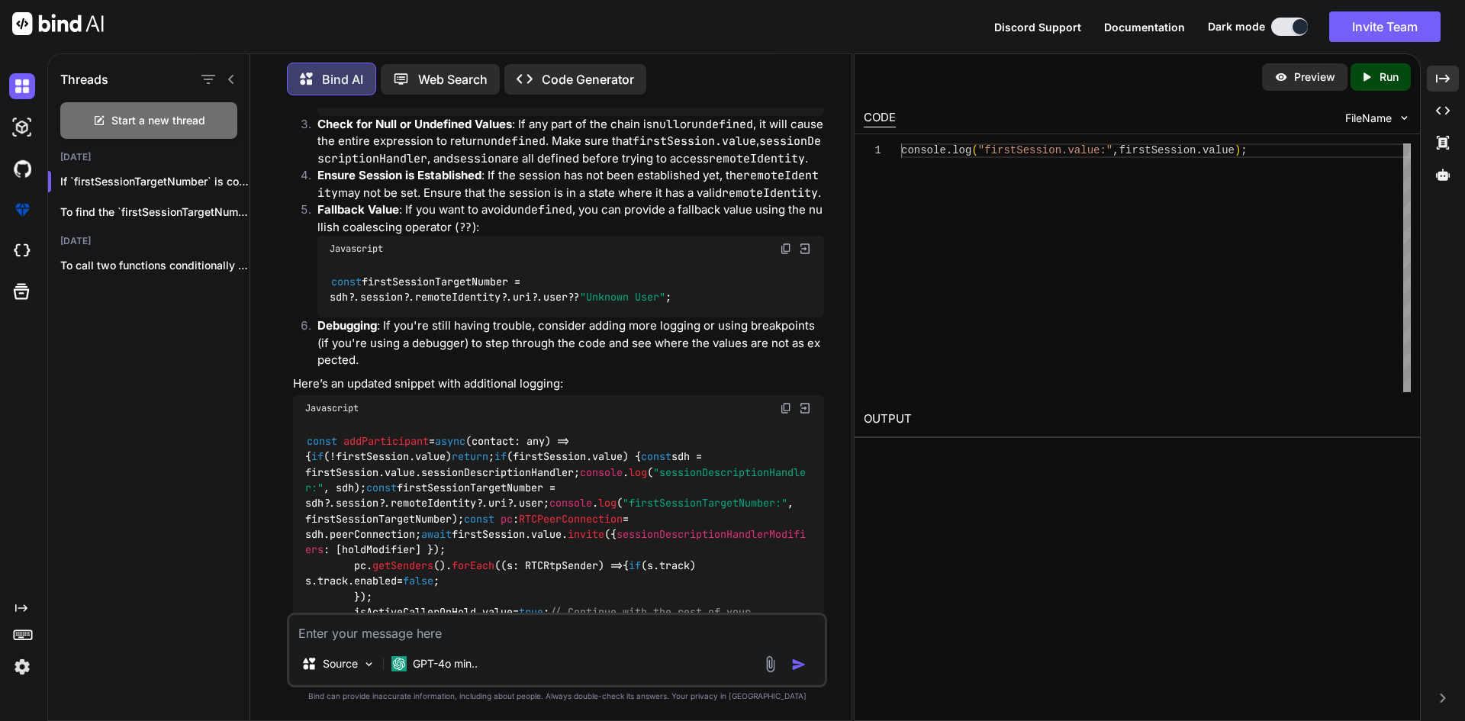
type textarea "session: undefined Dial.vue:329 remoteIdentity: undefined Dial.vue:330 uri: und…"
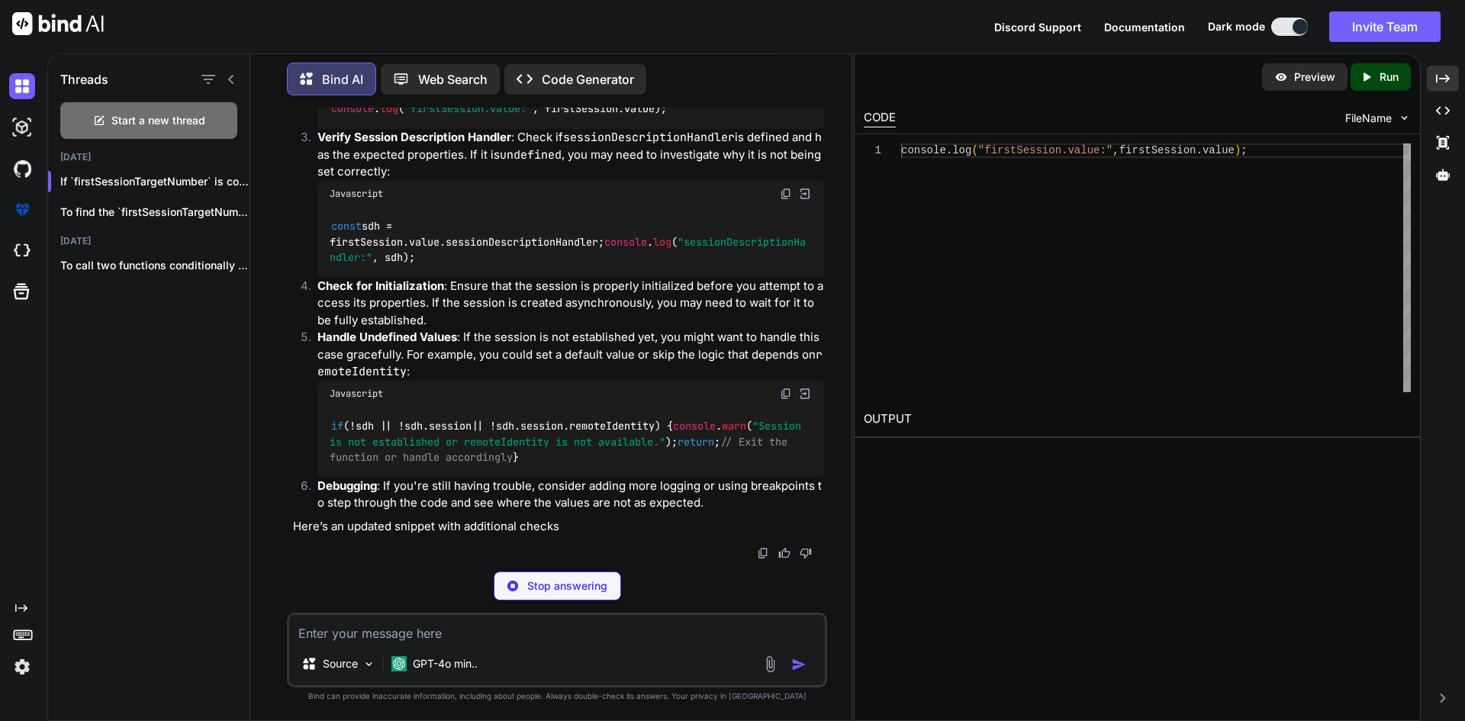
scroll to position [4183, 0]
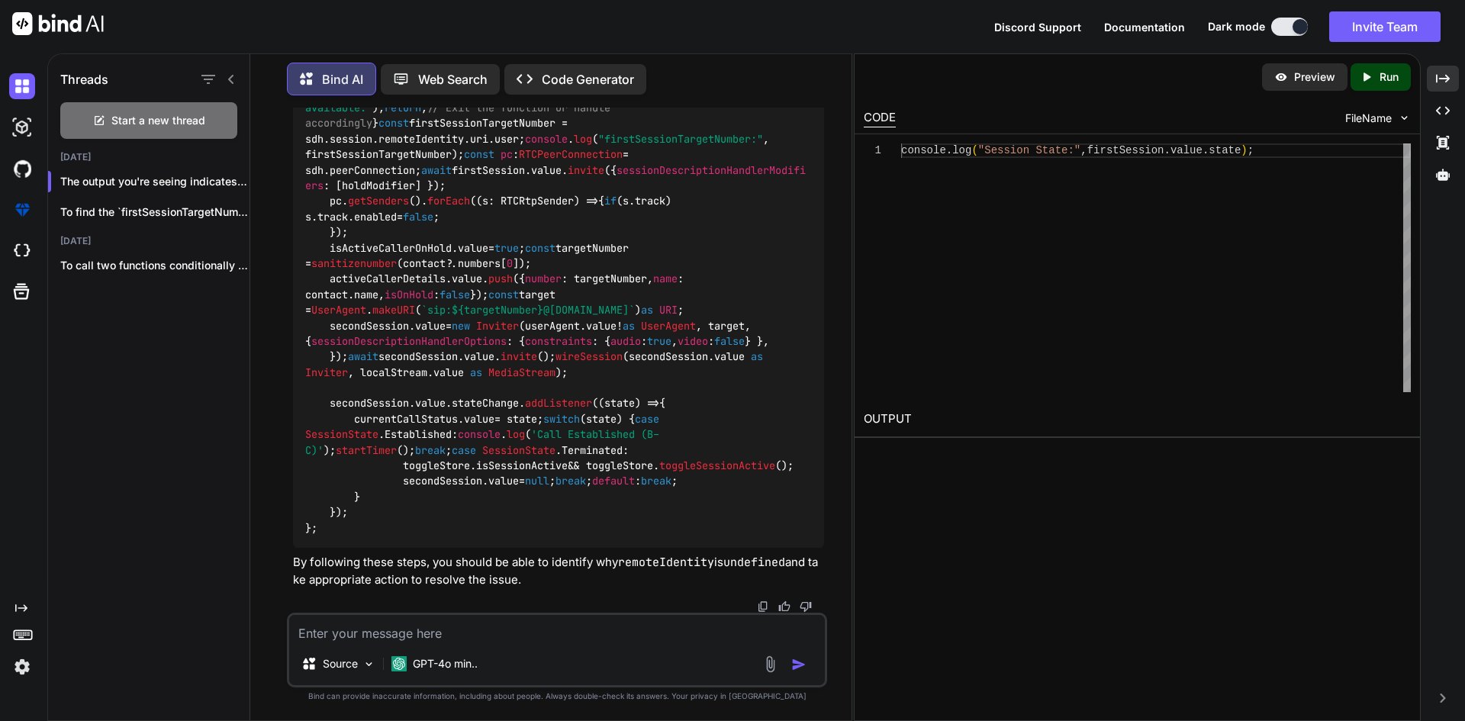
scroll to position [4488, 0]
click at [401, 37] on span "addParticipant" at bounding box center [385, 30] width 85 height 14
click at [464, 146] on span "remoteIdentity" at bounding box center [420, 139] width 85 height 14
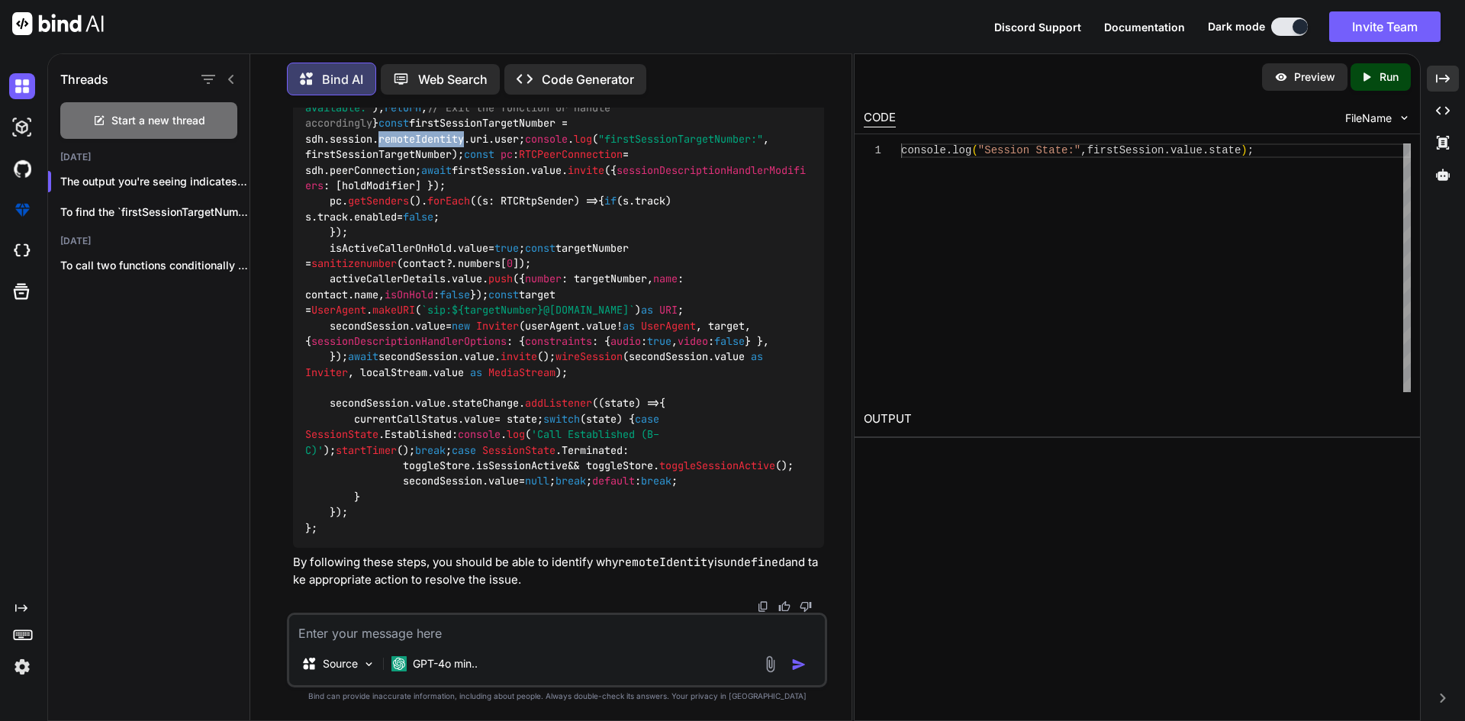
click at [464, 146] on span "remoteIdentity" at bounding box center [420, 139] width 85 height 14
copy span "remoteIdentity"
drag, startPoint x: 391, startPoint y: 624, endPoint x: 388, endPoint y: 634, distance: 10.4
click at [391, 625] on textarea at bounding box center [557, 628] width 536 height 27
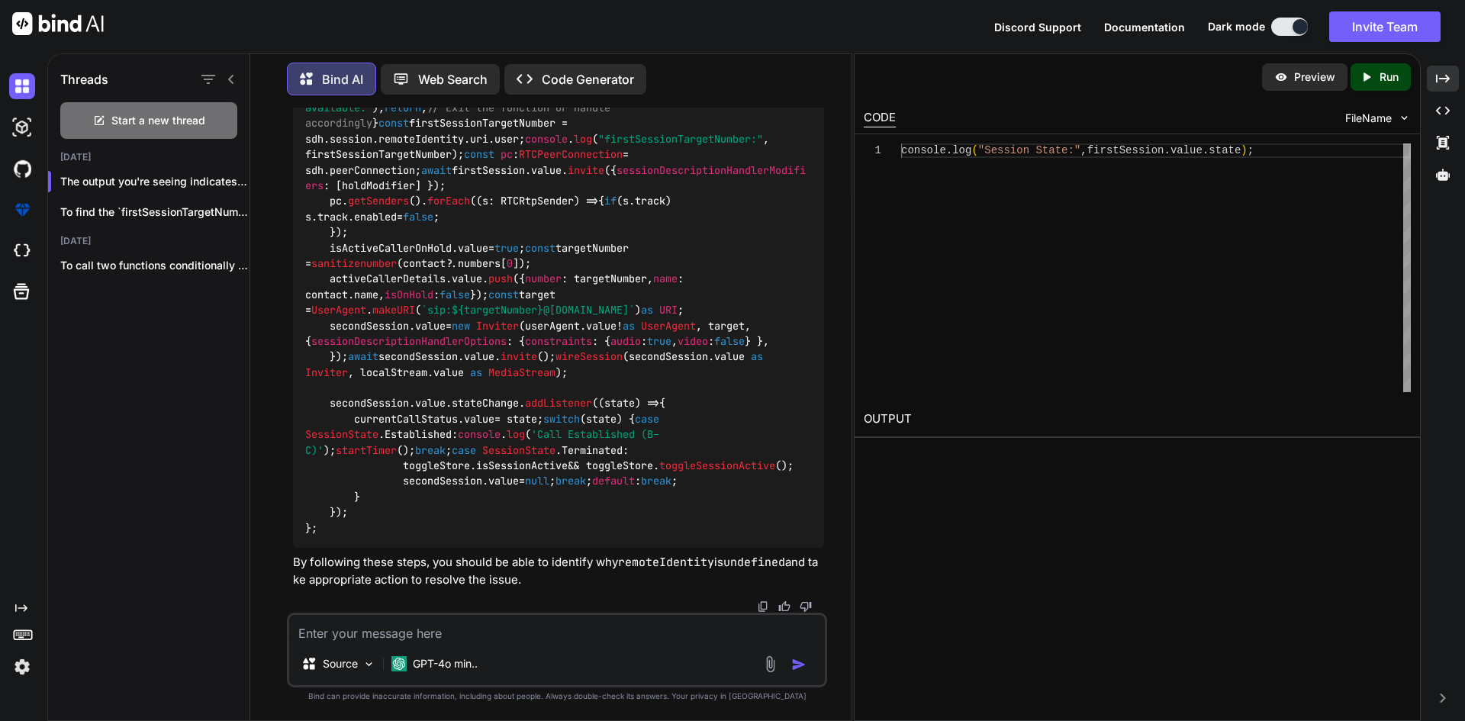
click at [397, 621] on textarea at bounding box center [557, 628] width 536 height 27
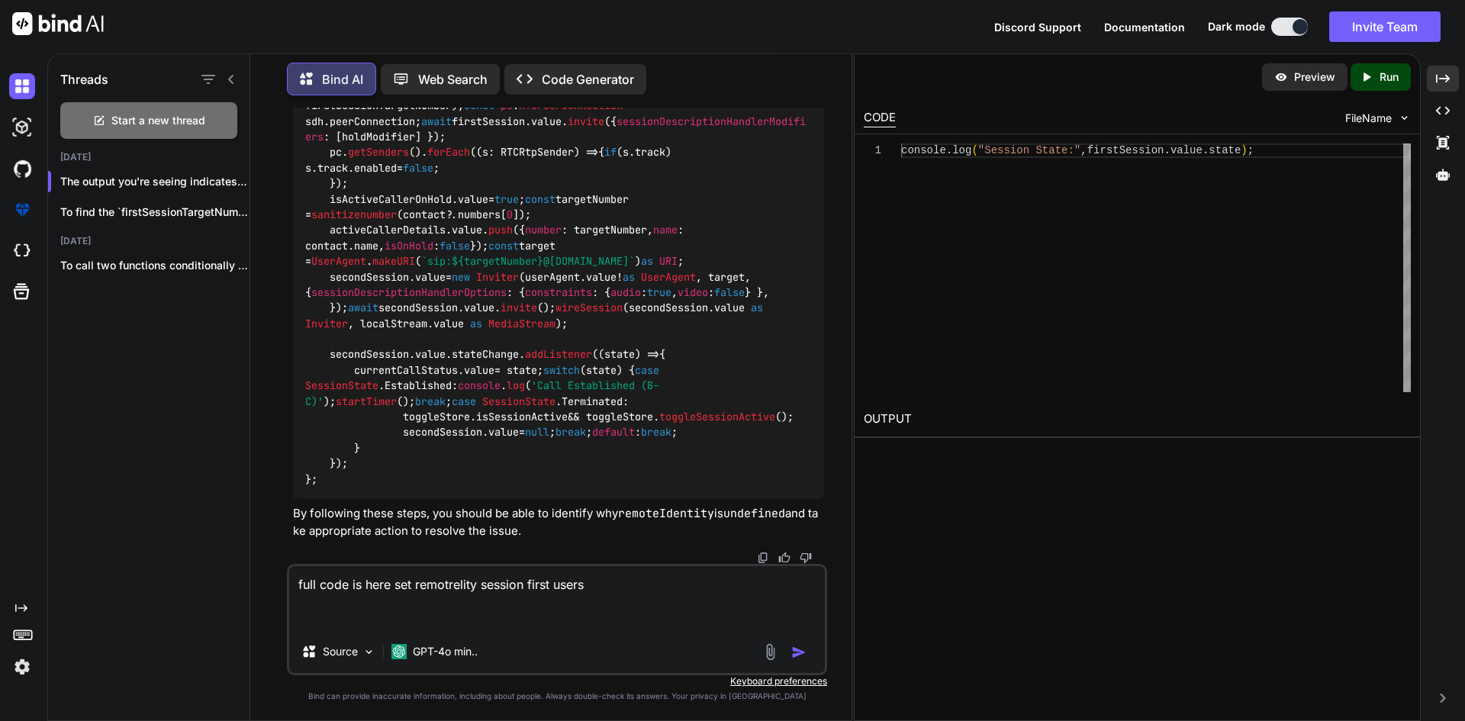
paste textarea "<template> <div class="ContactList-Warpper"> <div class="d-flex gap-3 position-…"
type textarea "full code is here set remotrelity session first users <template> <div class="Co…"
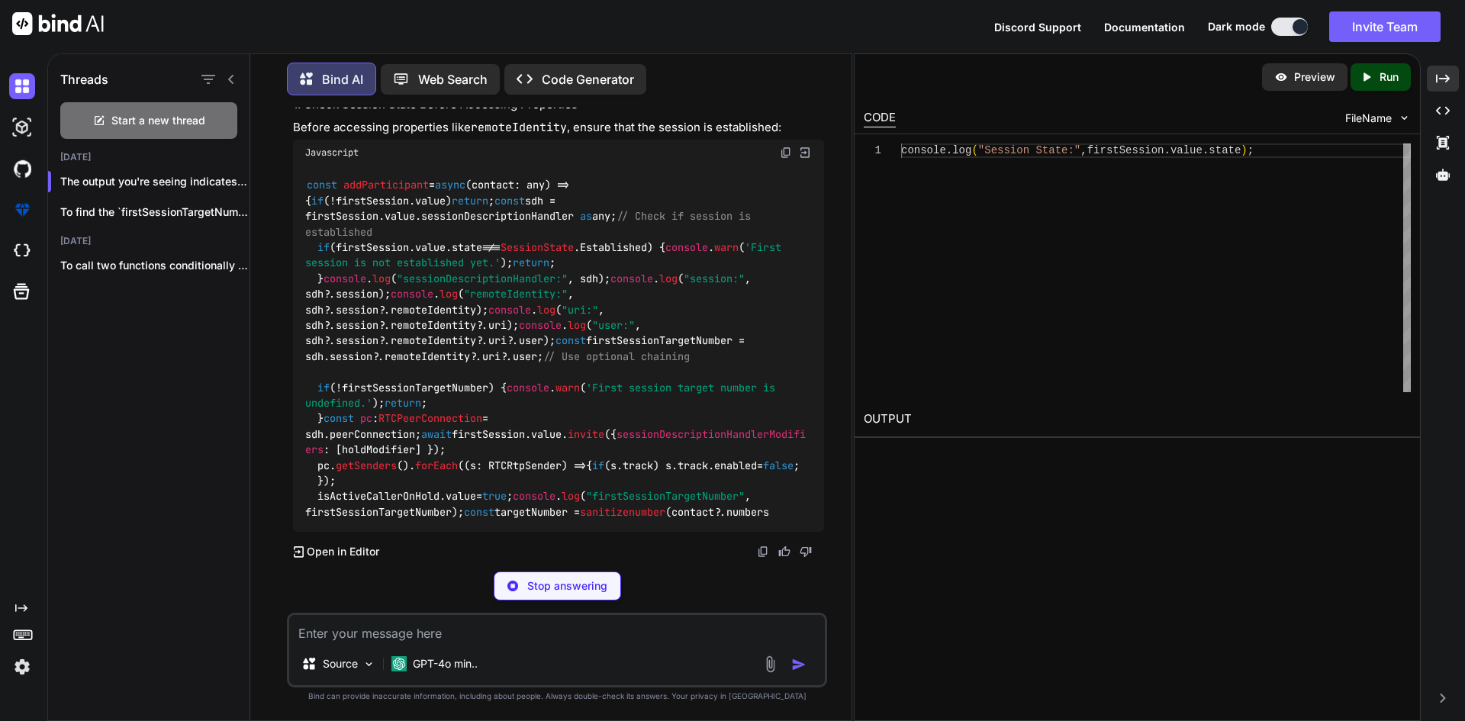
scroll to position [8526, 0]
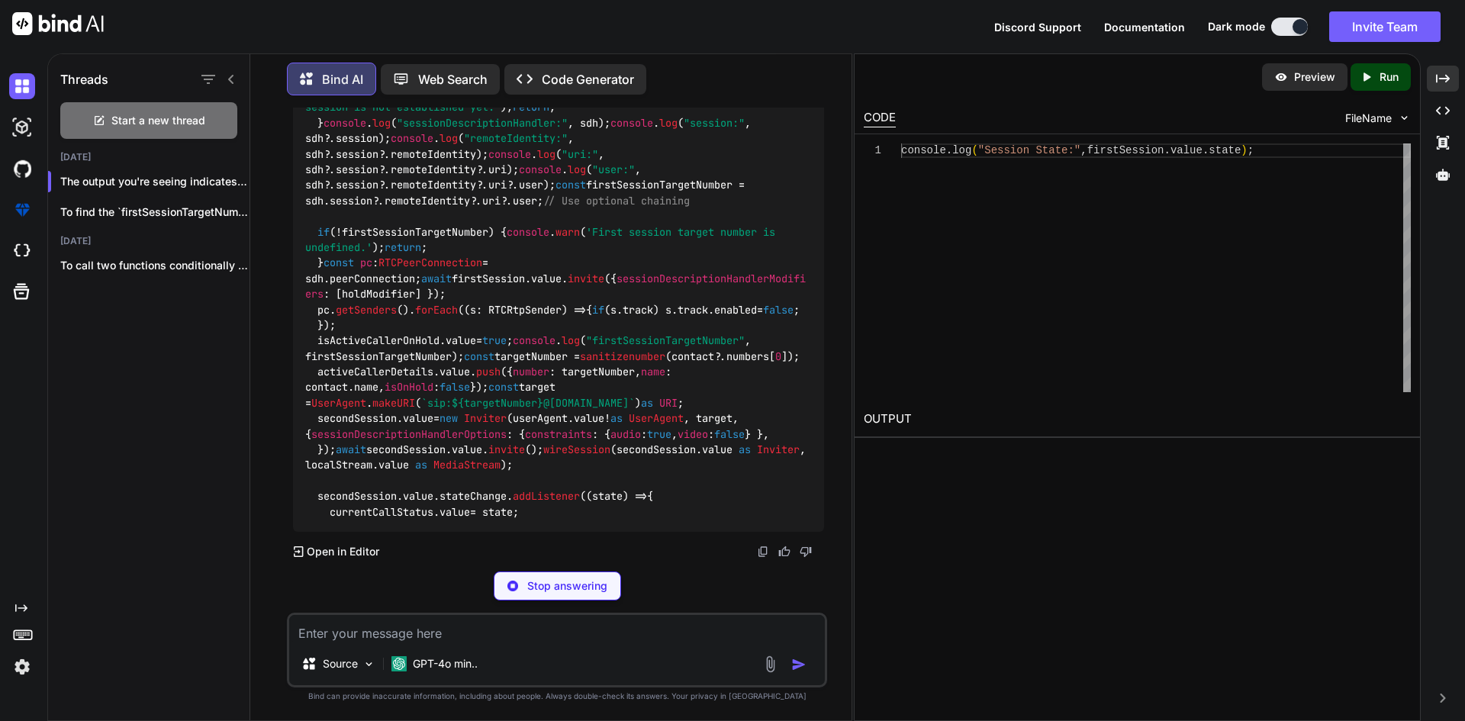
click at [404, 330] on code "const addParticipant = async ( contact: any ) => { if (!firstSession. value ) r…" at bounding box center [558, 270] width 507 height 498
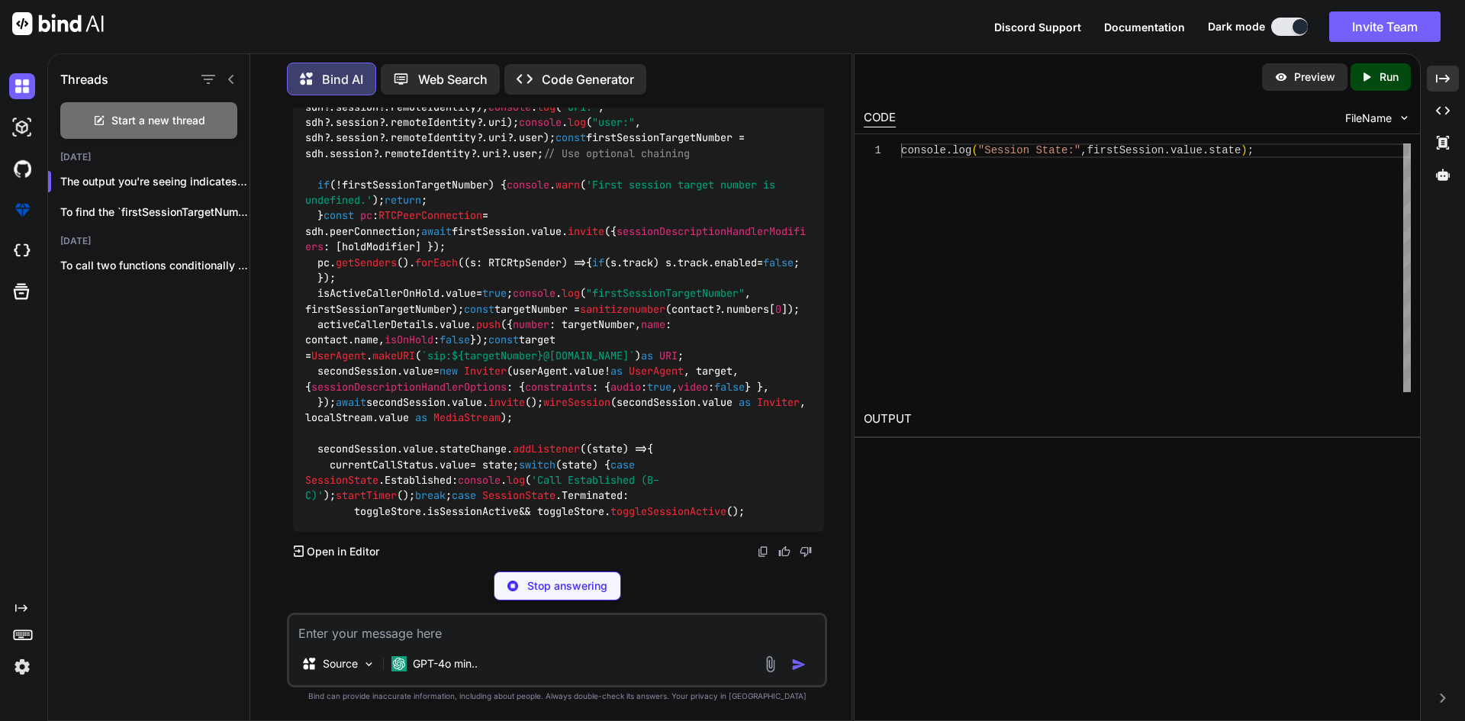
click at [568, 51] on span "SessionState" at bounding box center [536, 44] width 73 height 14
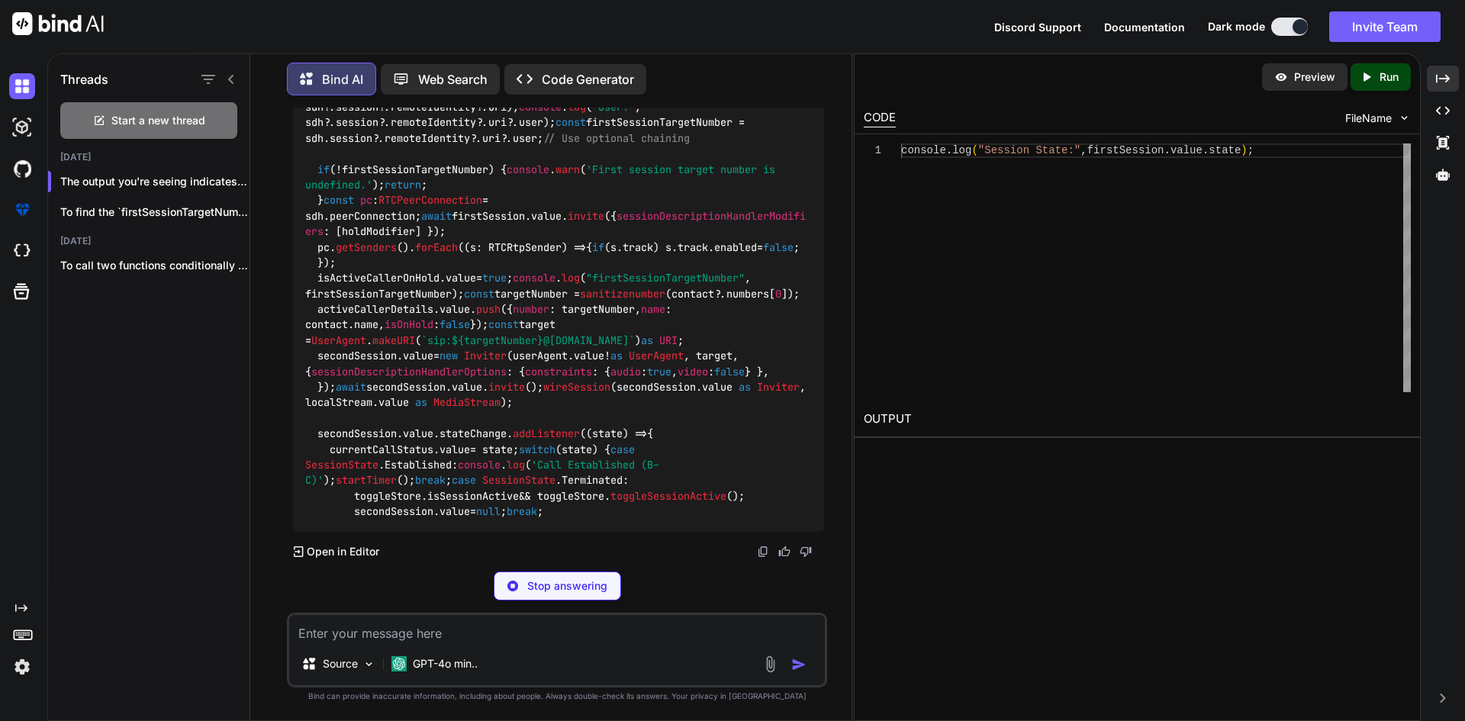
click at [647, 36] on span "Established" at bounding box center [613, 29] width 67 height 14
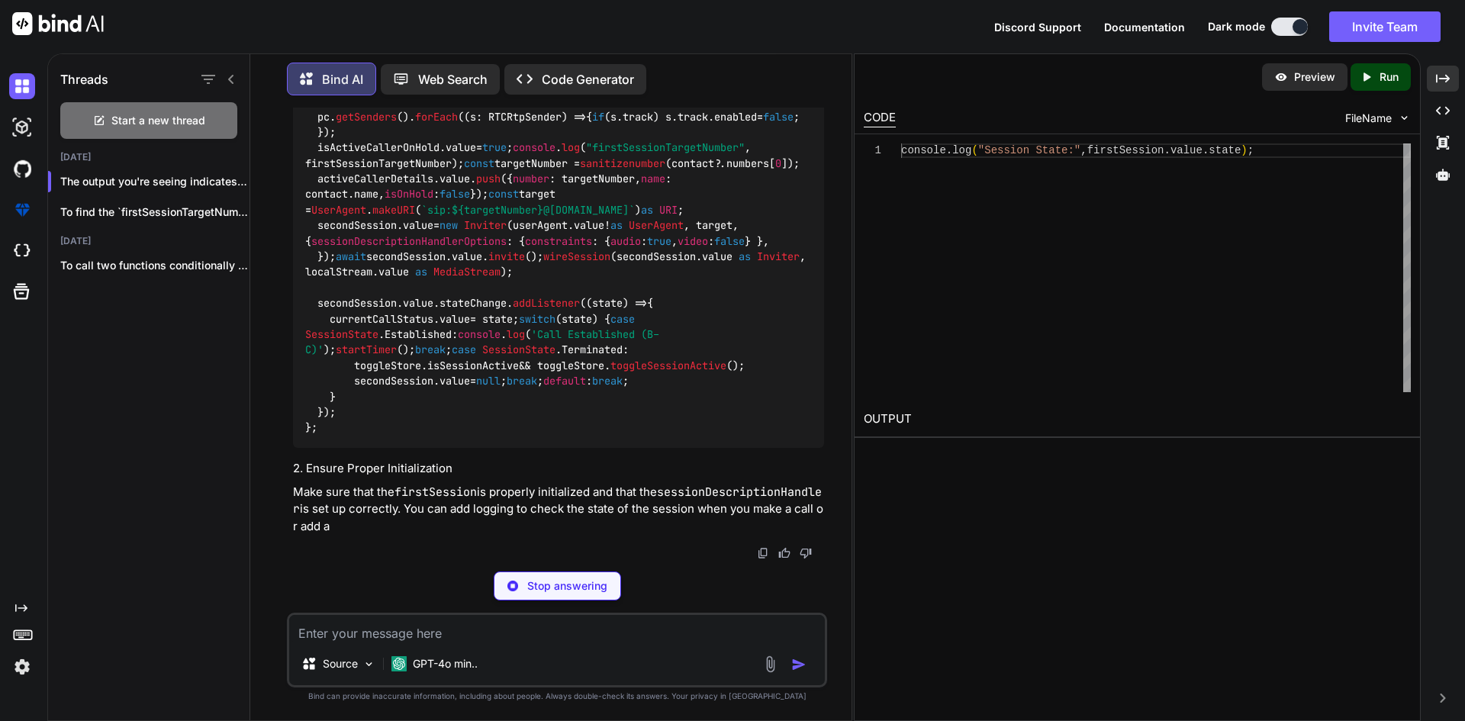
click at [369, 329] on code "const addParticipant = async ( contact: any ) => { if (!firstSession. value ) r…" at bounding box center [558, 131] width 507 height 607
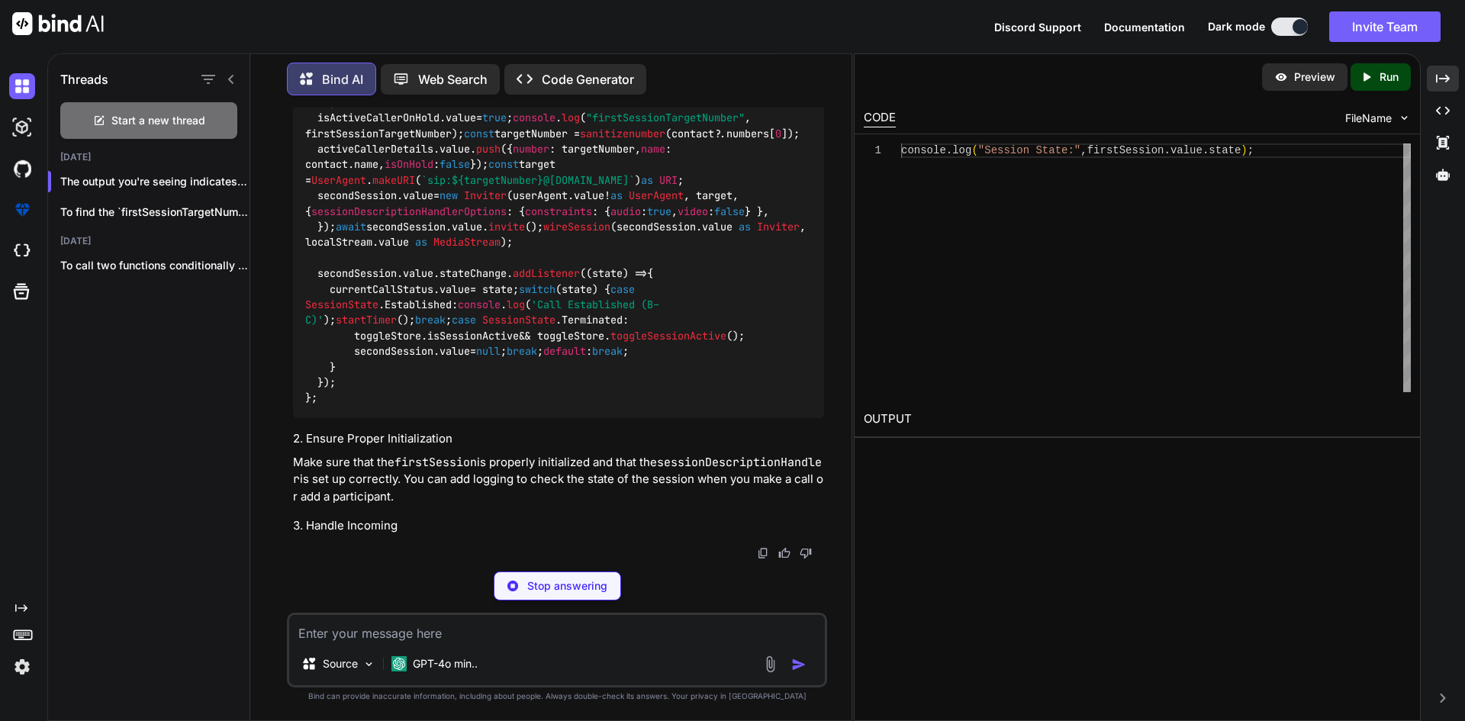
click at [369, 329] on code "const addParticipant = async ( contact: any ) => { if (!firstSession. value ) r…" at bounding box center [558, 102] width 507 height 607
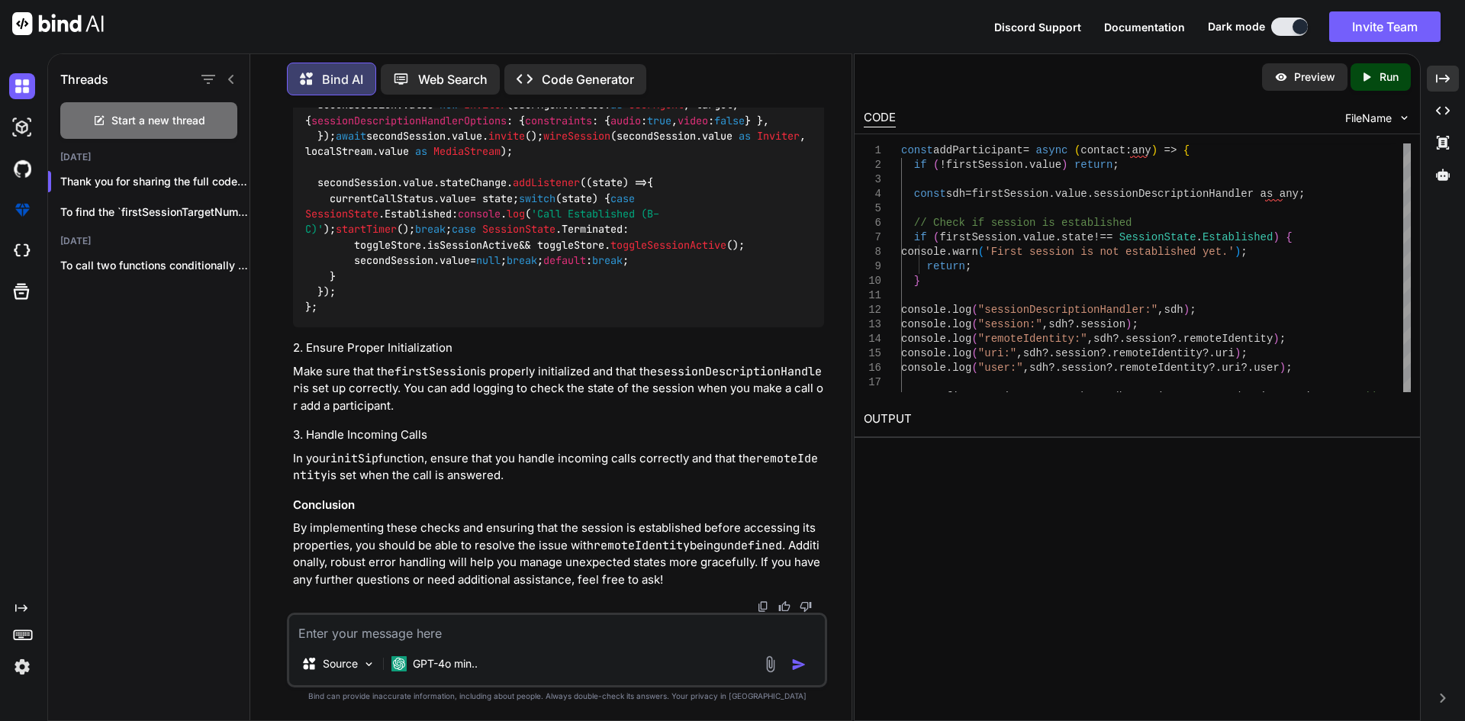
scroll to position [8519, 0]
click at [491, 315] on code "const addParticipant = async ( contact: any ) => { if (!firstSession. value ) r…" at bounding box center [558, 11] width 507 height 607
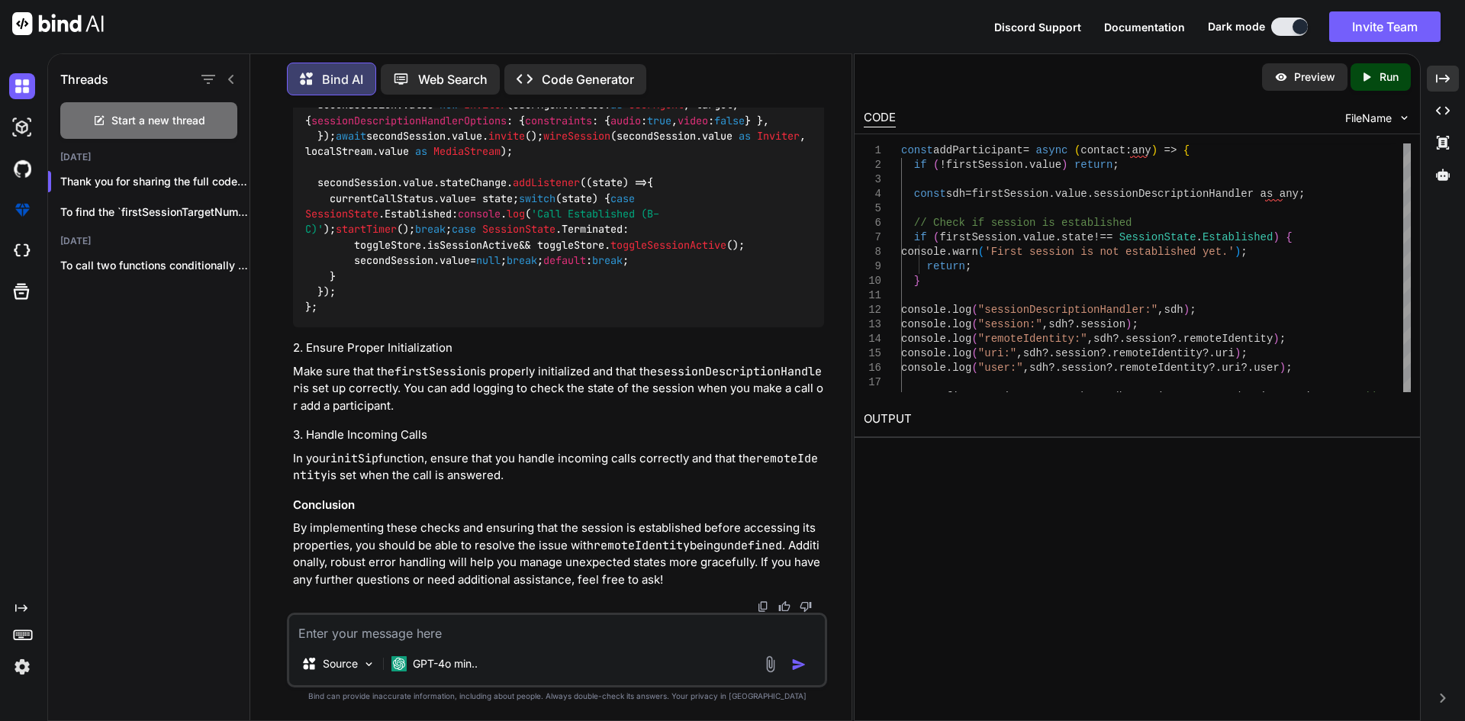
copy span "SessionState"
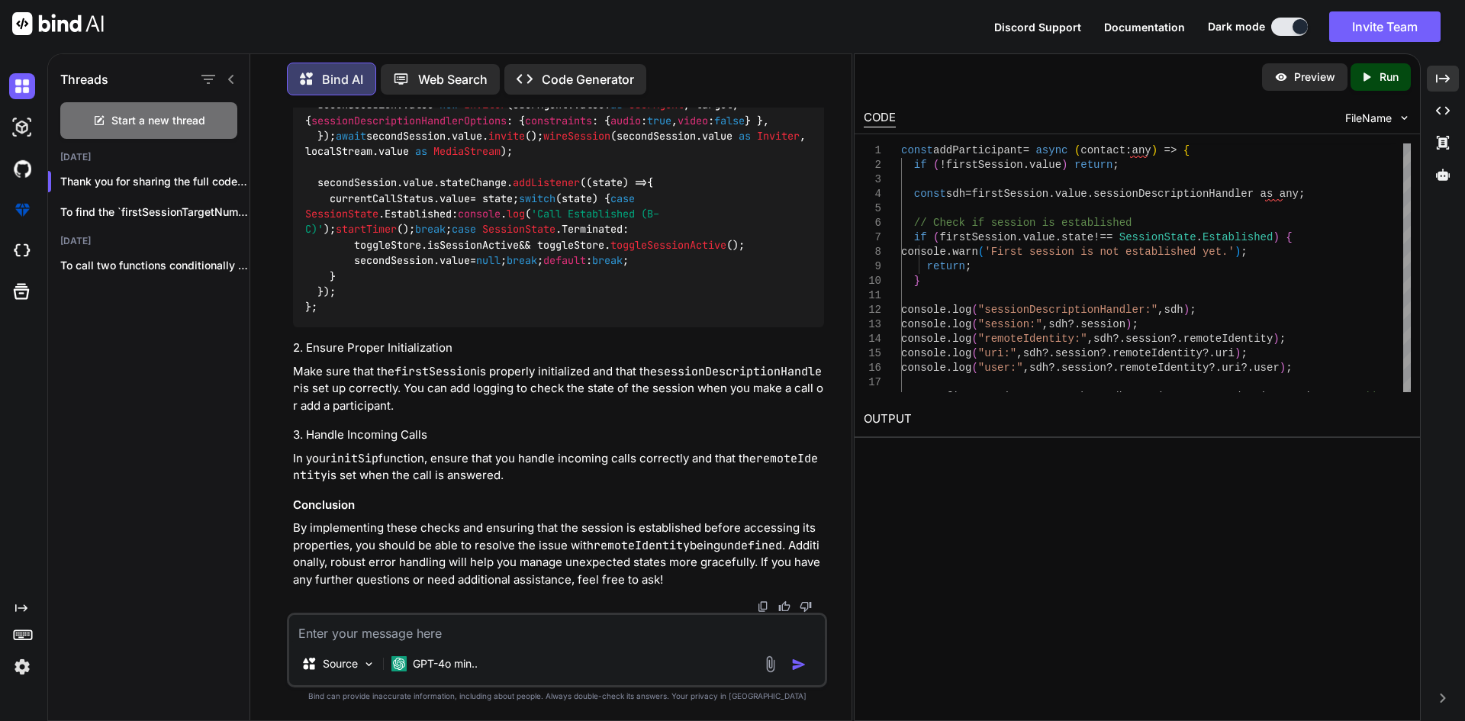
copy span "Established"
click at [378, 220] on span "SessionState" at bounding box center [341, 214] width 73 height 14
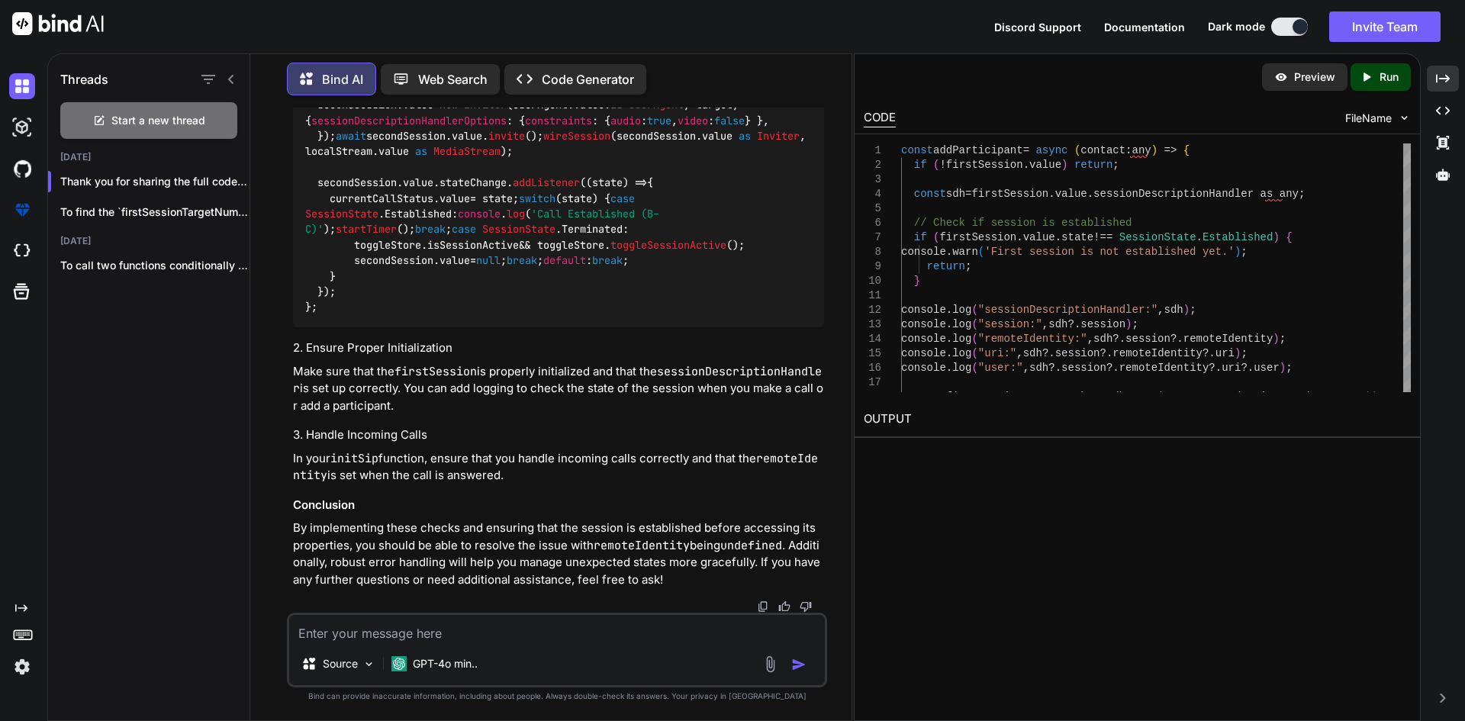
click at [452, 220] on span "Established" at bounding box center [417, 214] width 67 height 14
click at [484, 236] on span "'Call Established (B–C)'" at bounding box center [482, 221] width 354 height 29
click at [378, 220] on span "SessionState" at bounding box center [341, 214] width 73 height 14
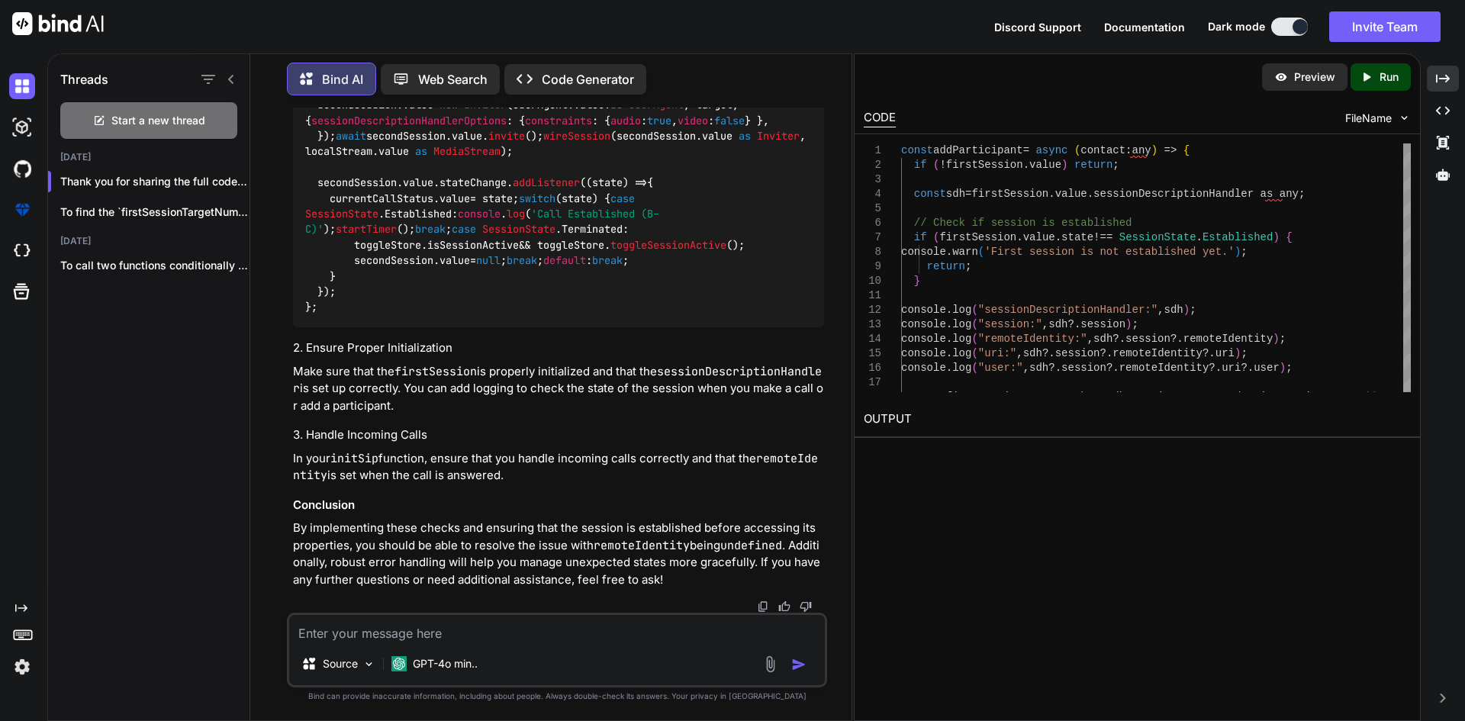
click at [452, 220] on span "Established" at bounding box center [417, 214] width 67 height 14
drag, startPoint x: 371, startPoint y: 349, endPoint x: 523, endPoint y: 348, distance: 151.8
click at [523, 315] on code "const addParticipant = async ( contact: any ) => { if (!firstSession. value ) r…" at bounding box center [558, 11] width 507 height 607
copy code "SessionState . Established"
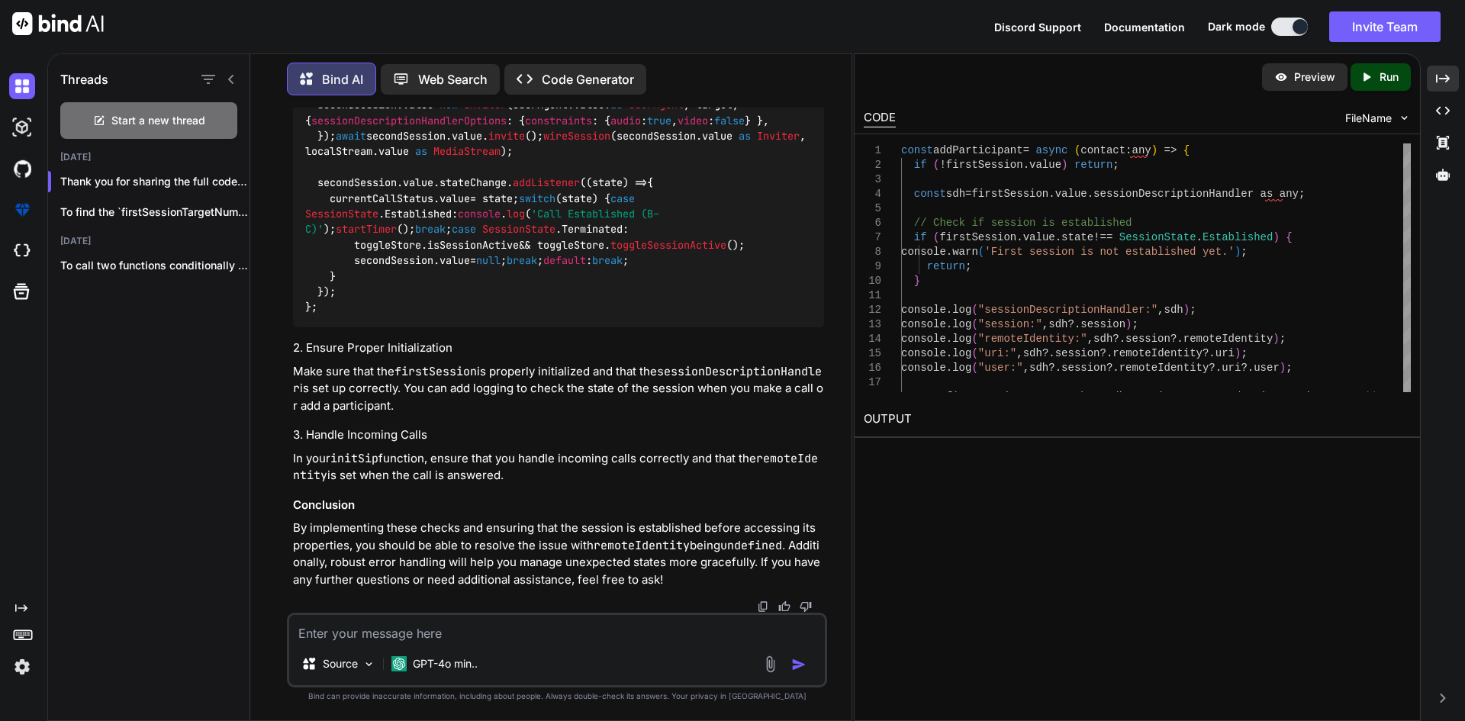
scroll to position [8576, 0]
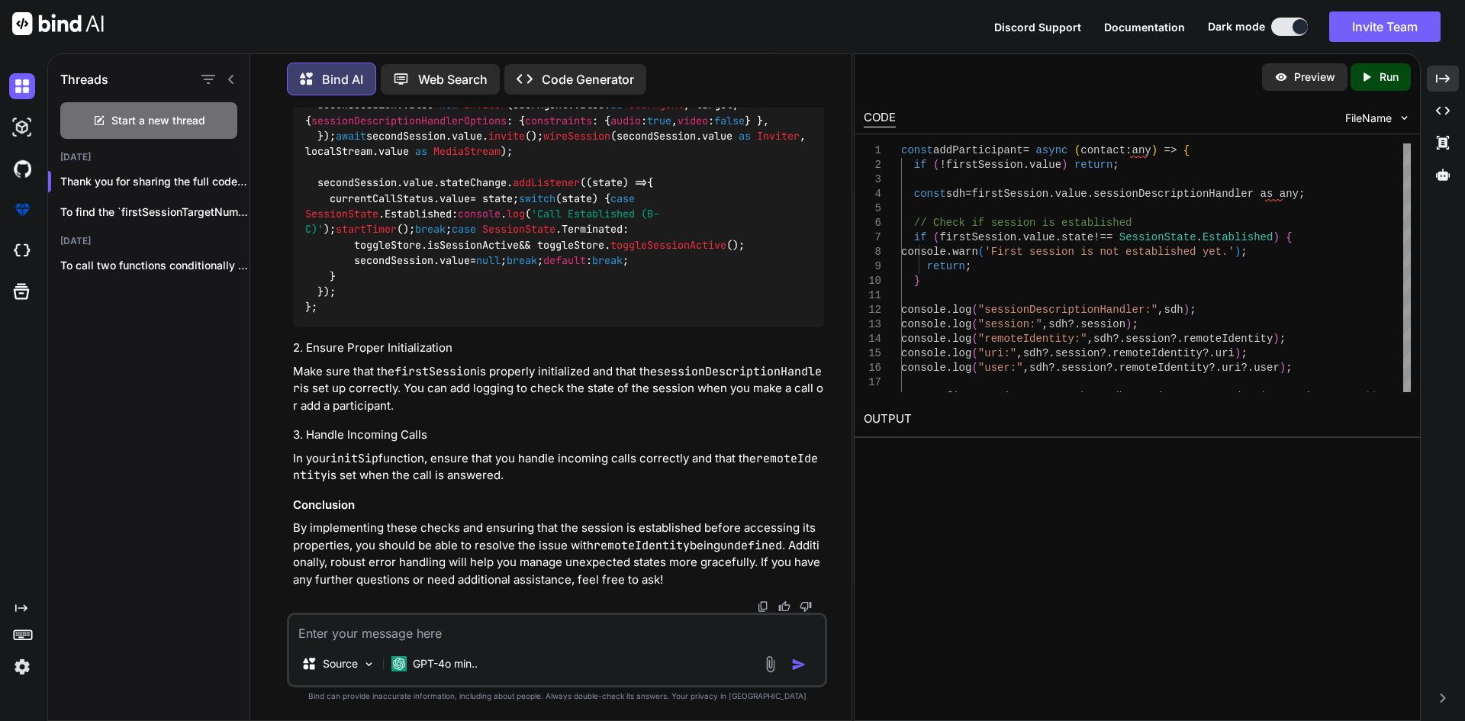
drag, startPoint x: 348, startPoint y: 277, endPoint x: 410, endPoint y: 275, distance: 62.6
click at [431, 276] on code "const addParticipant = async ( contact: any ) => { if (!firstSession. value ) r…" at bounding box center [558, 11] width 507 height 607
click at [391, 275] on code "const addParticipant = async ( contact: any ) => { if (!firstSession. value ) r…" at bounding box center [558, 11] width 507 height 607
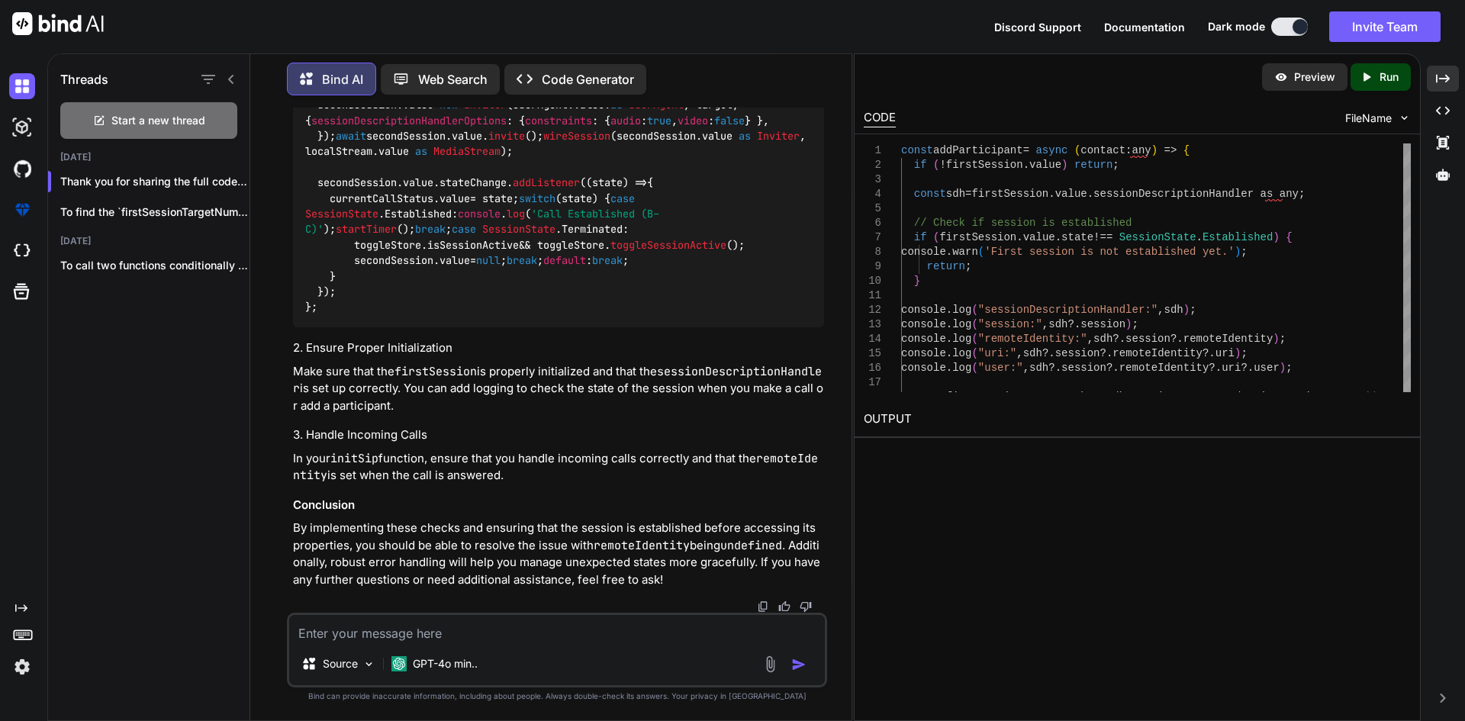
drag, startPoint x: 511, startPoint y: 299, endPoint x: 635, endPoint y: 300, distance: 123.6
click at [384, 320] on div "const addParticipant = async ( contact: any ) => { if (!firstSession. value ) r…" at bounding box center [558, 11] width 531 height 631
click at [382, 287] on code "const addParticipant = async ( contact: any ) => { if (!firstSession. value ) r…" at bounding box center [558, 11] width 507 height 607
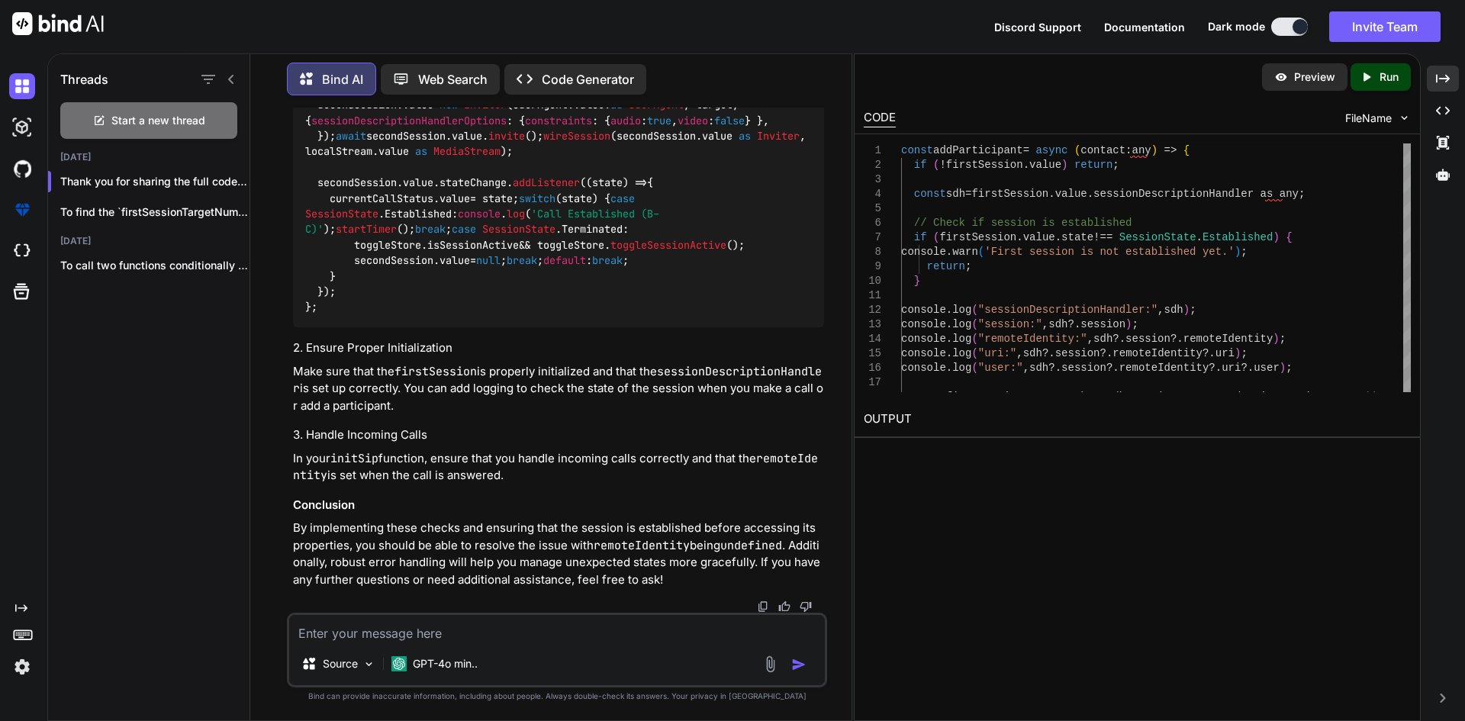
scroll to position [8652, 0]
click at [426, 315] on code "const addParticipant = async ( contact: any ) => { if (!firstSession. value ) r…" at bounding box center [558, 11] width 507 height 607
click at [425, 315] on code "const addParticipant = async ( contact: any ) => { if (!firstSession. value ) r…" at bounding box center [558, 11] width 507 height 607
click at [426, 327] on div "const addParticipant = async ( contact: any ) => { if (!firstSession. value ) r…" at bounding box center [558, 11] width 531 height 631
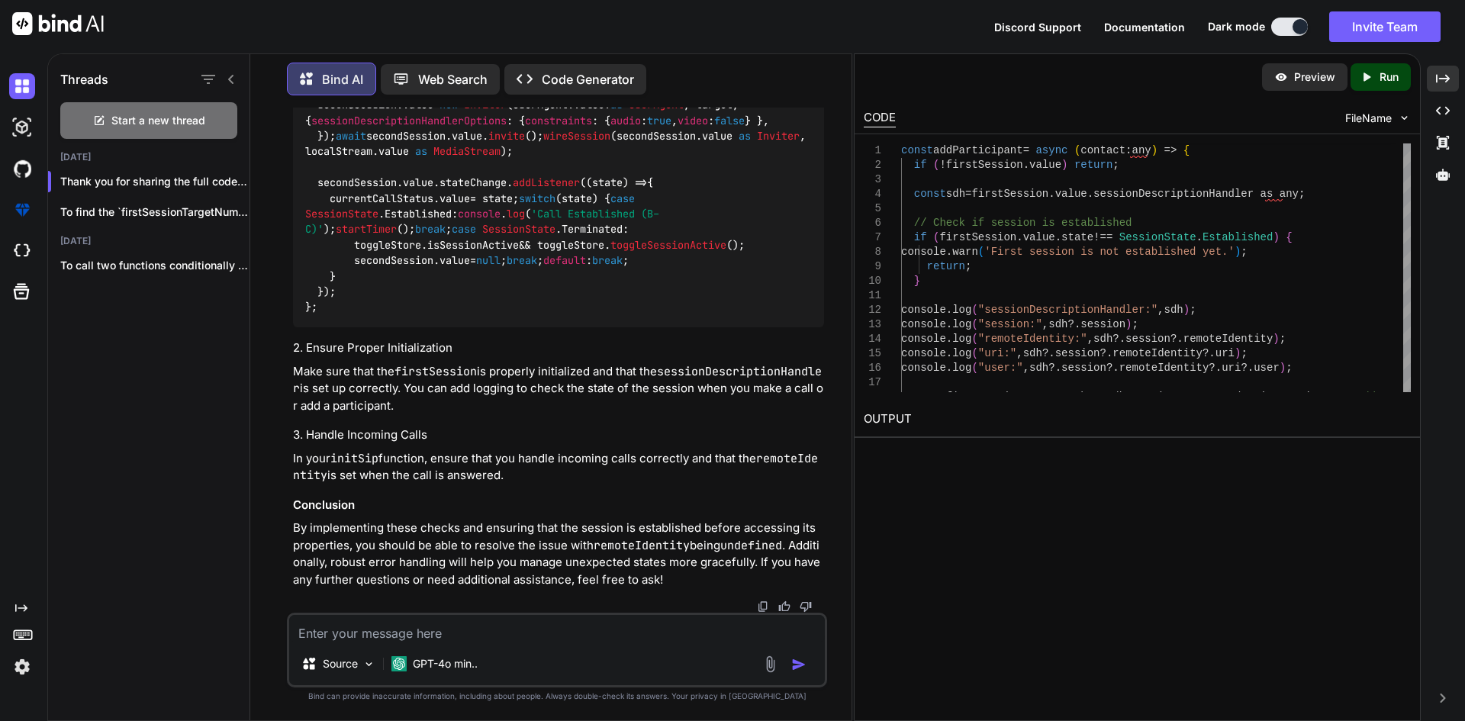
click at [363, 327] on div "const addParticipant = async ( contact: any ) => { if (!firstSession. value ) r…" at bounding box center [558, 11] width 531 height 631
click at [387, 327] on div "const addParticipant = async ( contact: any ) => { if (!firstSession. value ) r…" at bounding box center [558, 11] width 531 height 631
click at [410, 315] on code "const addParticipant = async ( contact: any ) => { if (!firstSession. value ) r…" at bounding box center [558, 11] width 507 height 607
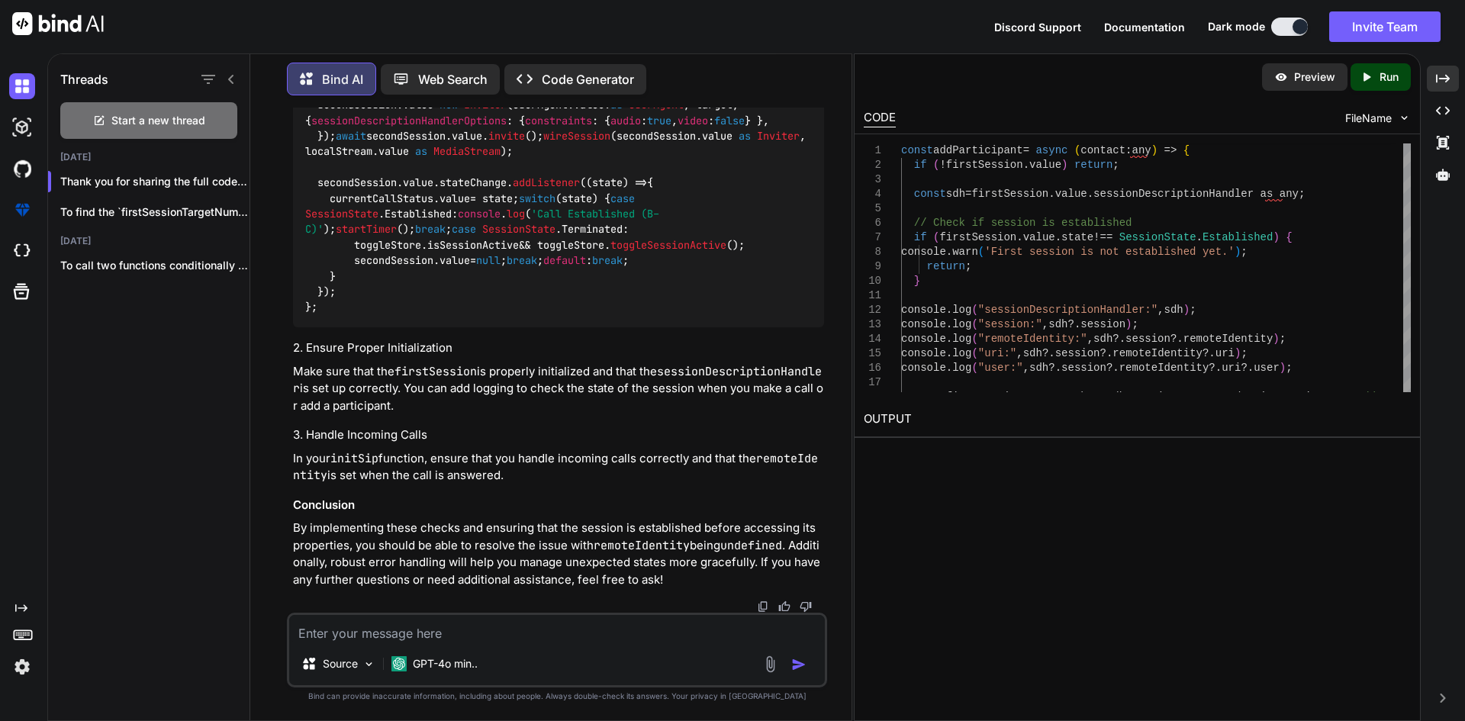
click at [413, 315] on code "const addParticipant = async ( contact: any ) => { if (!firstSession. value ) r…" at bounding box center [558, 11] width 507 height 607
click at [408, 315] on code "const addParticipant = async ( contact: any ) => { if (!firstSession. value ) r…" at bounding box center [558, 11] width 507 height 607
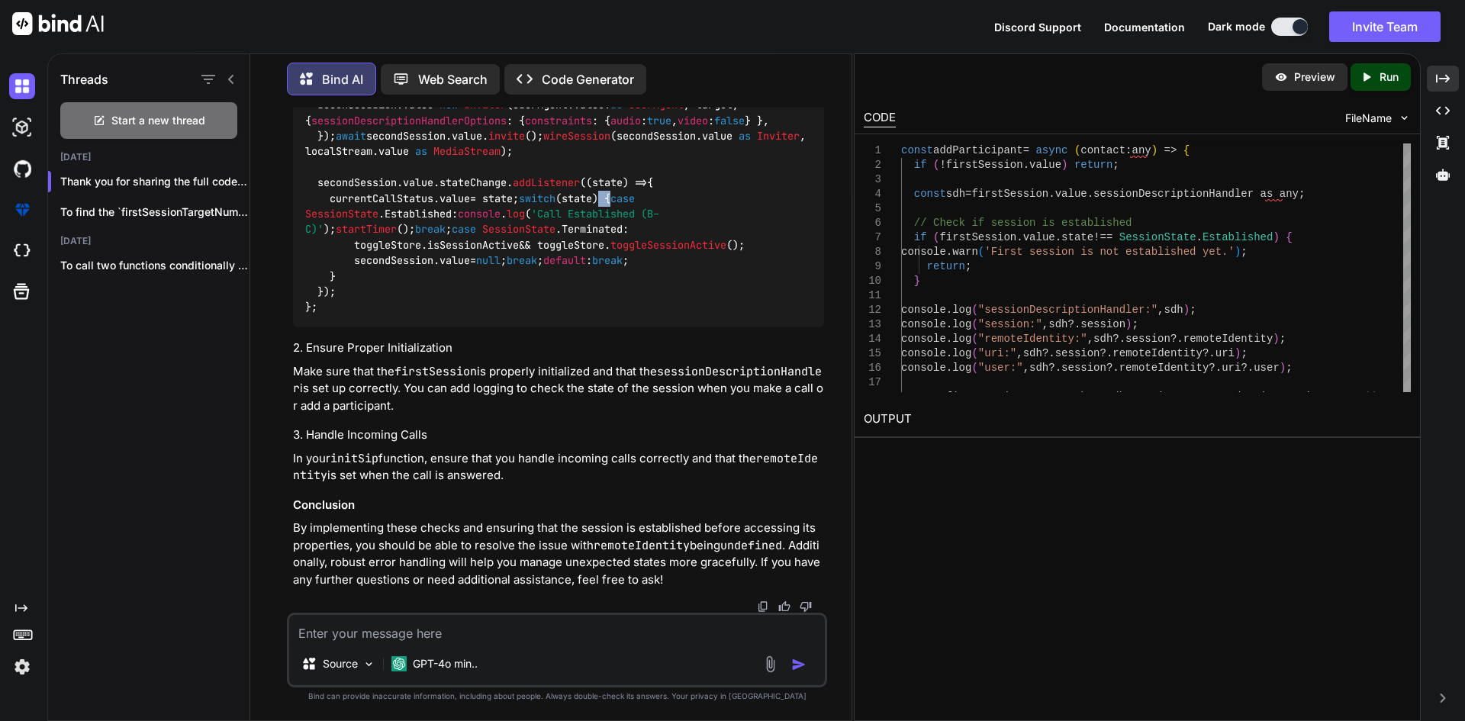
copy code ")"
click at [410, 626] on textarea at bounding box center [557, 628] width 536 height 27
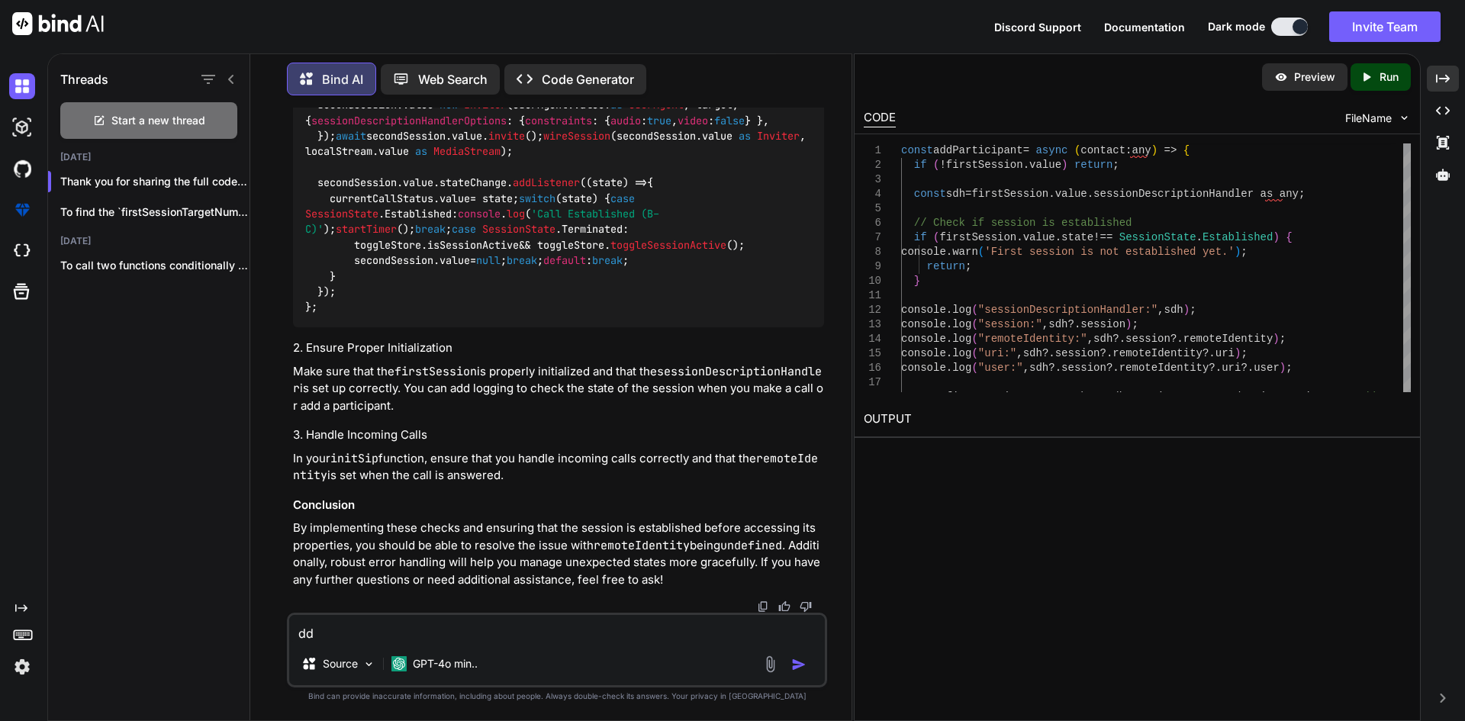
type textarea "d"
type textarea "sdh session ni=ot found"
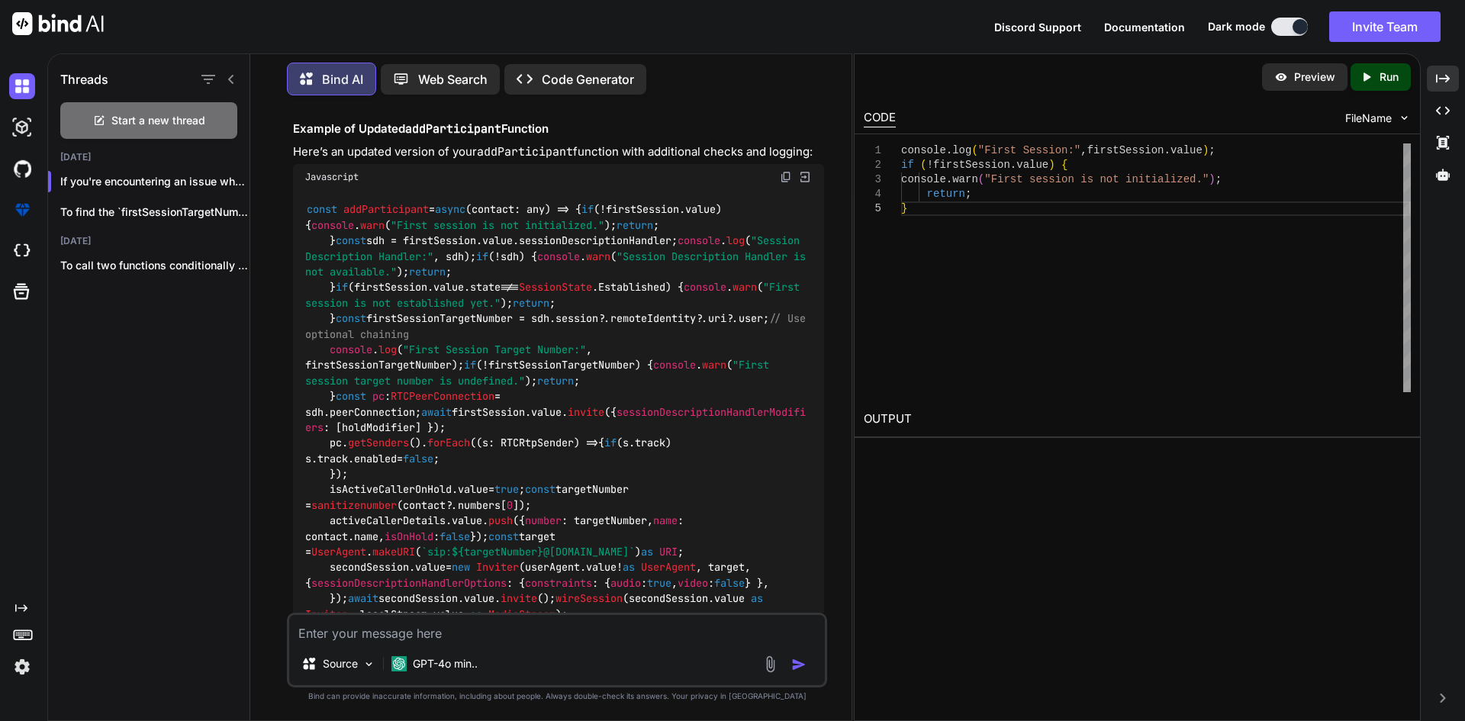
scroll to position [9825, 0]
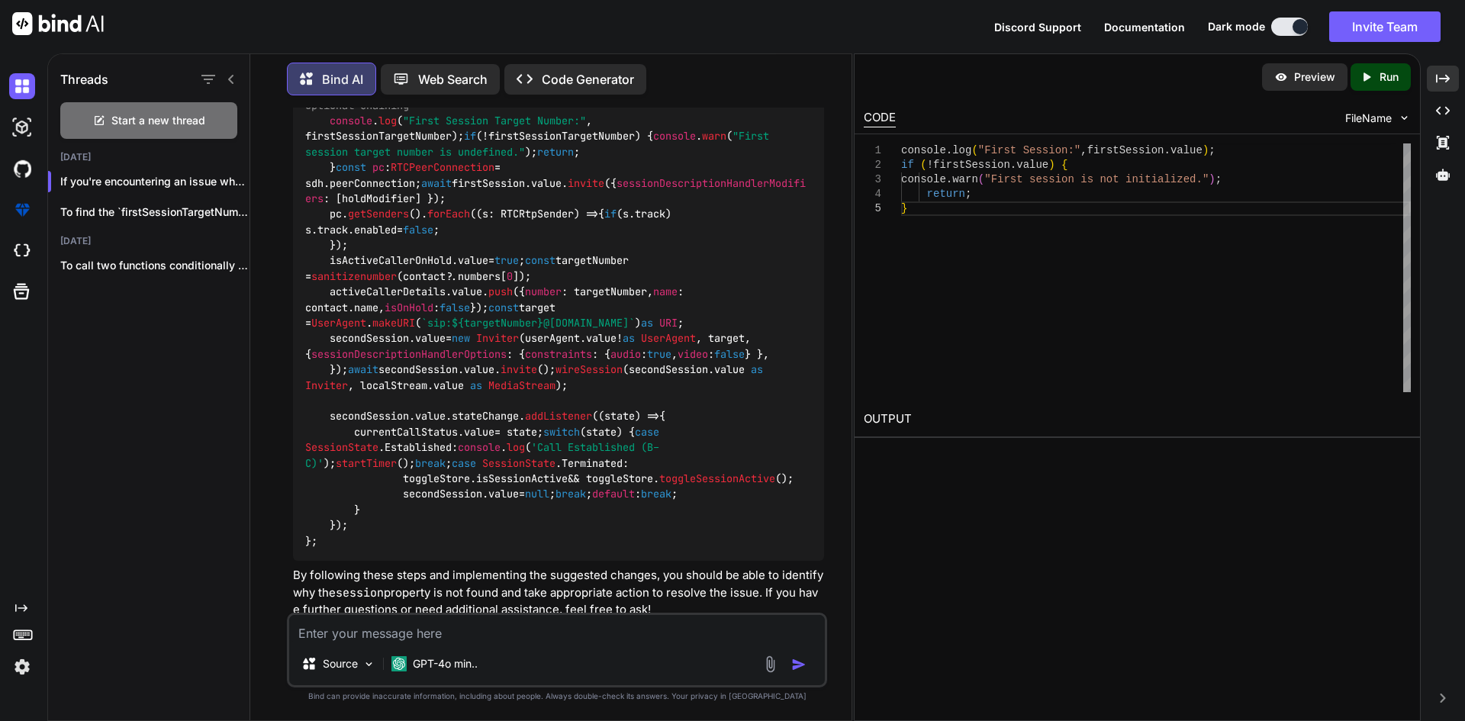
click at [364, 635] on textarea at bounding box center [557, 628] width 536 height 27
paste textarea "Lorem(_IpsumdoLorsitametcOnsecte) {adipis: Elitse, doeiusmOdtemporincIdiduntUtl…"
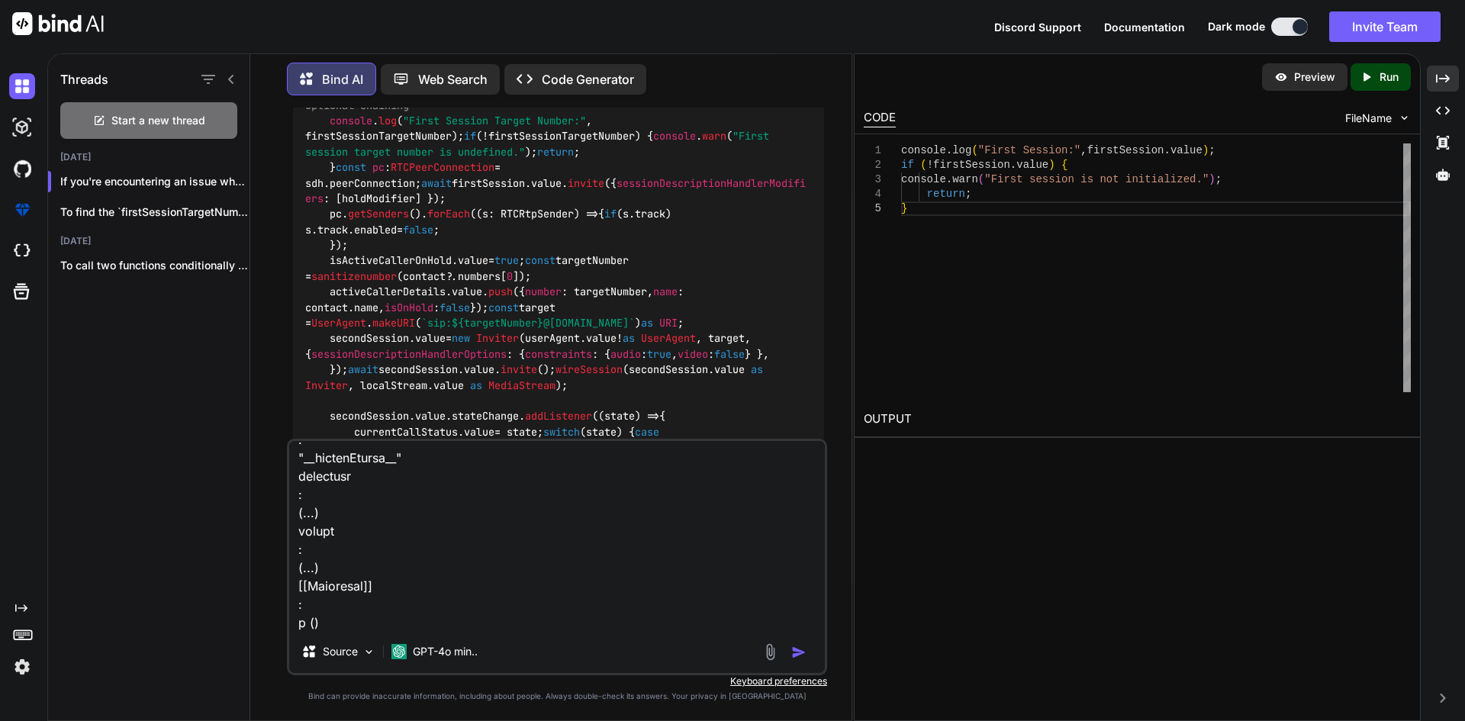
scroll to position [16723, 0]
type textarea "Lorem(_IpsumdoLorsitametcOnsecte) {adipis: Elitse, doeiusmOdtemporincIdiduntUtl…"
click at [802, 651] on img "button" at bounding box center [798, 652] width 15 height 15
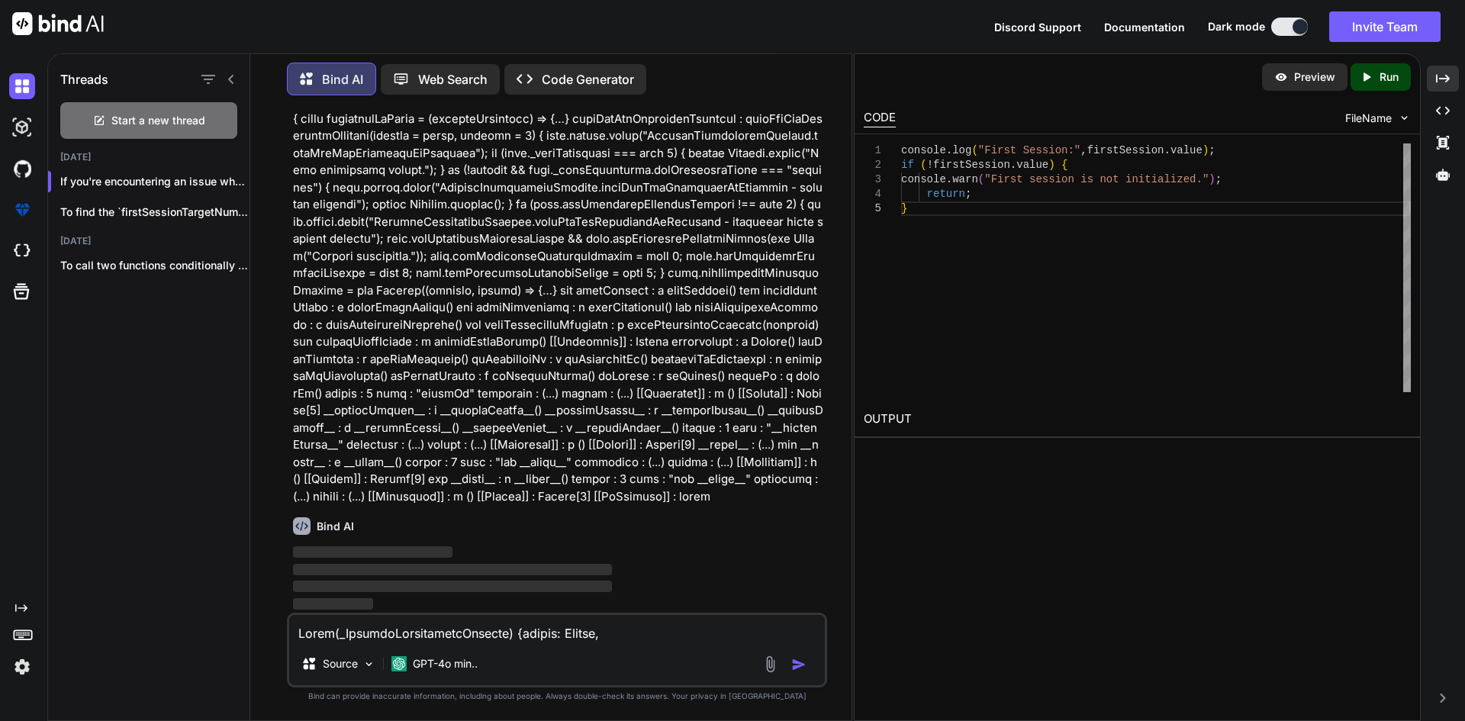
scroll to position [14225, 0]
click at [150, 209] on p "To find the `firstSessionTargetNumber` in the `activeCaller" at bounding box center [154, 211] width 189 height 15
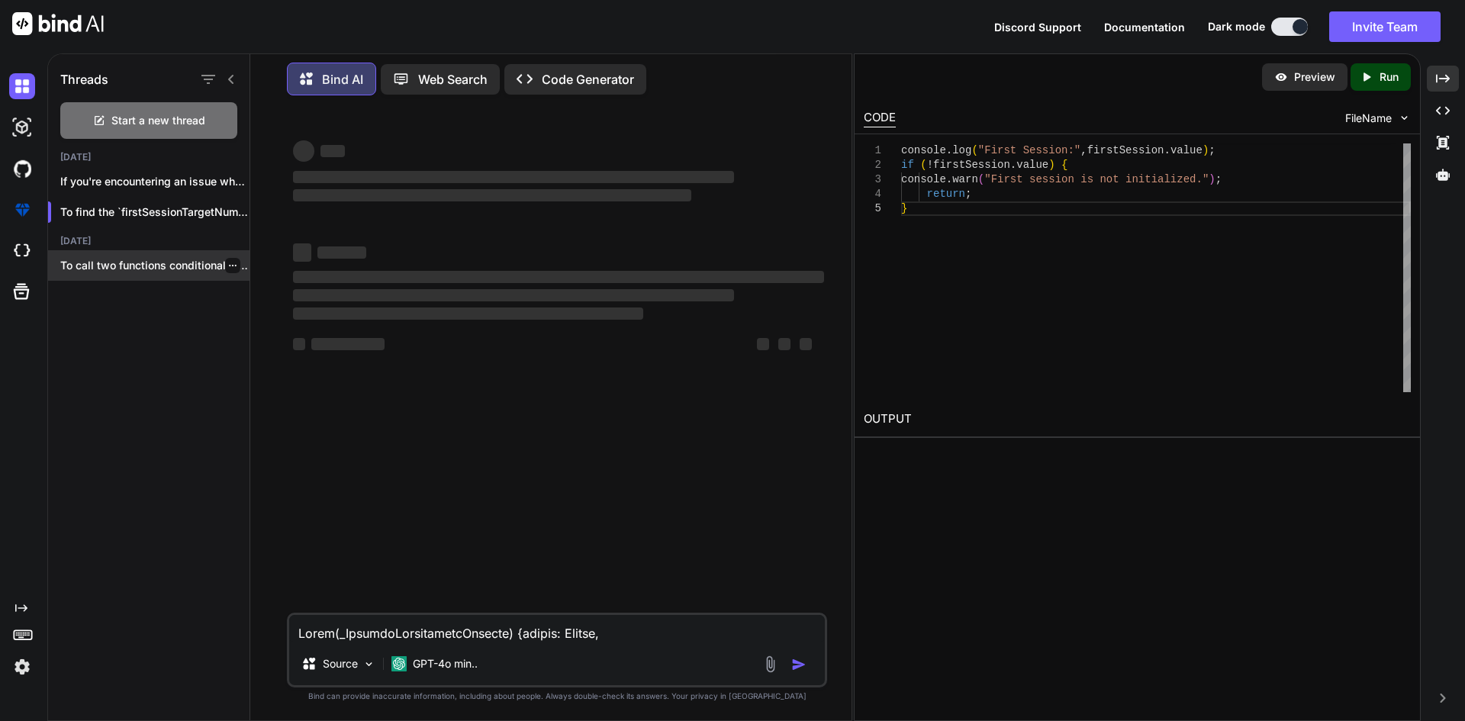
click at [155, 260] on p "To call two functions conditionally based on..." at bounding box center [154, 265] width 189 height 15
click at [164, 183] on p "If you're encountering an issue where th..." at bounding box center [154, 181] width 189 height 15
click at [228, 177] on icon "button" at bounding box center [232, 181] width 9 height 9
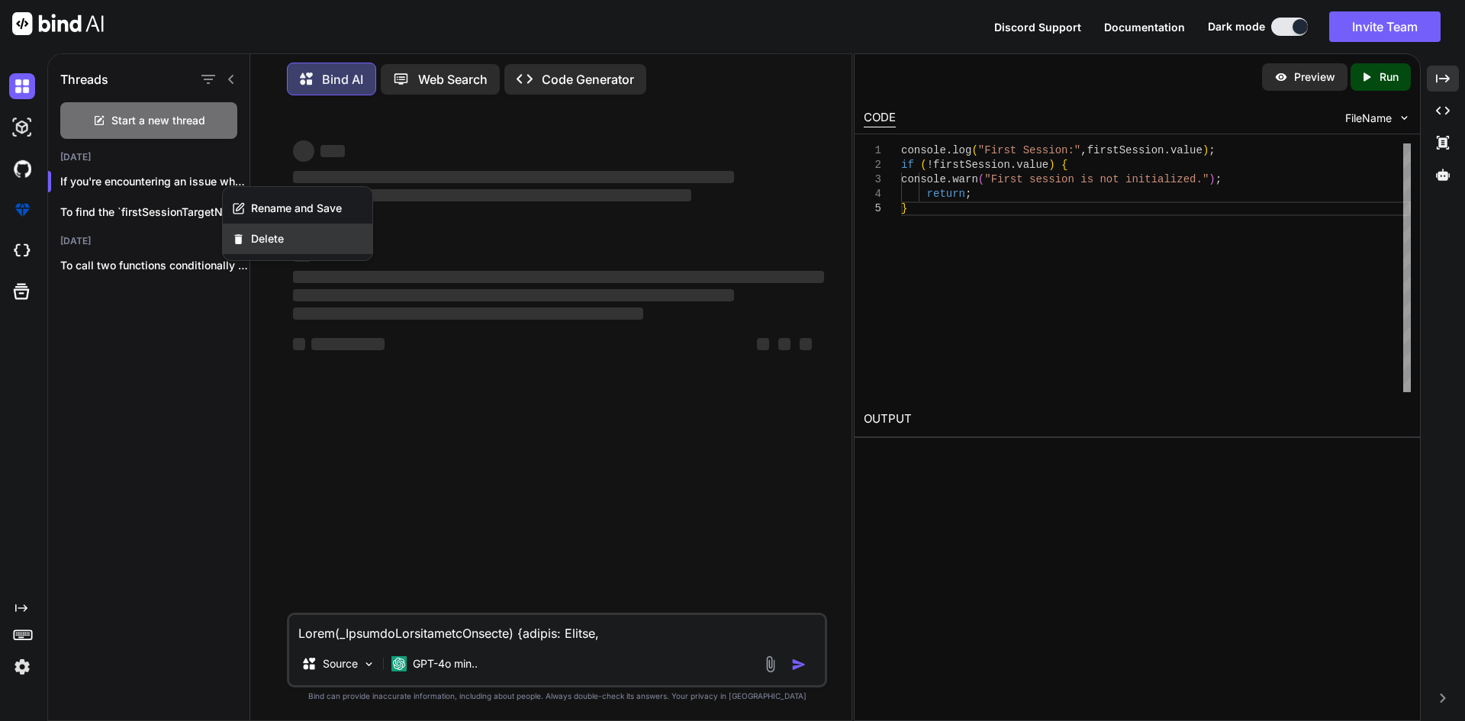
click at [256, 236] on span "Delete" at bounding box center [267, 238] width 33 height 15
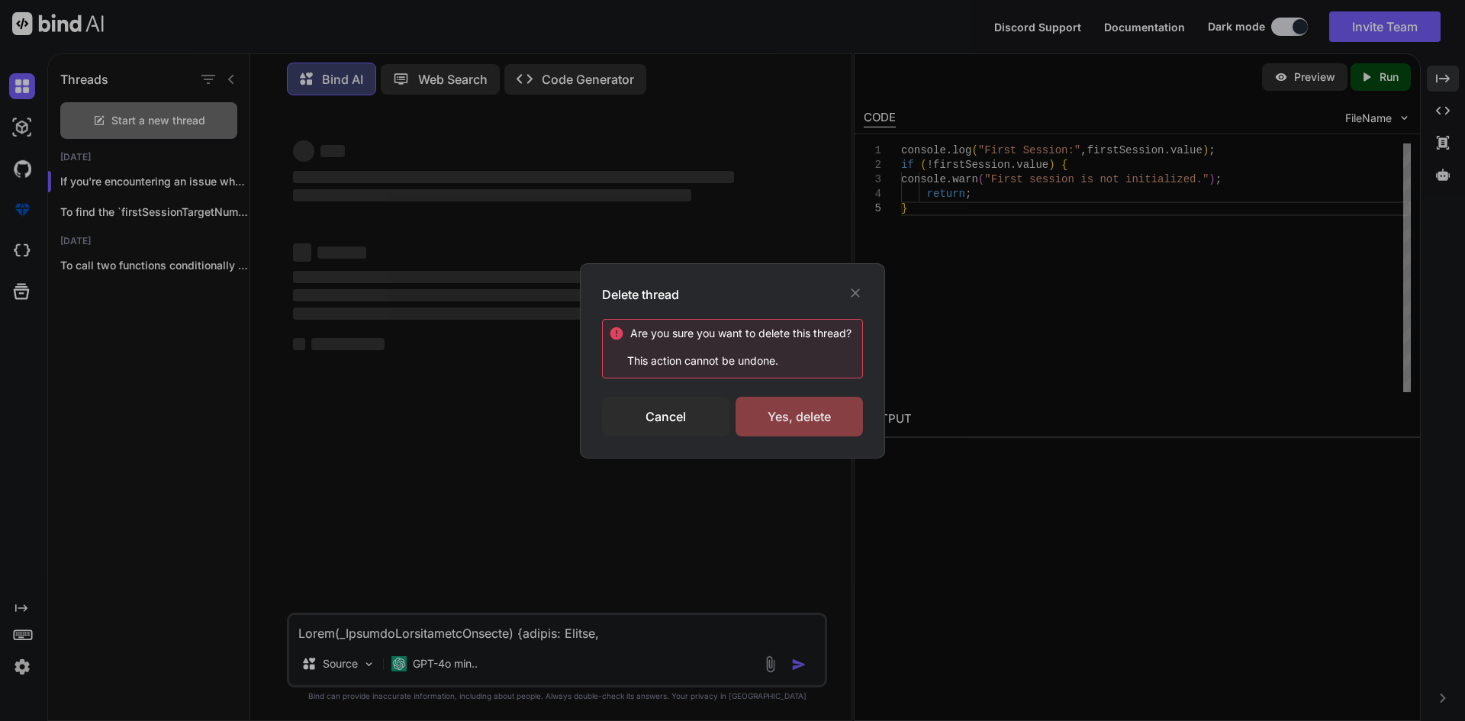
click at [831, 421] on div "Yes, delete" at bounding box center [798, 417] width 127 height 40
click at [802, 416] on div "Deleting..." at bounding box center [798, 416] width 127 height 18
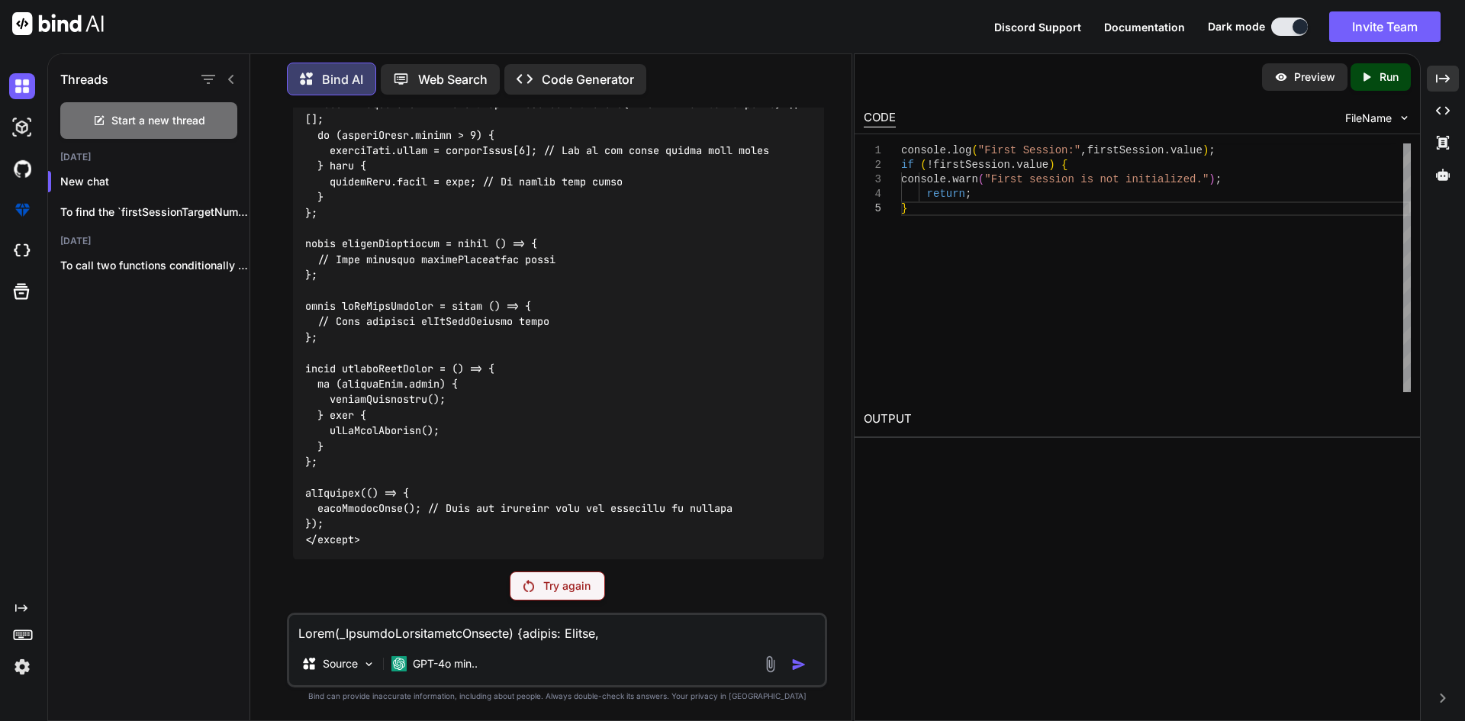
scroll to position [8152, 0]
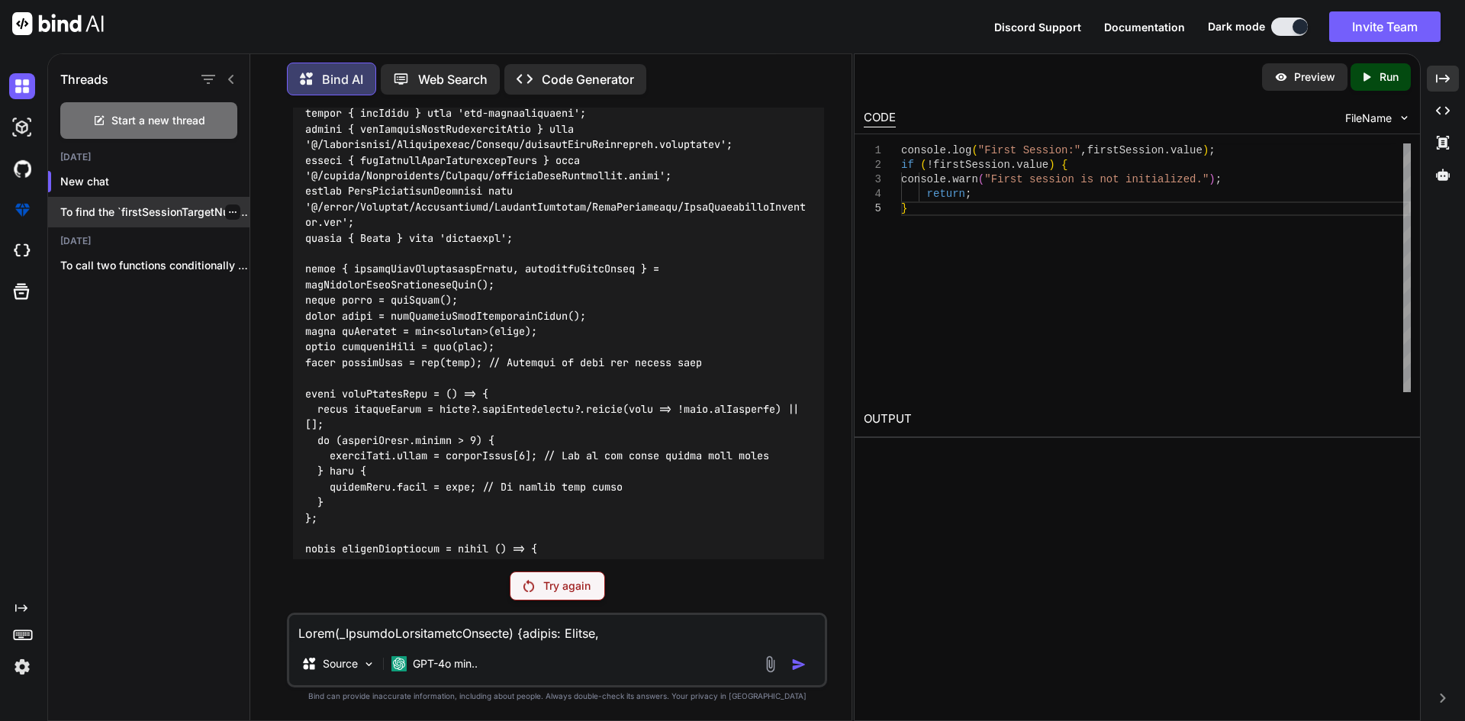
click at [228, 211] on icon "button" at bounding box center [232, 211] width 9 height 9
click at [258, 275] on span "Delete" at bounding box center [267, 269] width 33 height 15
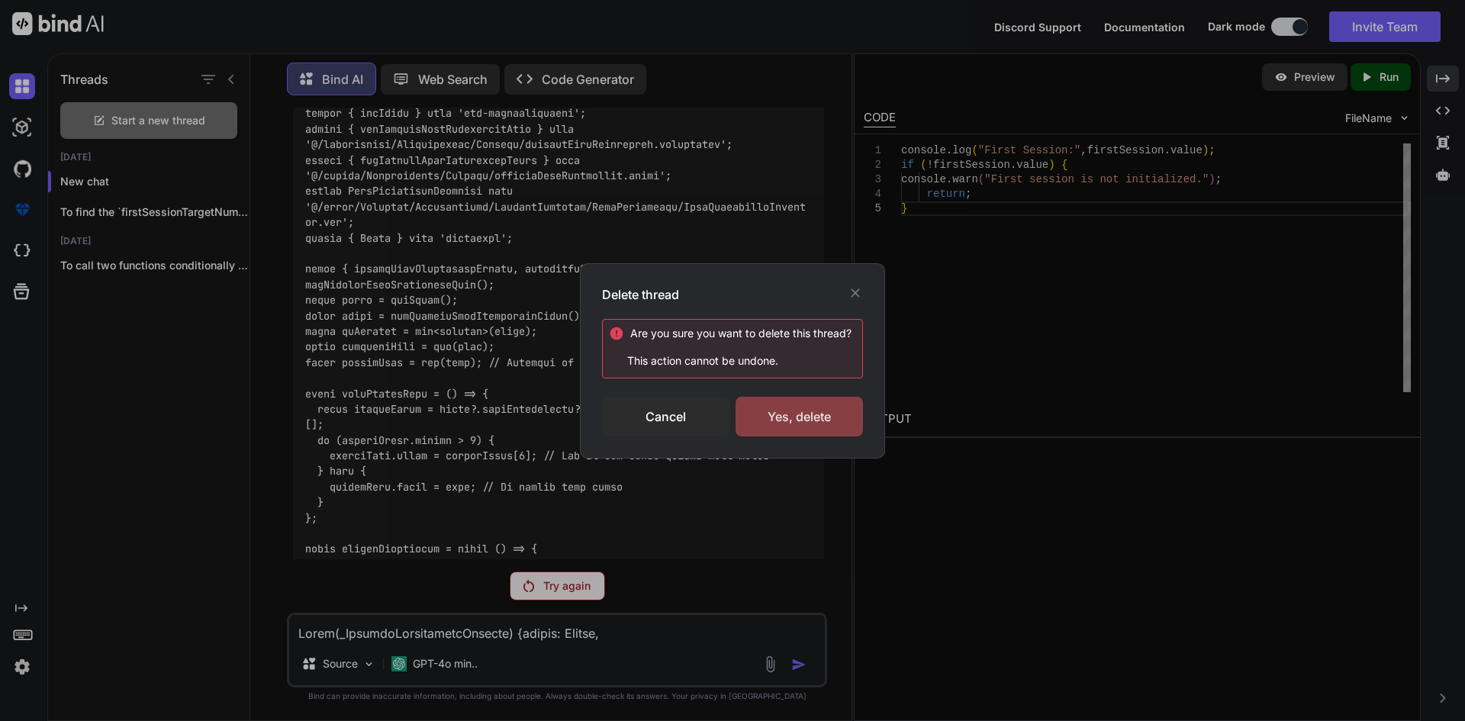
click at [799, 423] on div "Yes, delete" at bounding box center [798, 417] width 127 height 40
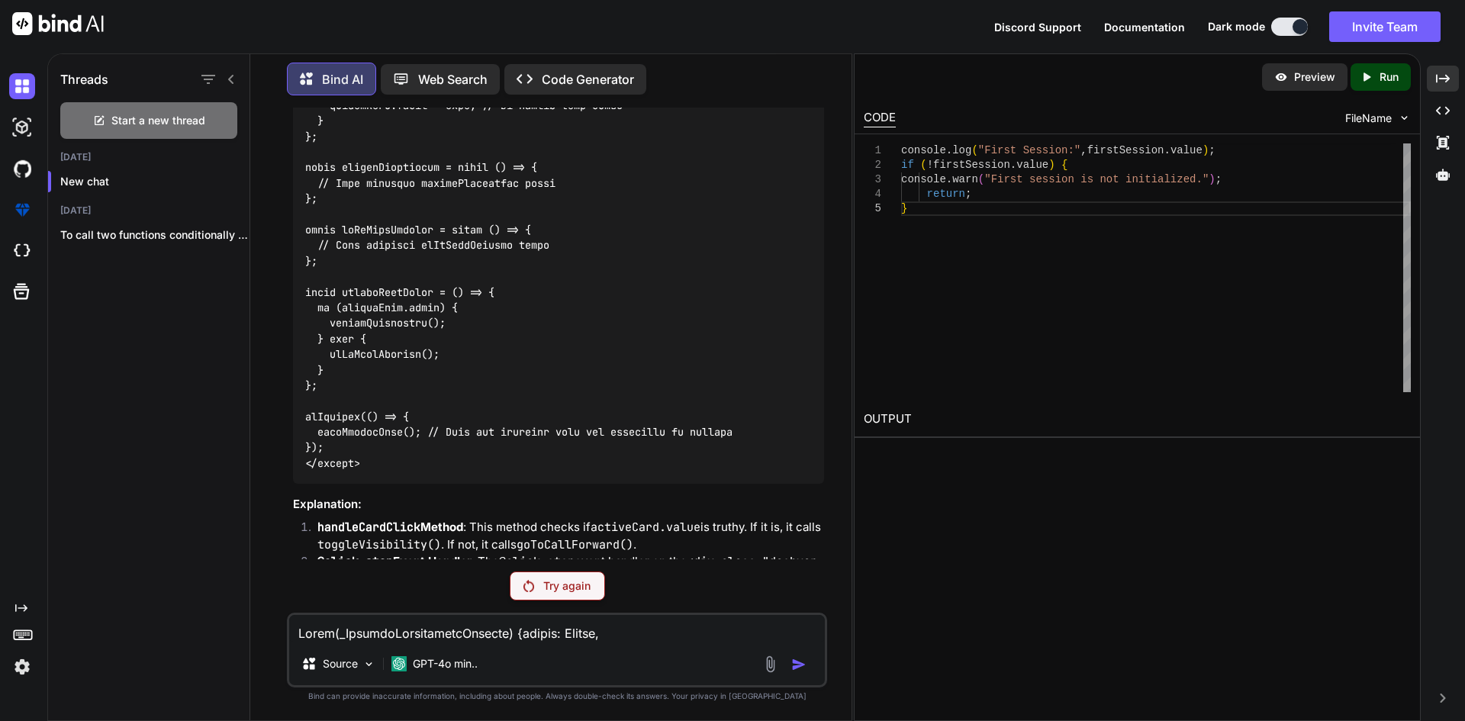
scroll to position [8457, 0]
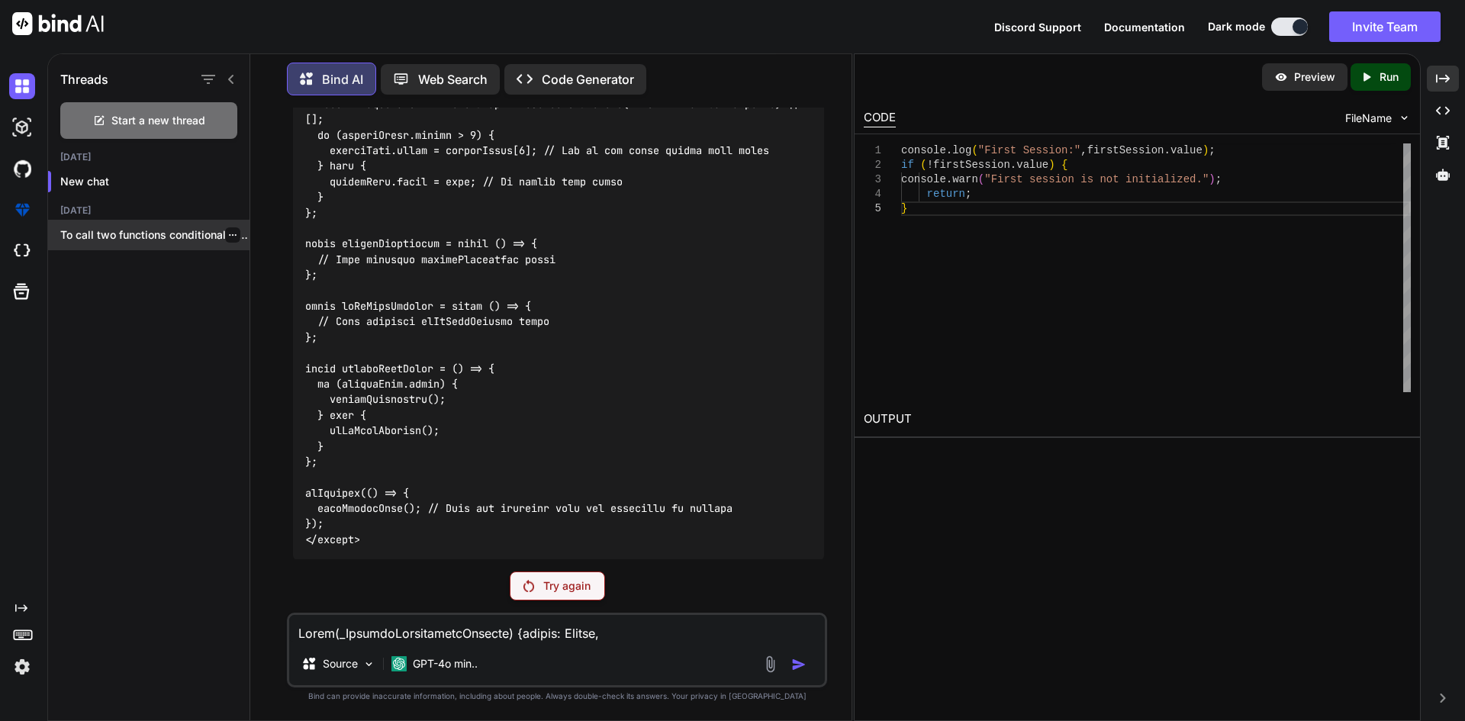
click at [229, 232] on icon "button" at bounding box center [232, 234] width 9 height 9
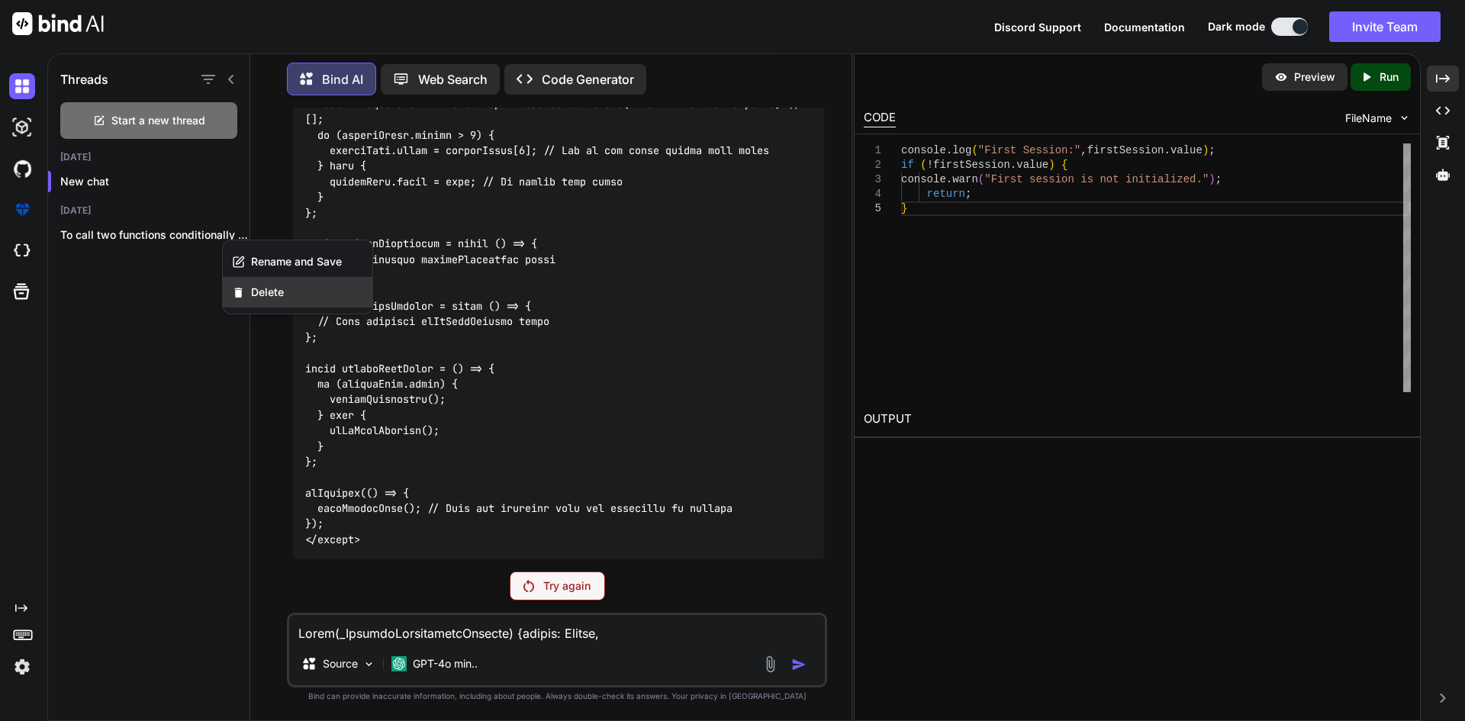
click at [260, 291] on span "Delete" at bounding box center [267, 292] width 33 height 15
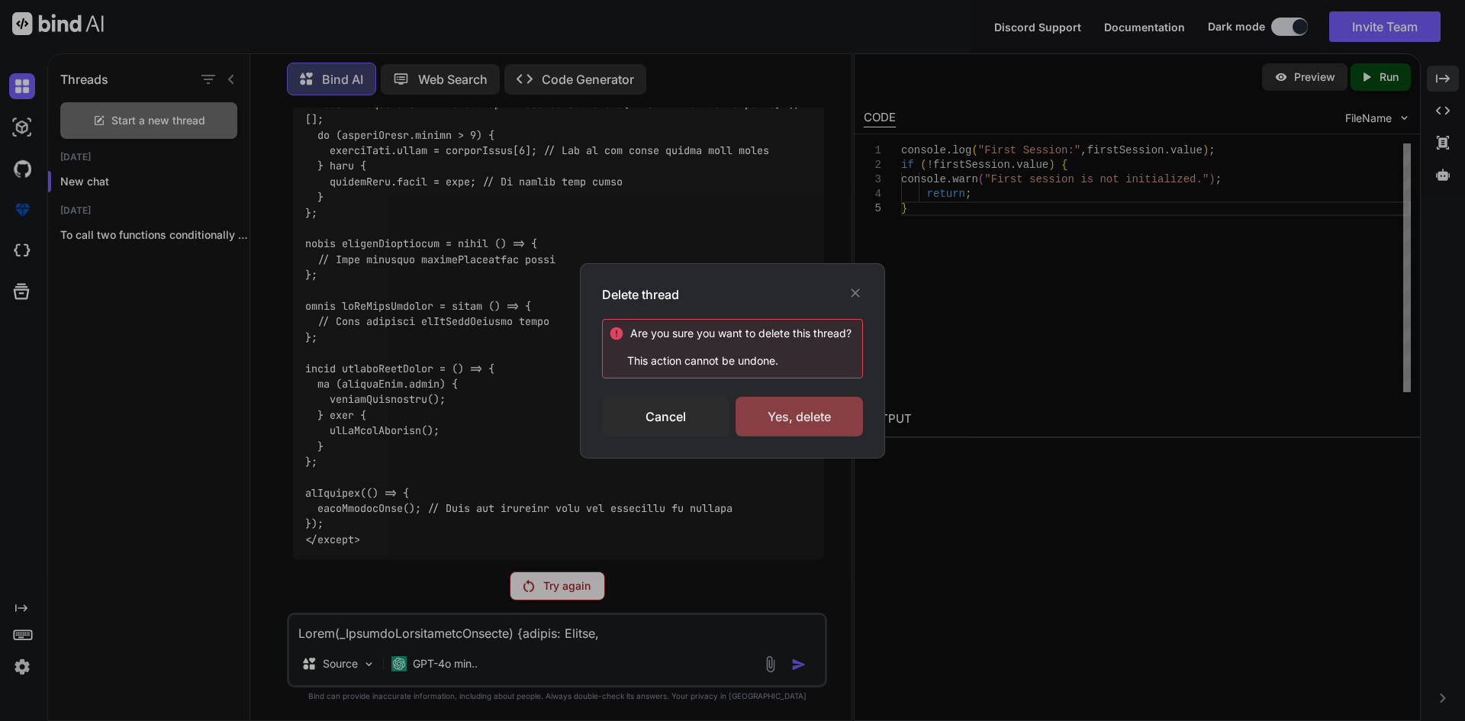
click at [769, 413] on div "Yes, delete" at bounding box center [798, 417] width 127 height 40
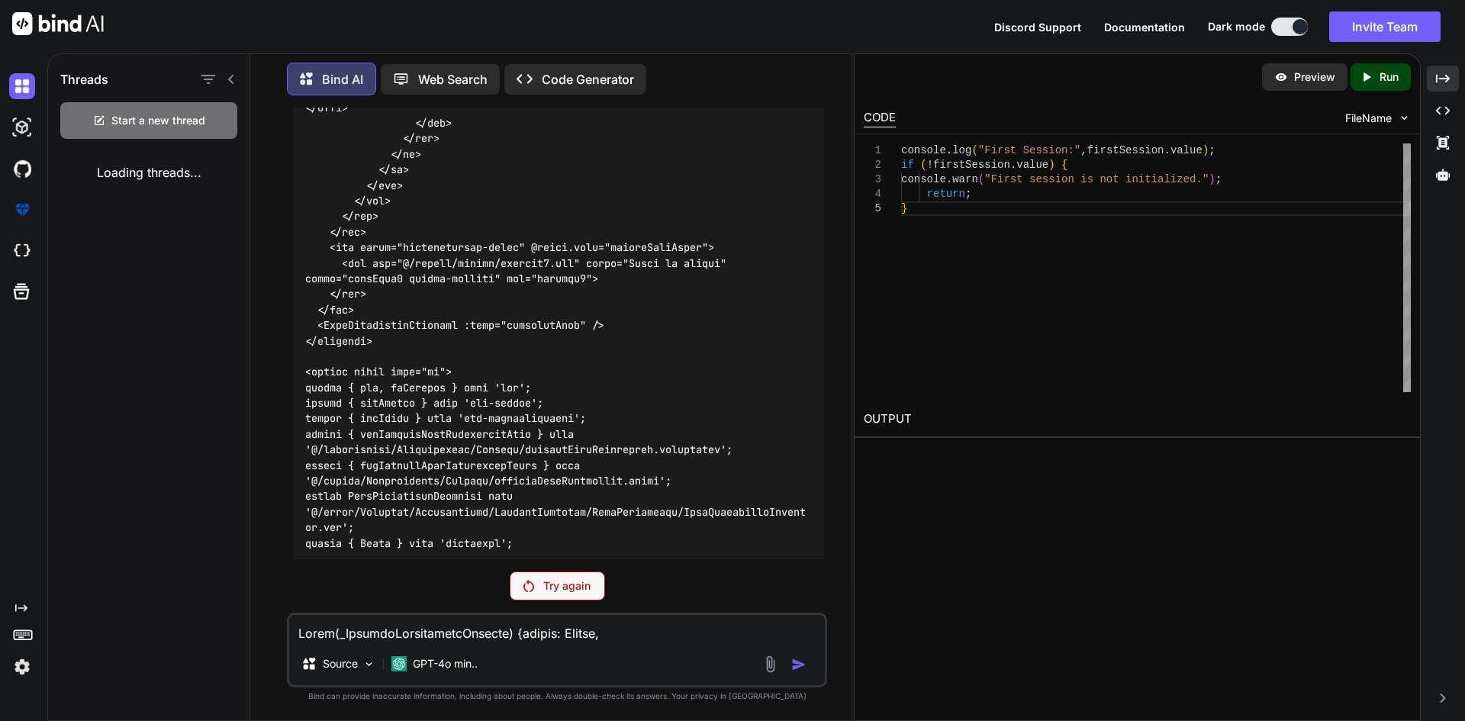
scroll to position [7465, 0]
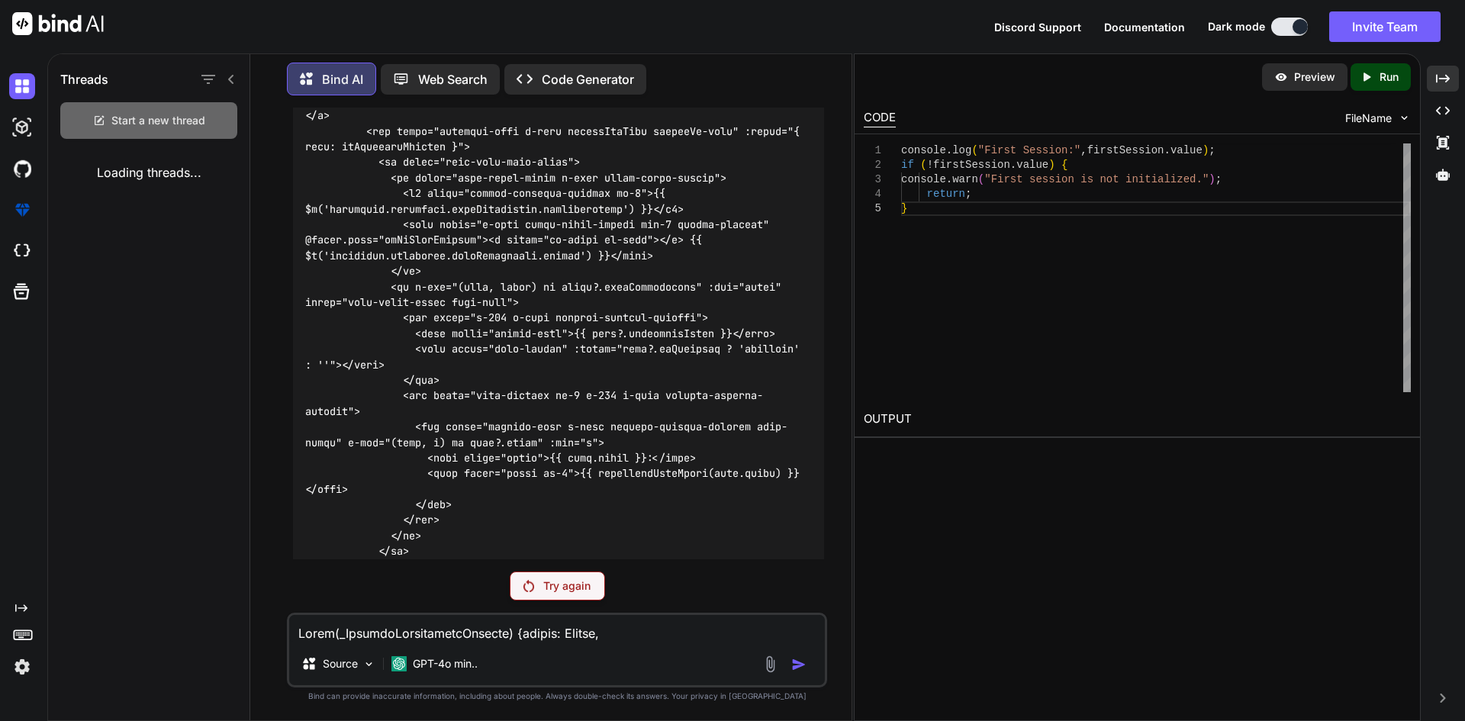
click at [133, 113] on span "Start a new thread" at bounding box center [158, 120] width 94 height 15
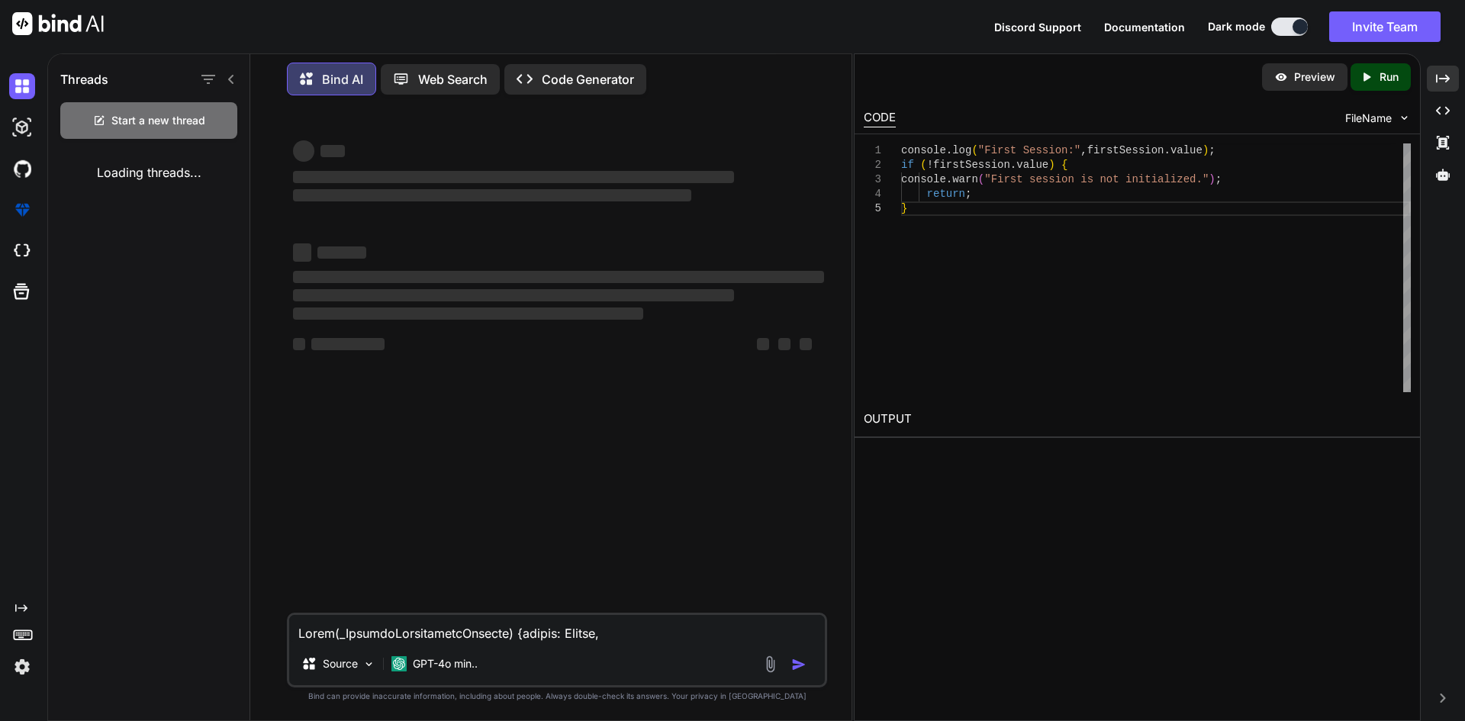
click at [414, 616] on textarea at bounding box center [557, 628] width 536 height 27
paste textarea "activeCallerDetails.value."
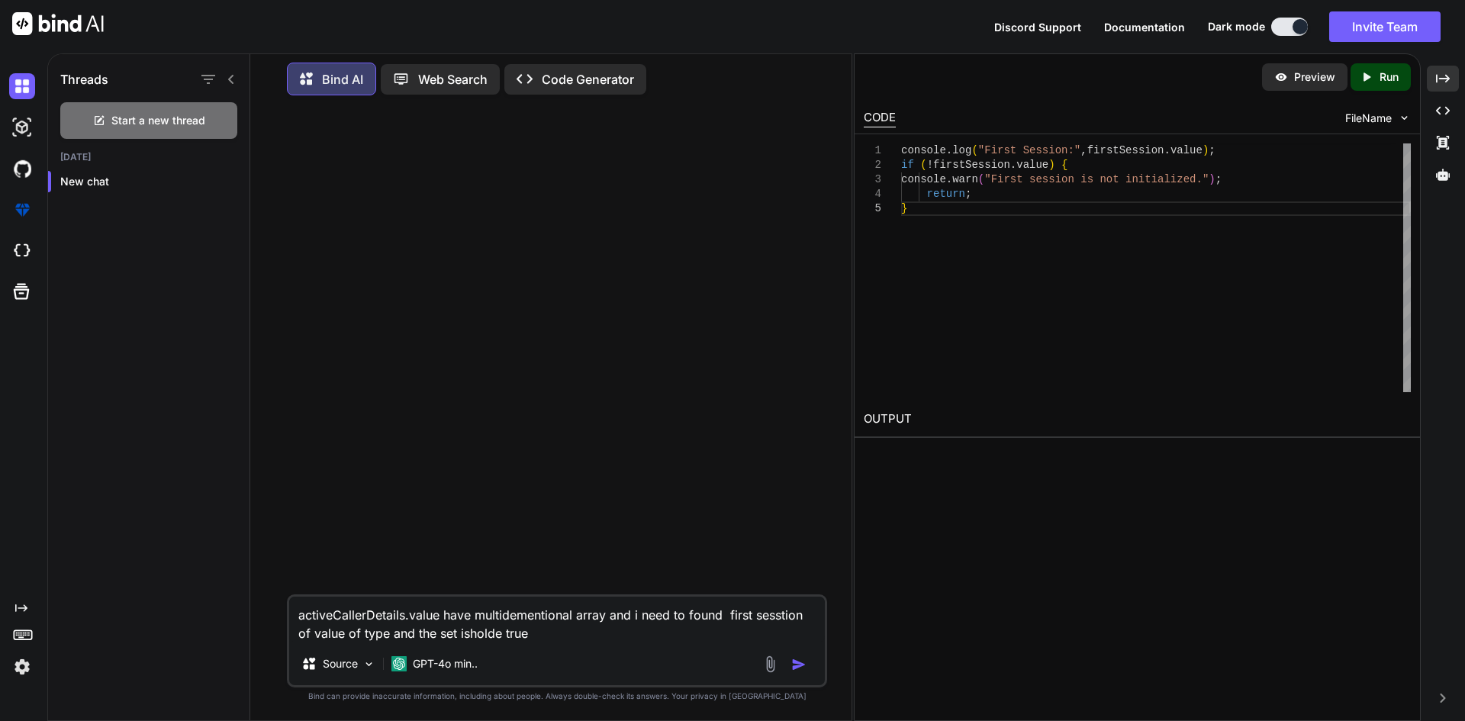
click at [595, 626] on textarea "activeCallerDetails.value have multidementional array and i need to found first…" at bounding box center [557, 620] width 536 height 46
click at [508, 631] on textarea "activeCallerDetails.value have multidementional array and i need to found first…" at bounding box center [557, 620] width 536 height 46
click at [504, 638] on textarea "activeCallerDetails.value have multidementional array and i need to found first…" at bounding box center [557, 620] width 536 height 46
type textarea "activeCallerDetails.value have multidementional array and i need to found first…"
click at [805, 665] on img "button" at bounding box center [798, 664] width 15 height 15
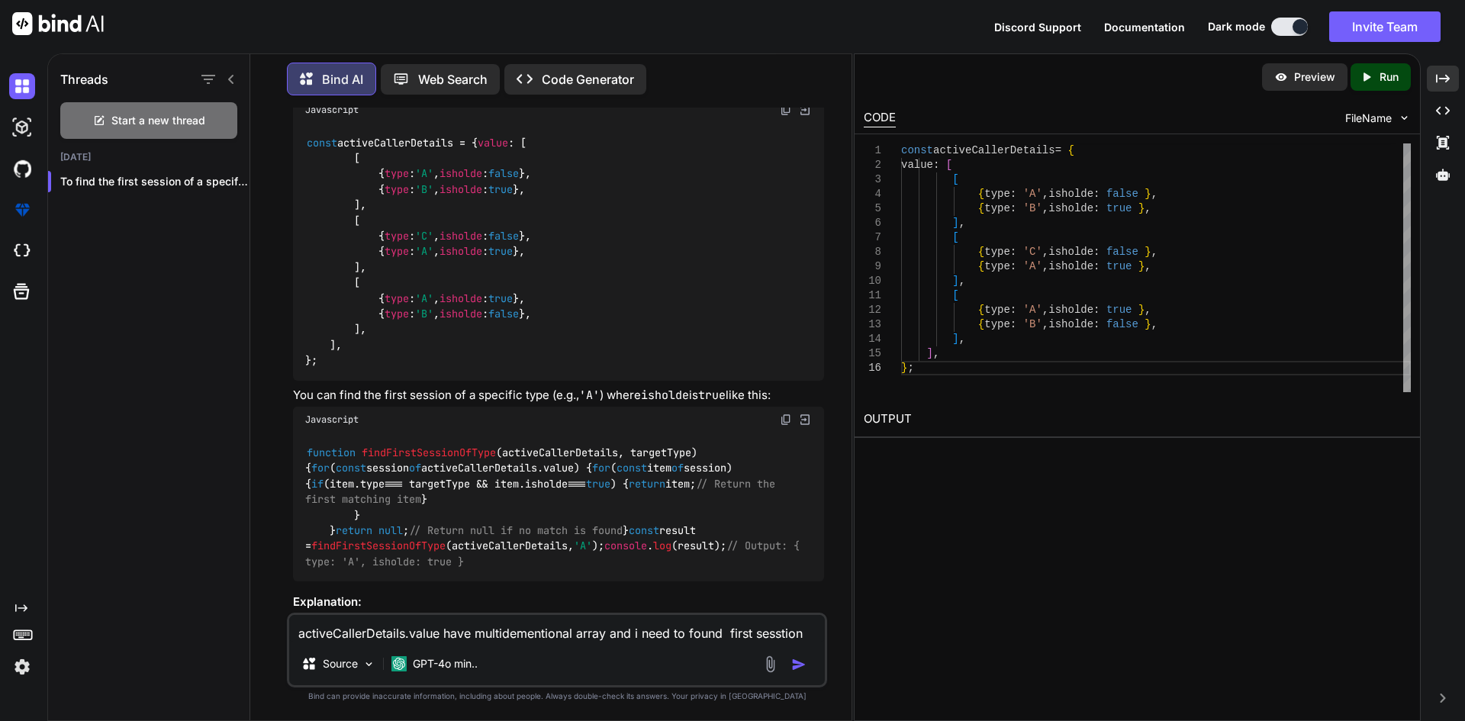
scroll to position [351, 0]
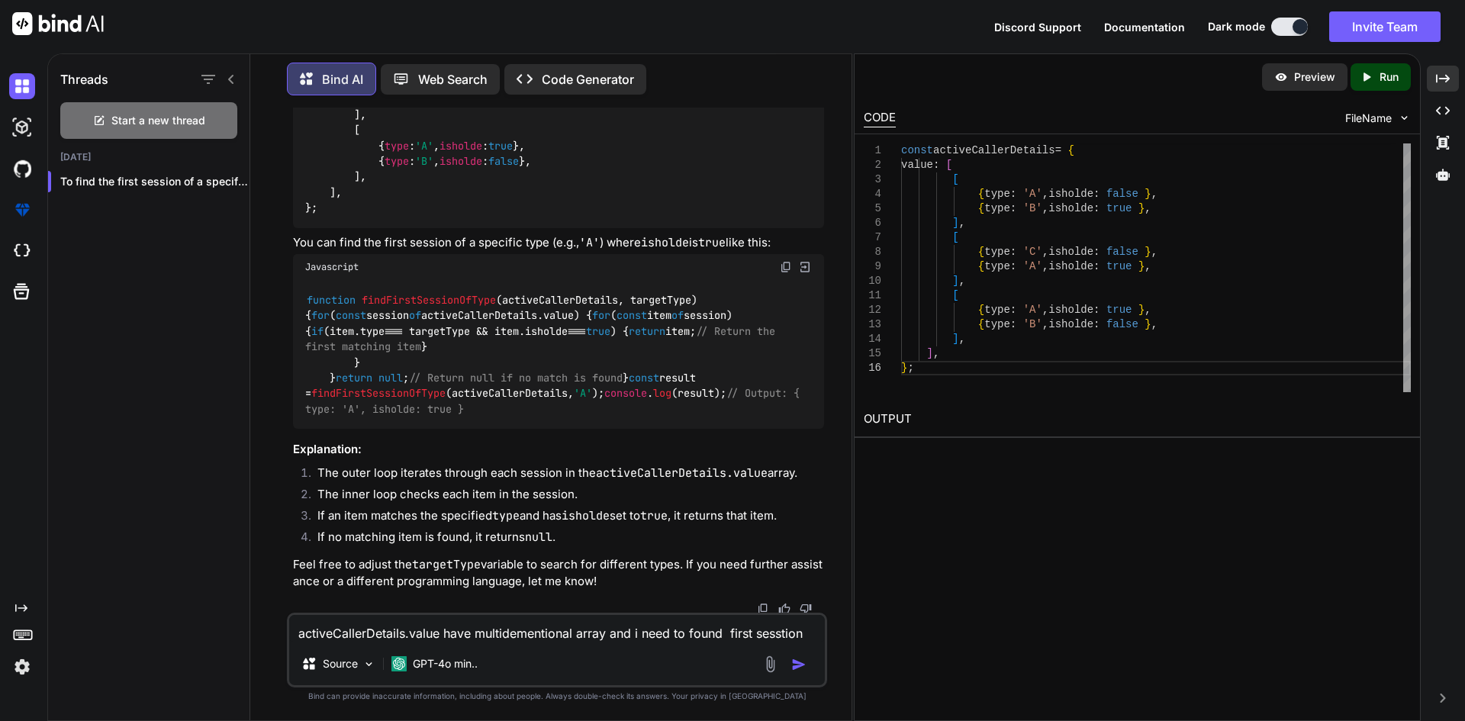
click at [404, 307] on span "findFirstSessionOfType" at bounding box center [429, 300] width 134 height 14
click at [663, 307] on span "activeCallerDetails, targetType" at bounding box center [596, 300] width 189 height 14
click at [577, 307] on span "activeCallerDetails, targetType" at bounding box center [596, 300] width 189 height 14
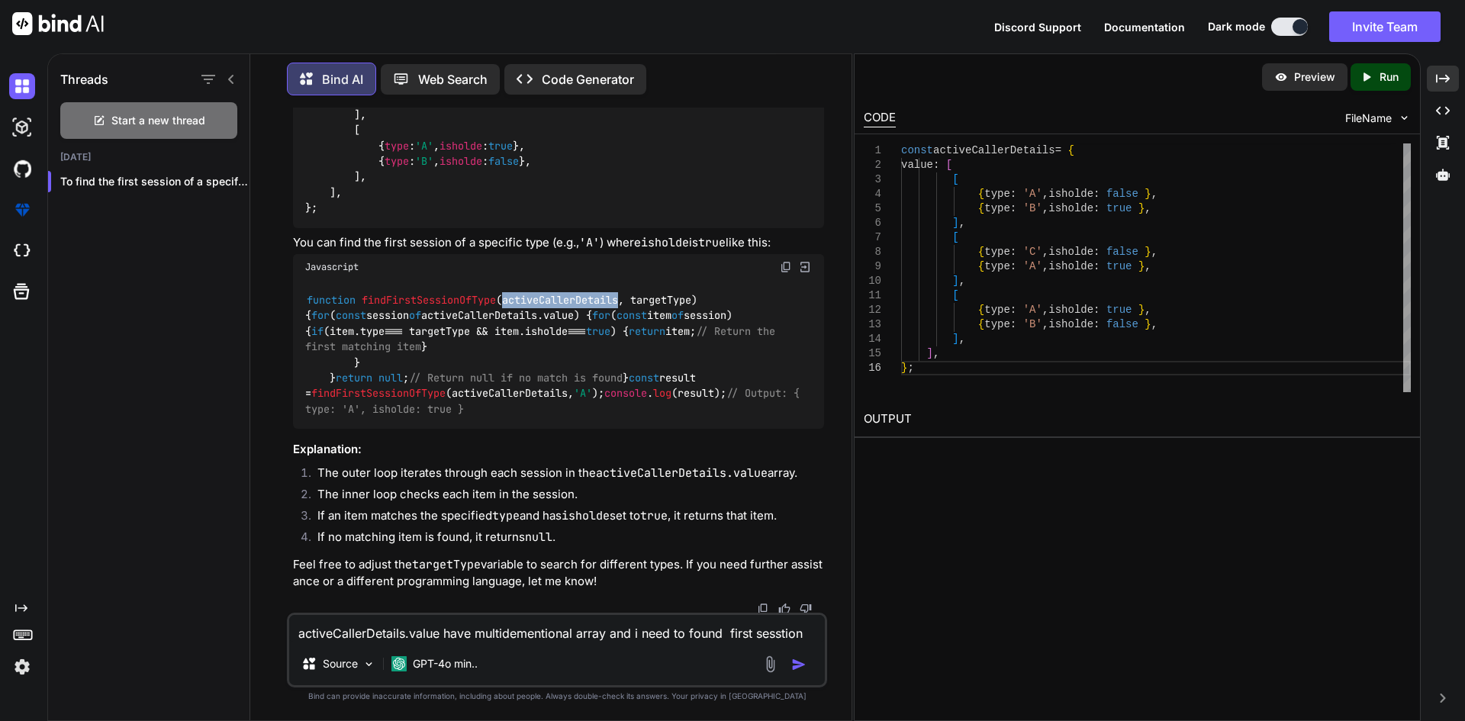
click at [577, 307] on span "activeCallerDetails, targetType" at bounding box center [596, 300] width 189 height 14
drag, startPoint x: 333, startPoint y: 461, endPoint x: 323, endPoint y: 445, distance: 18.8
click at [323, 429] on div "function findFirstSessionOfType ( activeCallerDetails, targetType ) { for ( con…" at bounding box center [558, 354] width 531 height 149
click at [325, 417] on code "function findFirstSessionOfType ( activeCallerDetails, targetType ) { for ( con…" at bounding box center [555, 354] width 500 height 124
drag, startPoint x: 326, startPoint y: 455, endPoint x: 301, endPoint y: 311, distance: 145.6
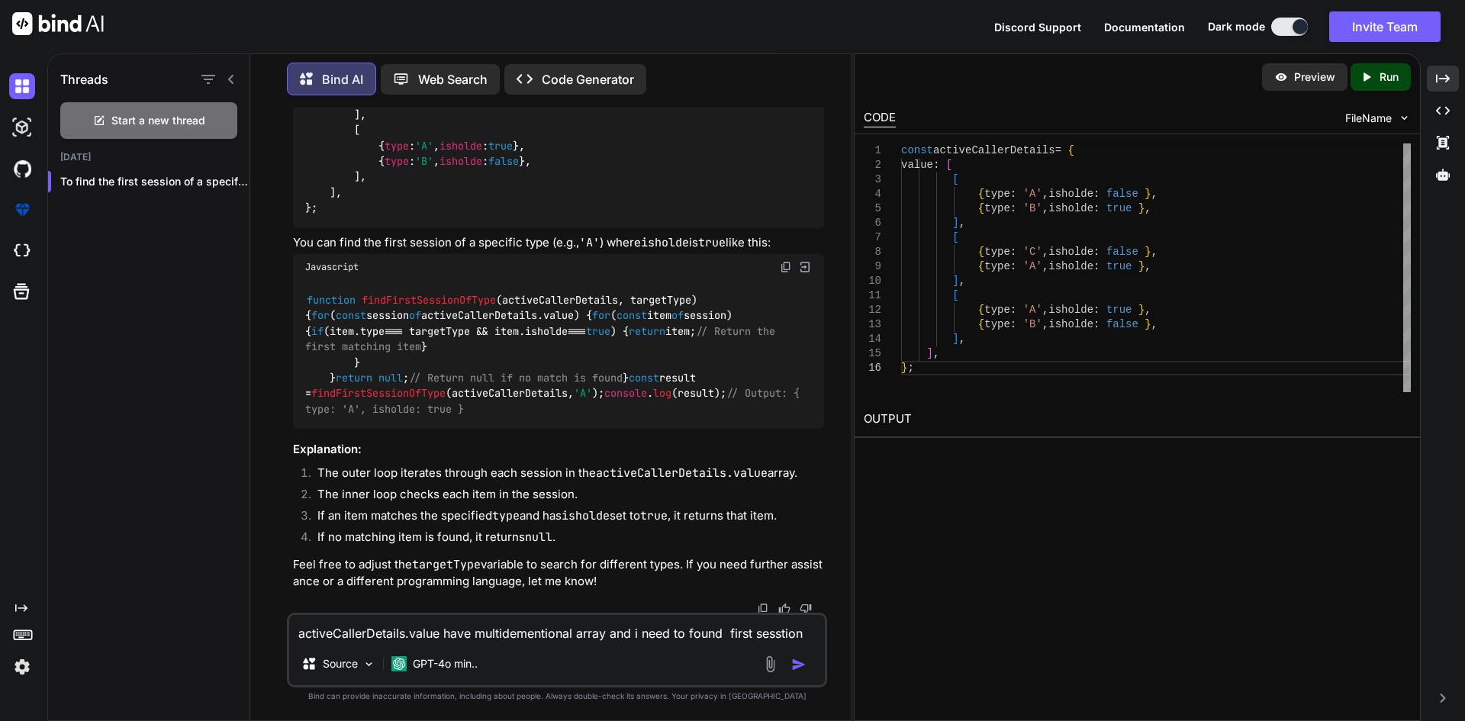
click at [301, 311] on div "function findFirstSessionOfType ( activeCallerDetails, targetType ) { for ( con…" at bounding box center [558, 354] width 531 height 149
copy code "function findFirstSessionOfType ( activeCallerDetails, targetType ) { for ( con…"
click at [554, 409] on div "function findFirstSessionOfType ( activeCallerDetails, targetType ) { for ( con…" at bounding box center [558, 354] width 531 height 149
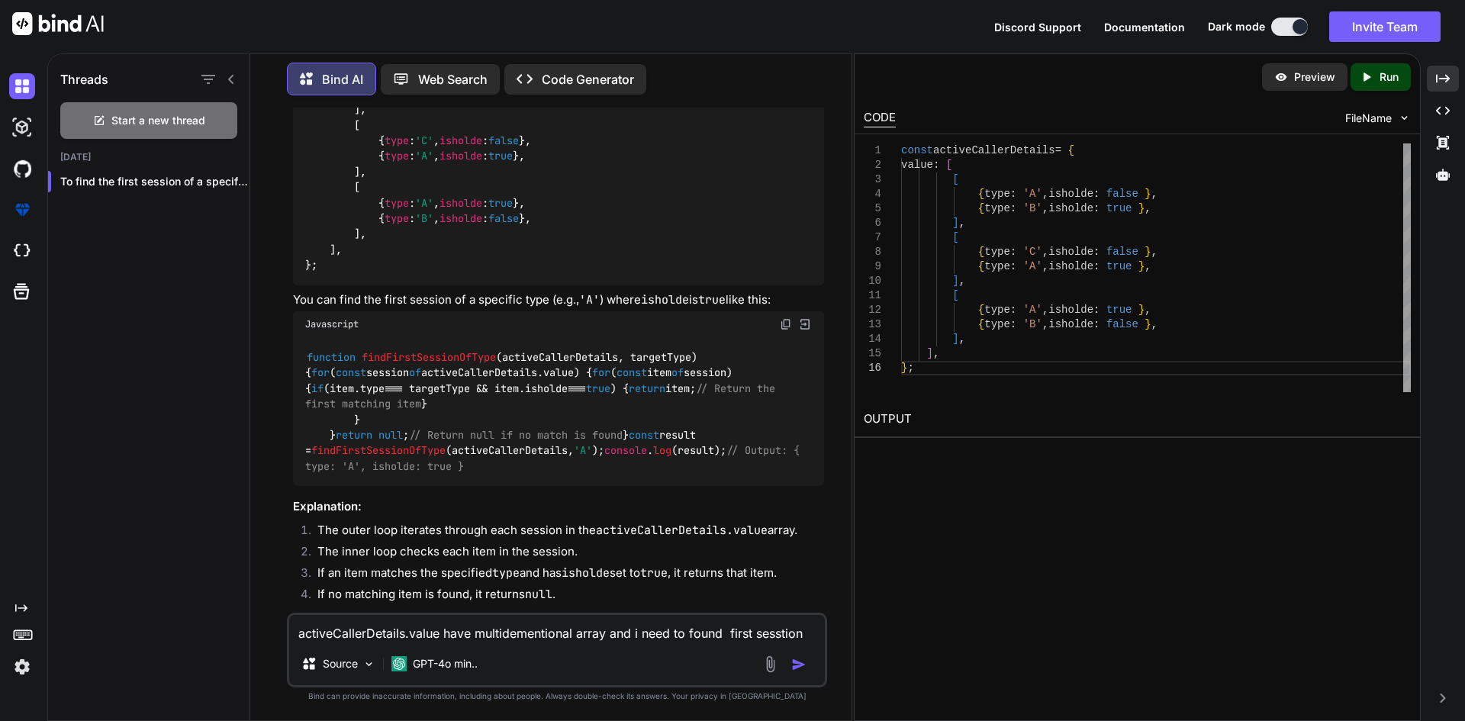
scroll to position [446, 0]
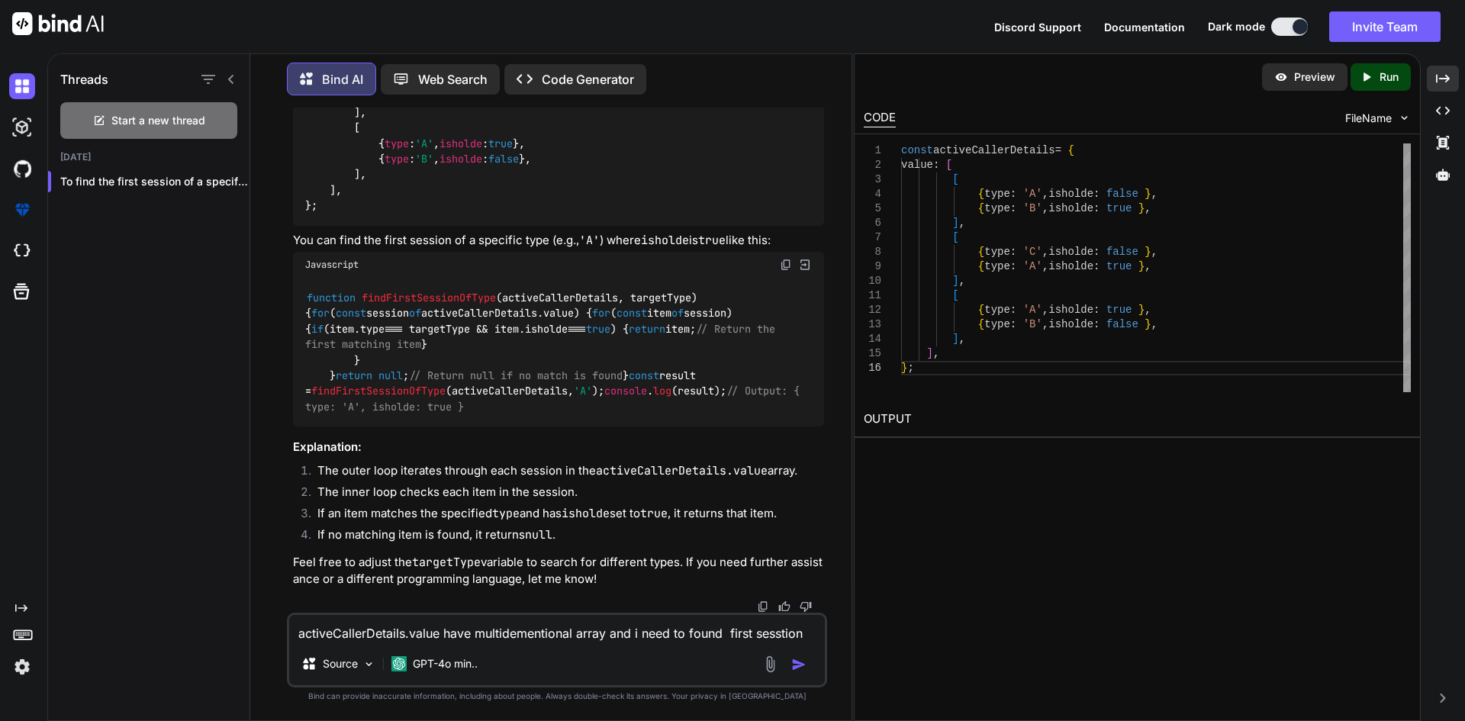
click at [397, 629] on textarea "activeCallerDetails.value have multidementional array and i need to found first…" at bounding box center [557, 628] width 536 height 27
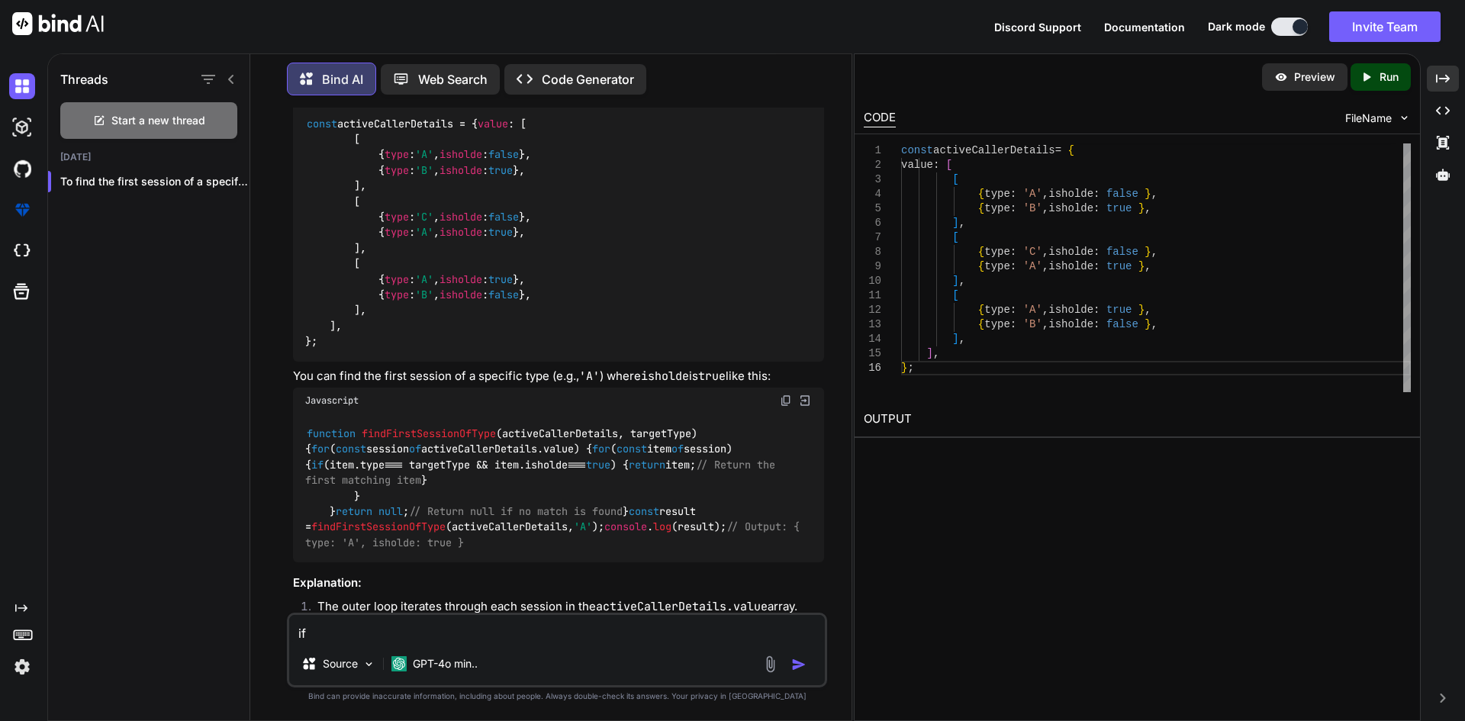
click at [648, 440] on span "activeCallerDetails, targetType" at bounding box center [596, 433] width 189 height 14
copy span "targetType"
click at [365, 637] on textarea "if" at bounding box center [557, 628] width 536 height 27
paste textarea "targetType"
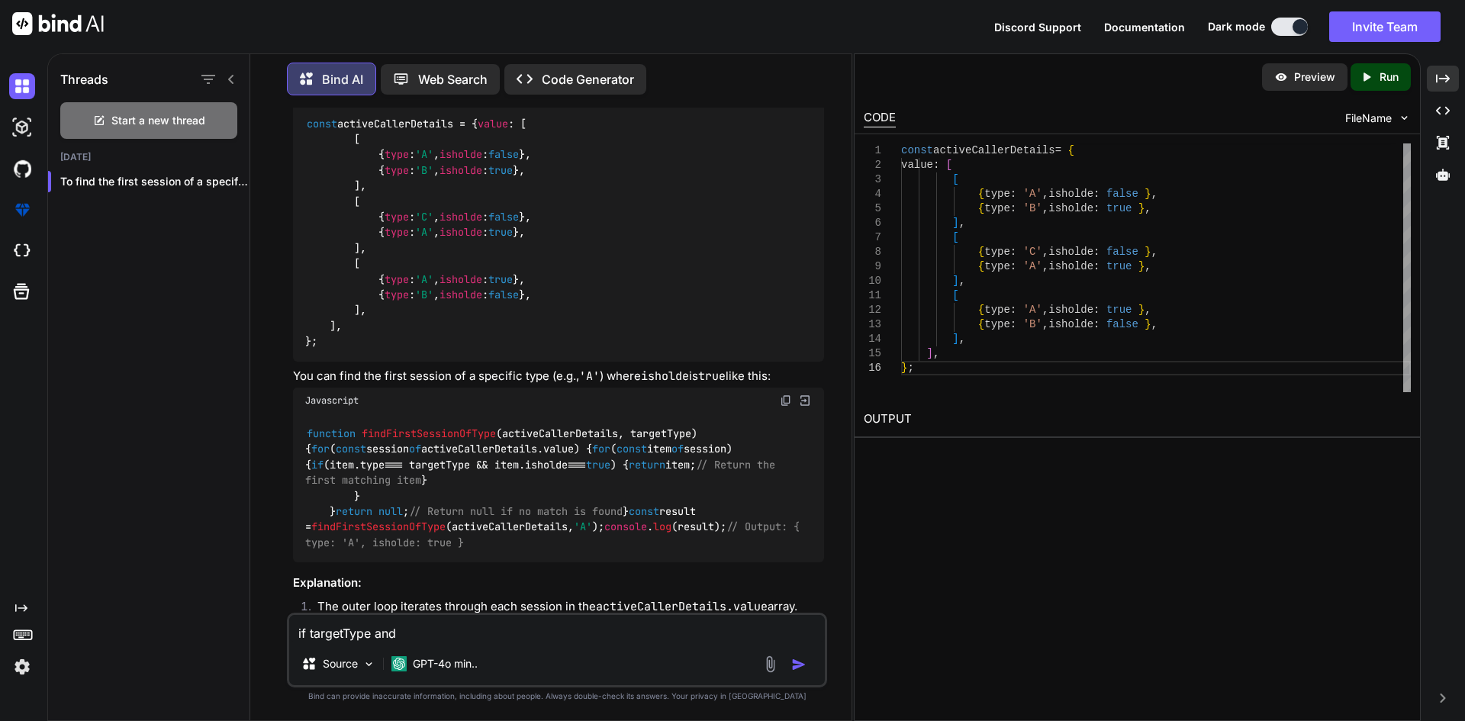
click at [606, 489] on code "function findFirstSessionOfType ( activeCallerDetails, targetType ) { for ( con…" at bounding box center [555, 488] width 500 height 124
click at [568, 471] on span "isholde" at bounding box center [546, 465] width 43 height 14
click at [455, 634] on textarea "if targetType and" at bounding box center [557, 628] width 536 height 27
paste textarea "isholde"
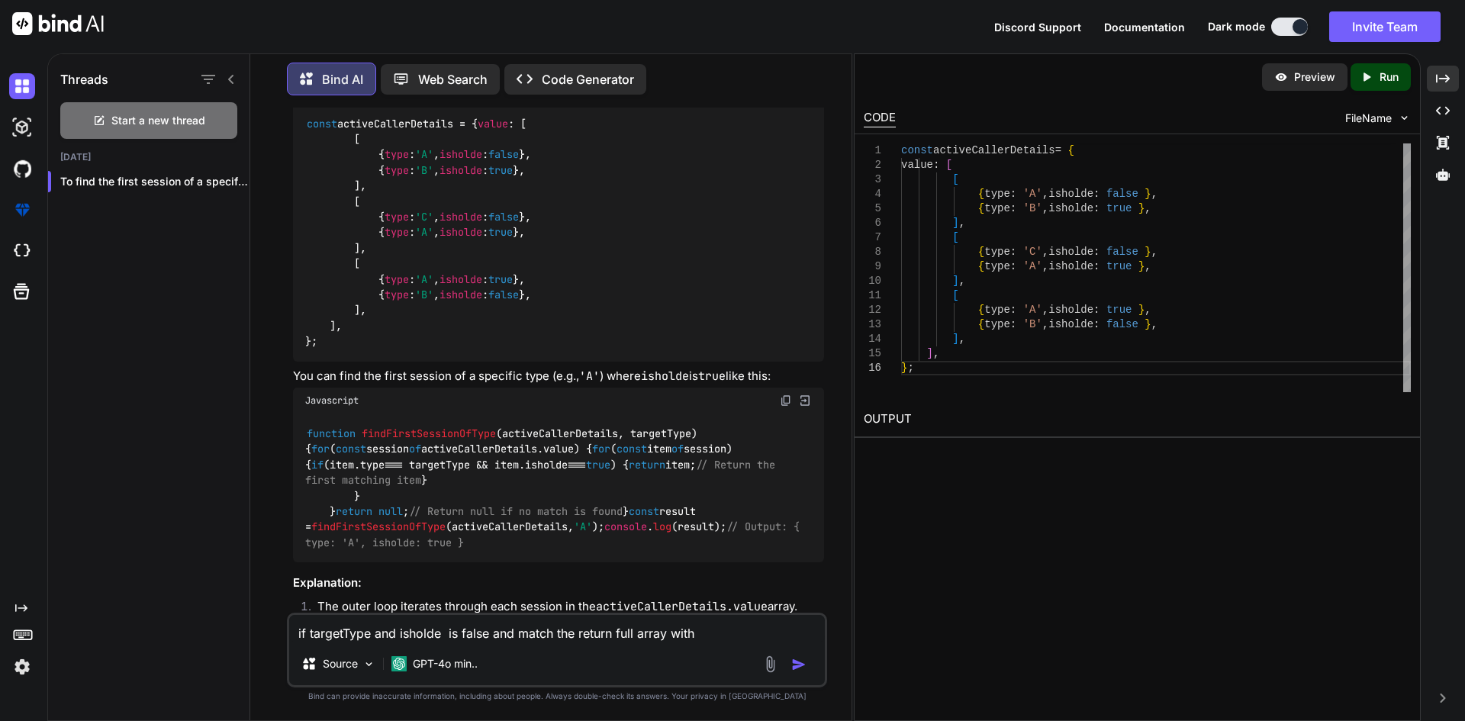
paste textarea "isholde"
type textarea "if targetType and isholde is false and match the return full array with isholde…"
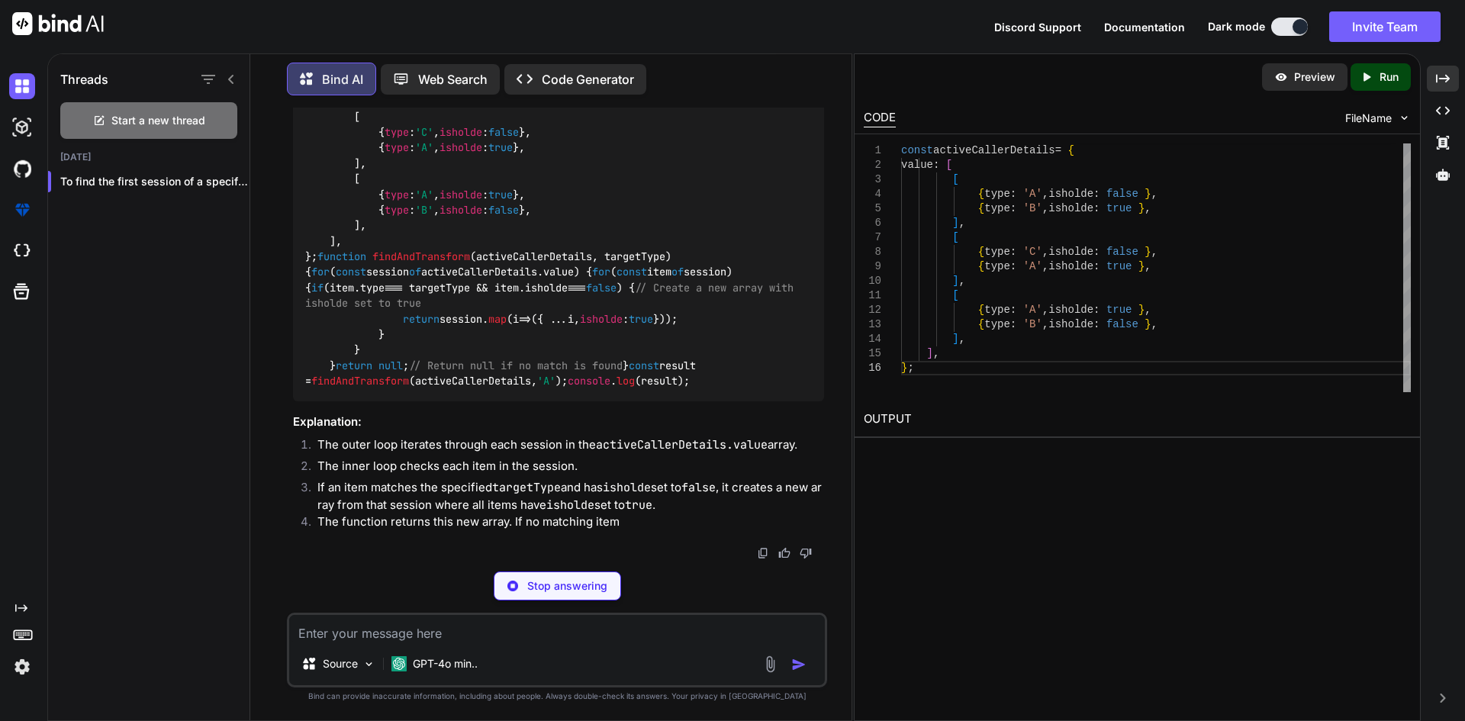
scroll to position [1268, 0]
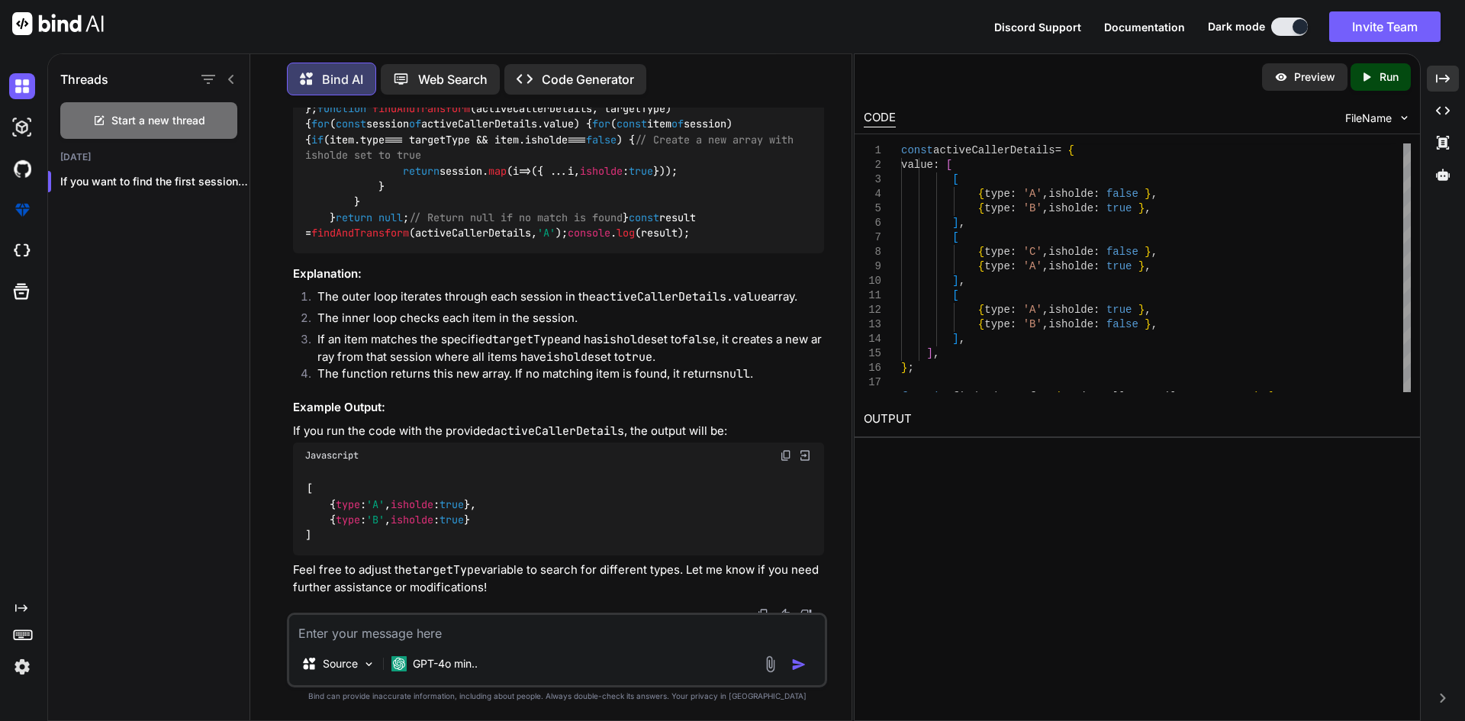
drag, startPoint x: 320, startPoint y: 404, endPoint x: 293, endPoint y: 240, distance: 166.2
click at [293, 240] on div "const activeCallerDetails = { value : [ [ { type : 'A' , isholde : false }, { t…" at bounding box center [558, 62] width 531 height 382
